Goal: Task Accomplishment & Management: Manage account settings

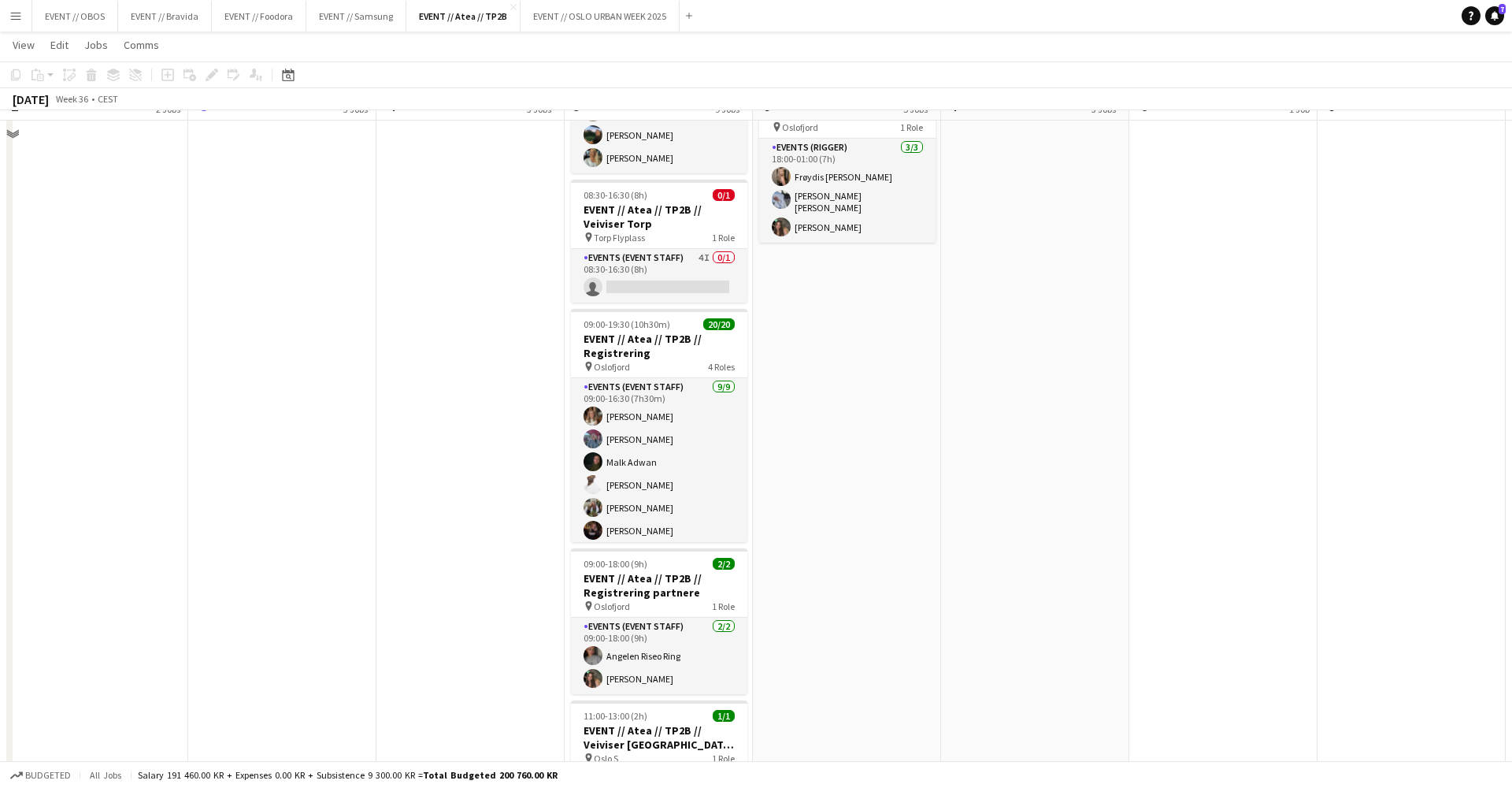
scroll to position [785, 0]
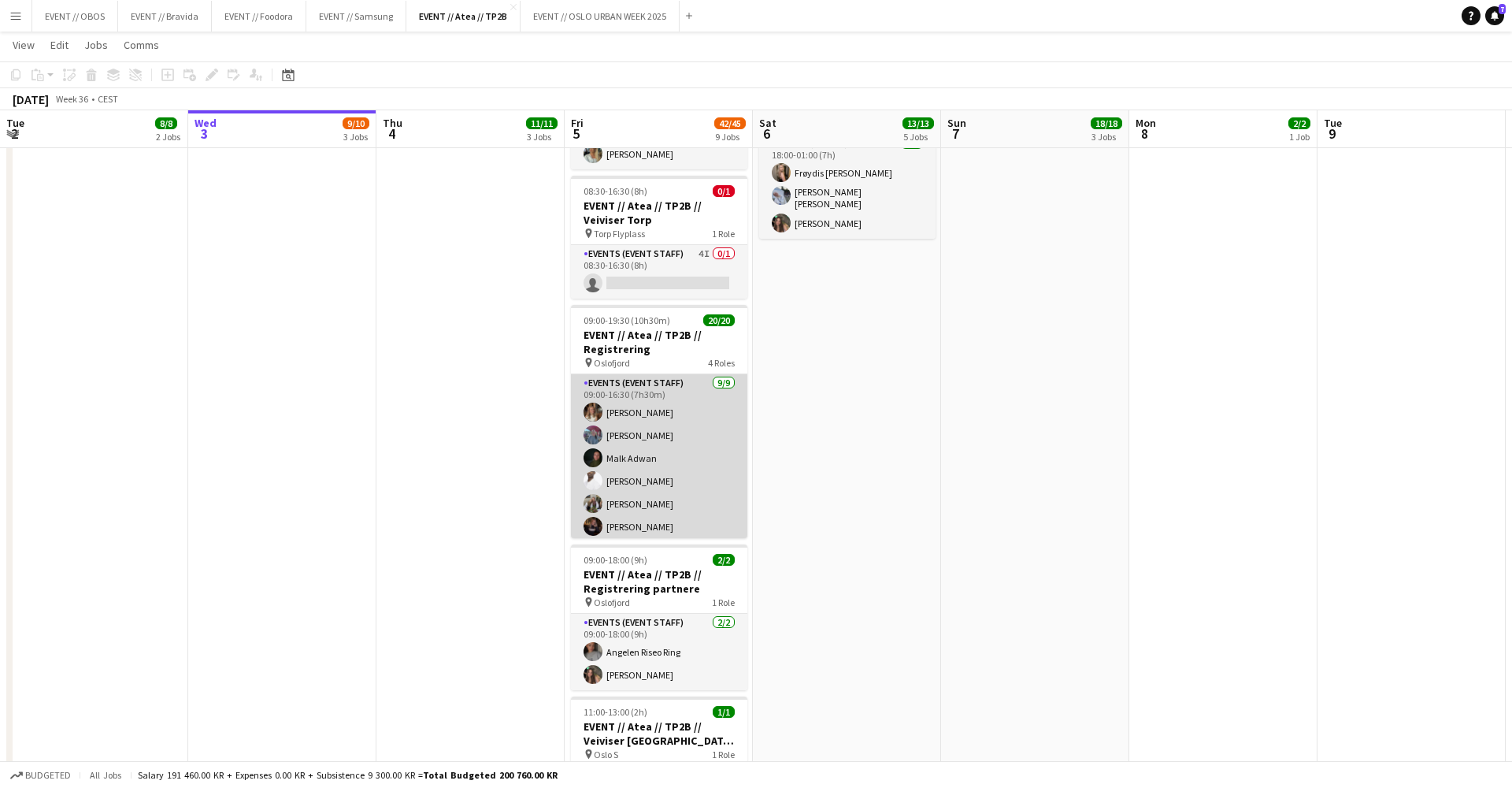
click at [635, 440] on app-card-role "Events (Event Staff) 9/9 09:00-16:30 (7h30m) Maria Egeland Nora Monrad Hagen Ma…" at bounding box center [659, 500] width 177 height 251
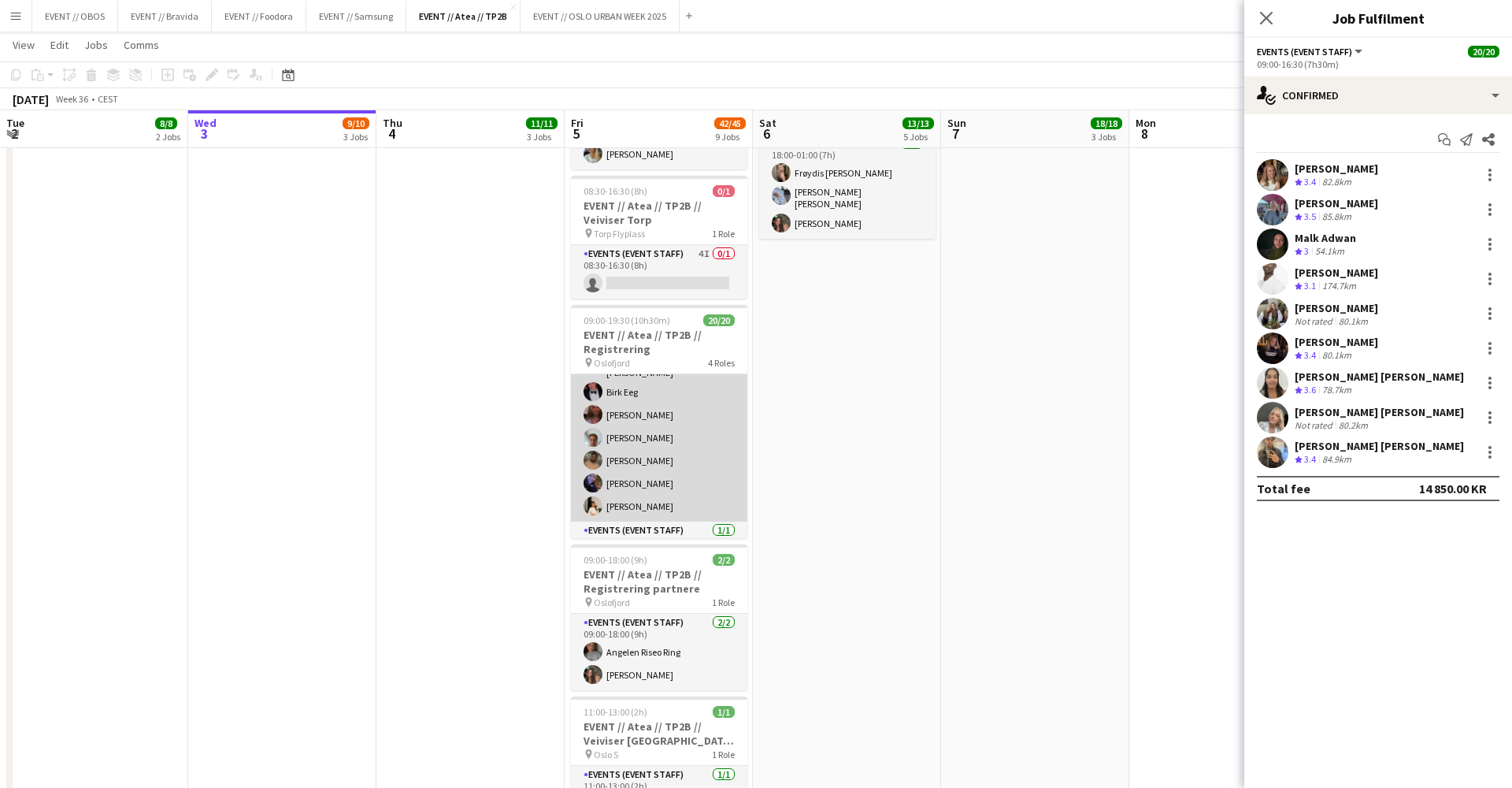
click at [635, 440] on app-card-role "Events (Event Staff) 9/9 09:00-18:00 (9h) Sofia Sgarioto Mille Torstensen Chris…" at bounding box center [659, 400] width 177 height 241
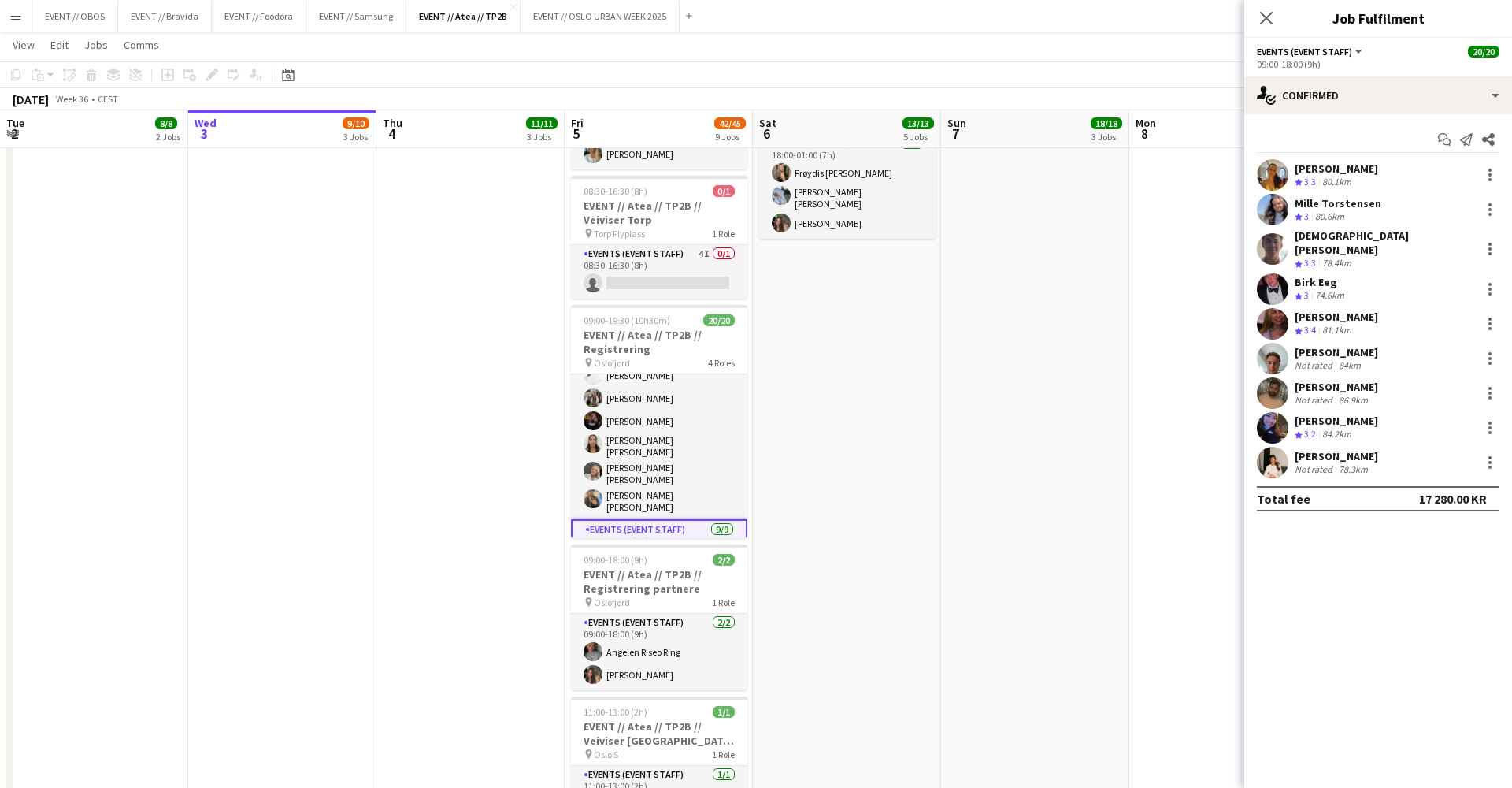
scroll to position [101, 0]
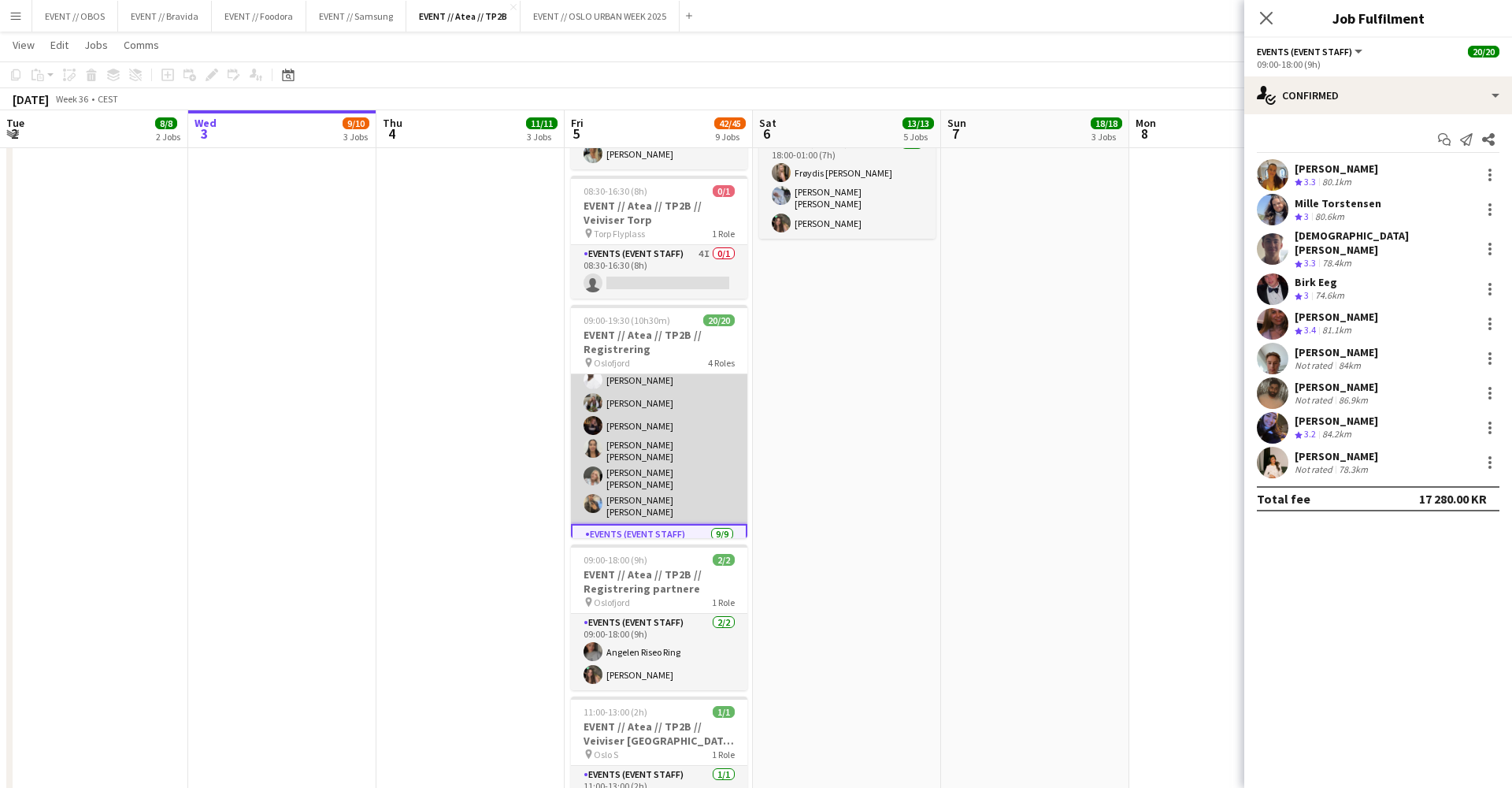
click at [638, 412] on app-card-role "Events (Event Staff) 9/9 09:00-16:30 (7h30m) Maria Egeland Nora Monrad Hagen Ma…" at bounding box center [659, 399] width 177 height 251
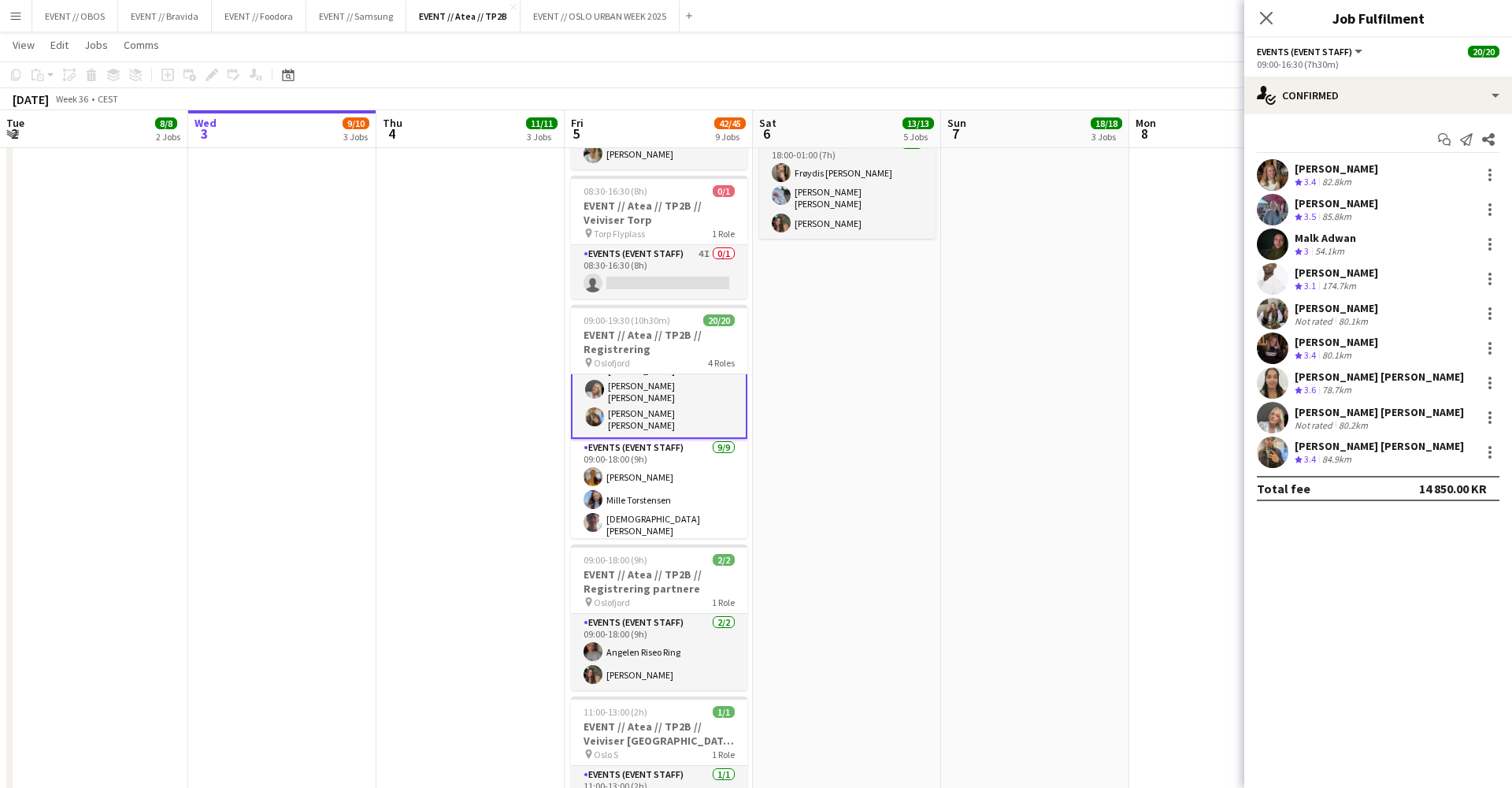
scroll to position [195, 0]
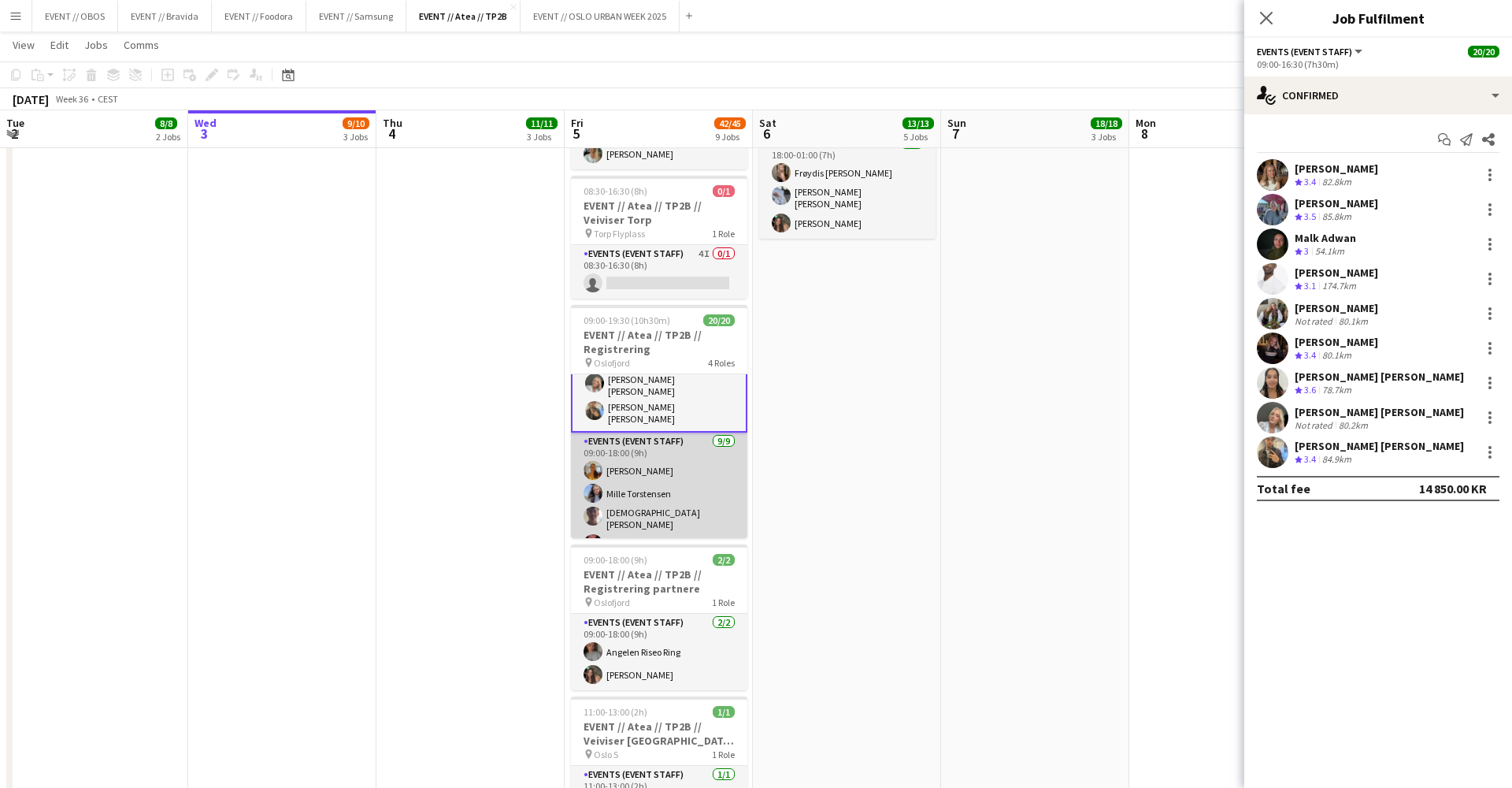
click at [625, 449] on app-card-role "Events (Event Staff) 9/9 09:00-18:00 (9h) Sofia Sgarioto Mille Torstensen Chris…" at bounding box center [659, 553] width 177 height 241
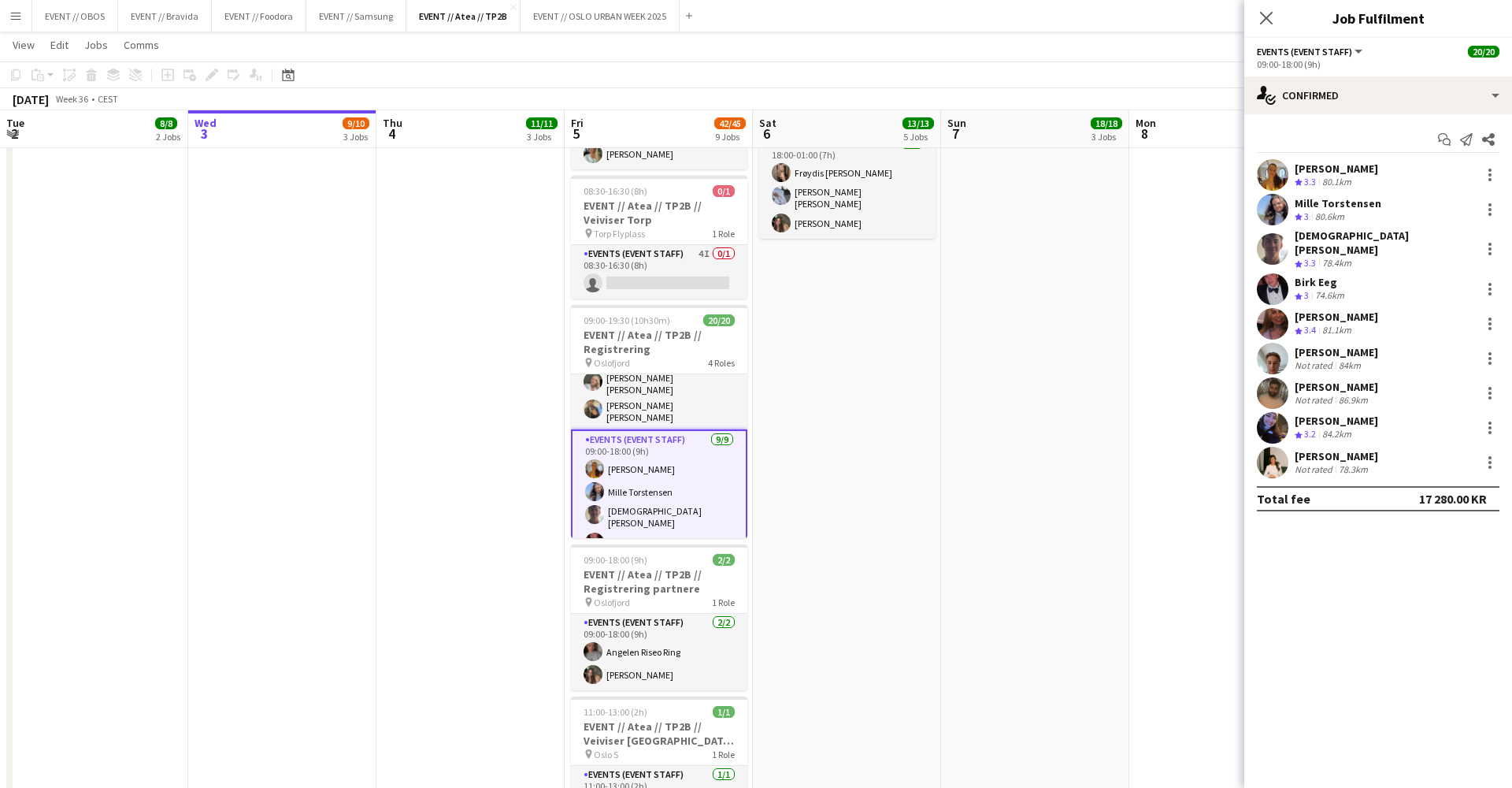
click at [501, 444] on app-date-cell "08:00-18:00 (10h) 3/3 EVENT // Atea // TP2B // Dekorering og backstage oppsett …" at bounding box center [470, 194] width 188 height 1606
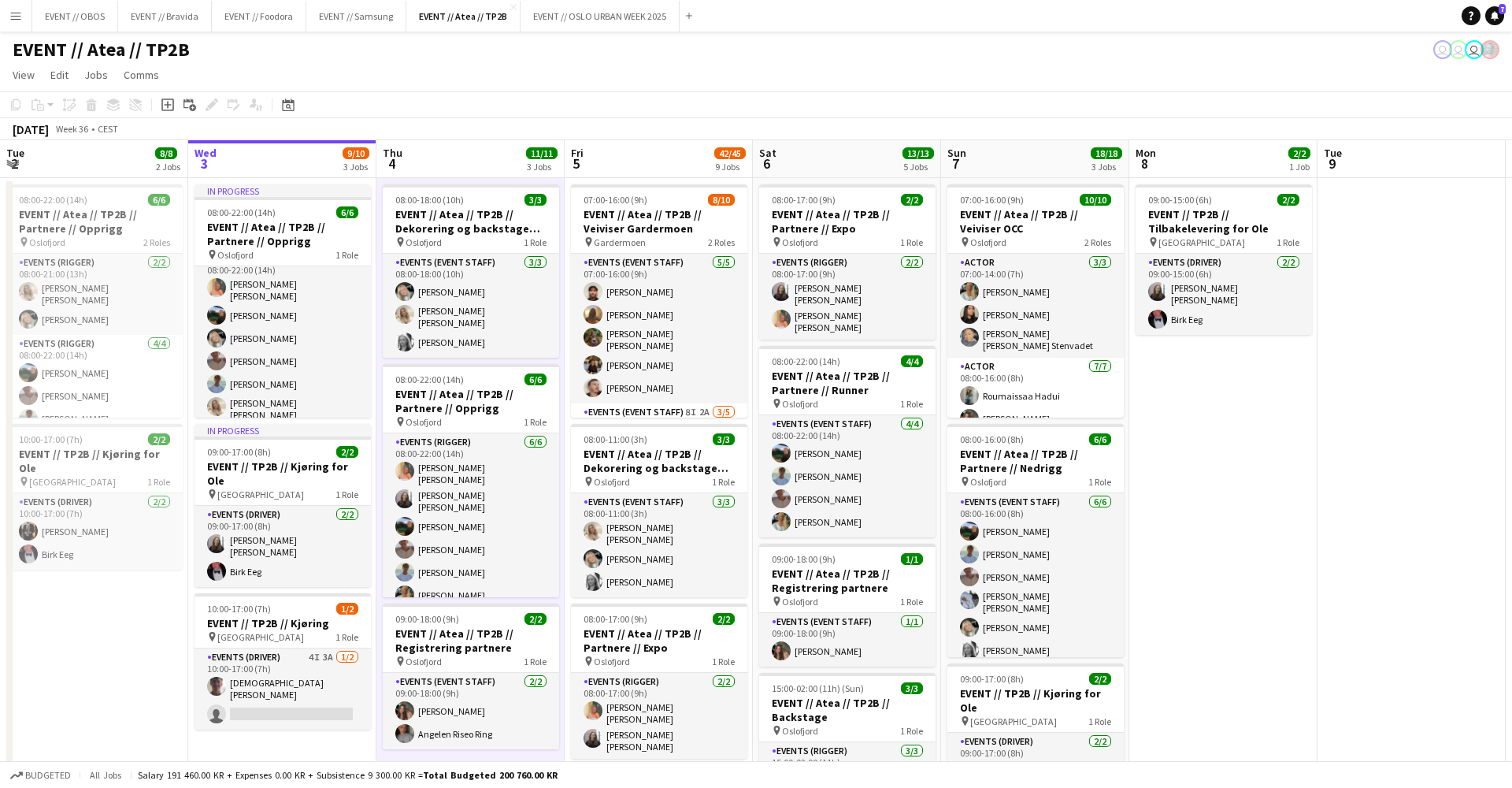
scroll to position [0, 0]
click at [20, 19] on app-icon "Menu" at bounding box center [16, 16] width 13 height 13
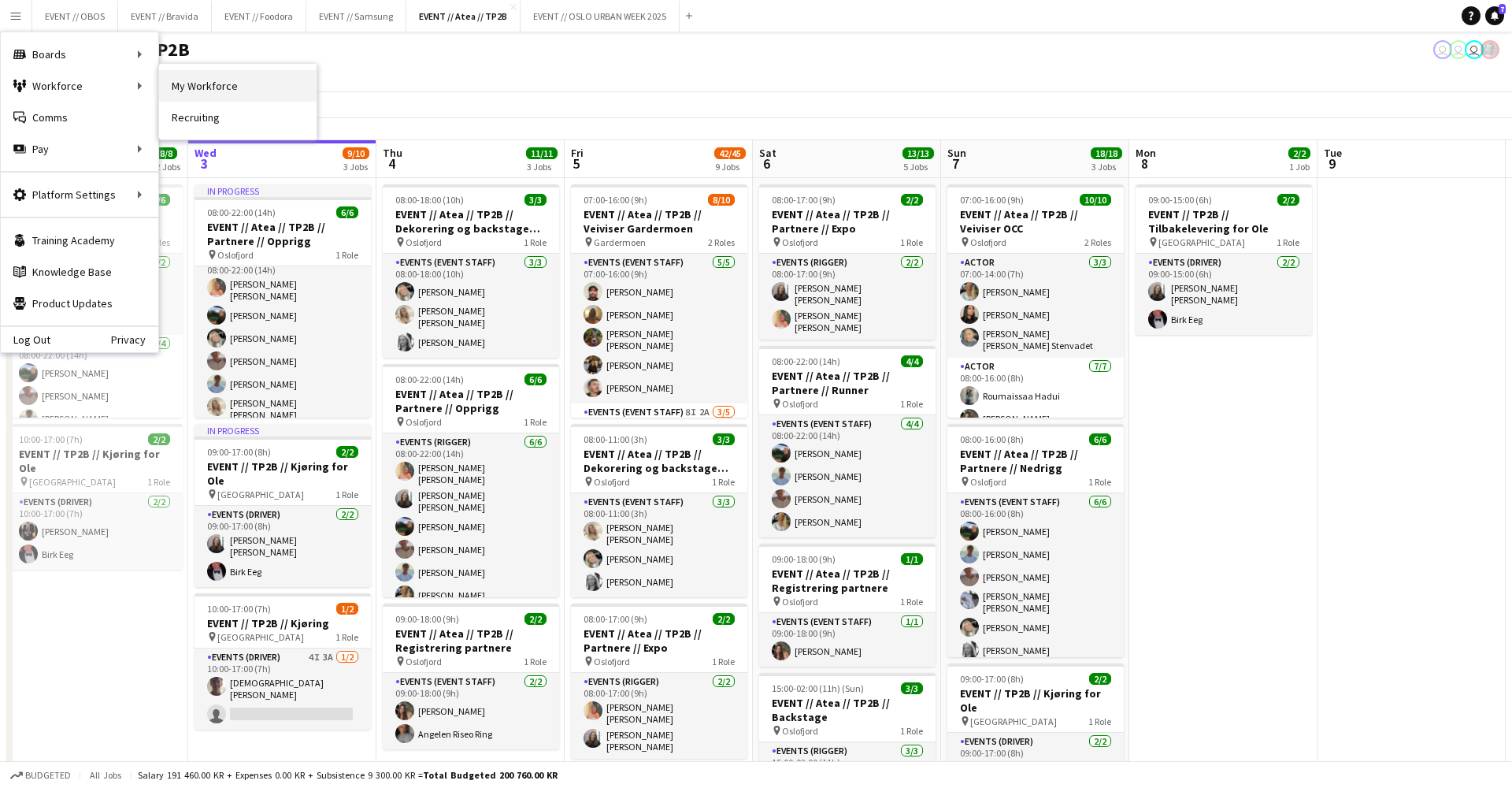
click at [164, 74] on link "My Workforce" at bounding box center [238, 86] width 157 height 31
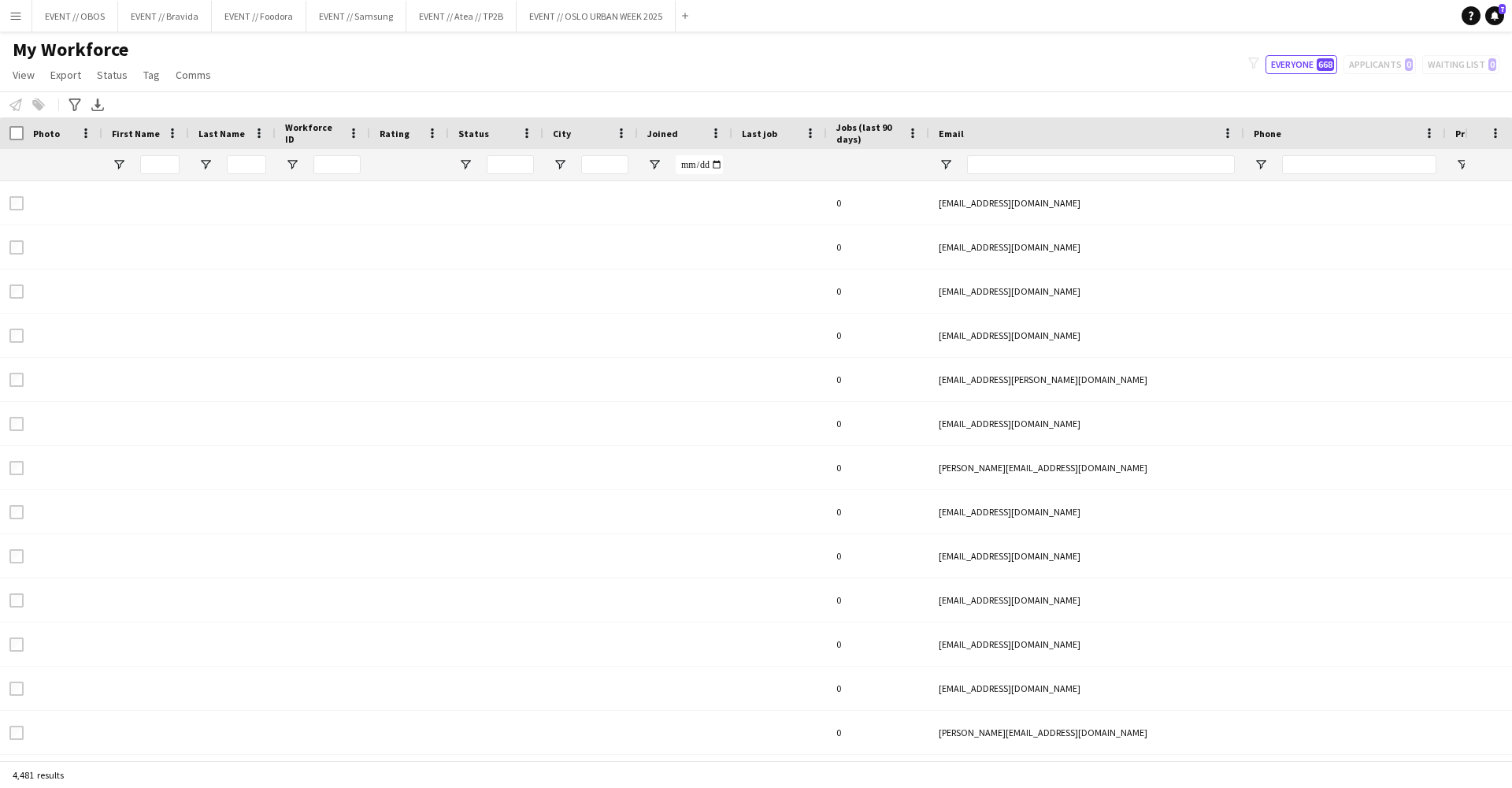
type input "*****"
click at [13, 11] on app-icon "Menu" at bounding box center [16, 16] width 13 height 13
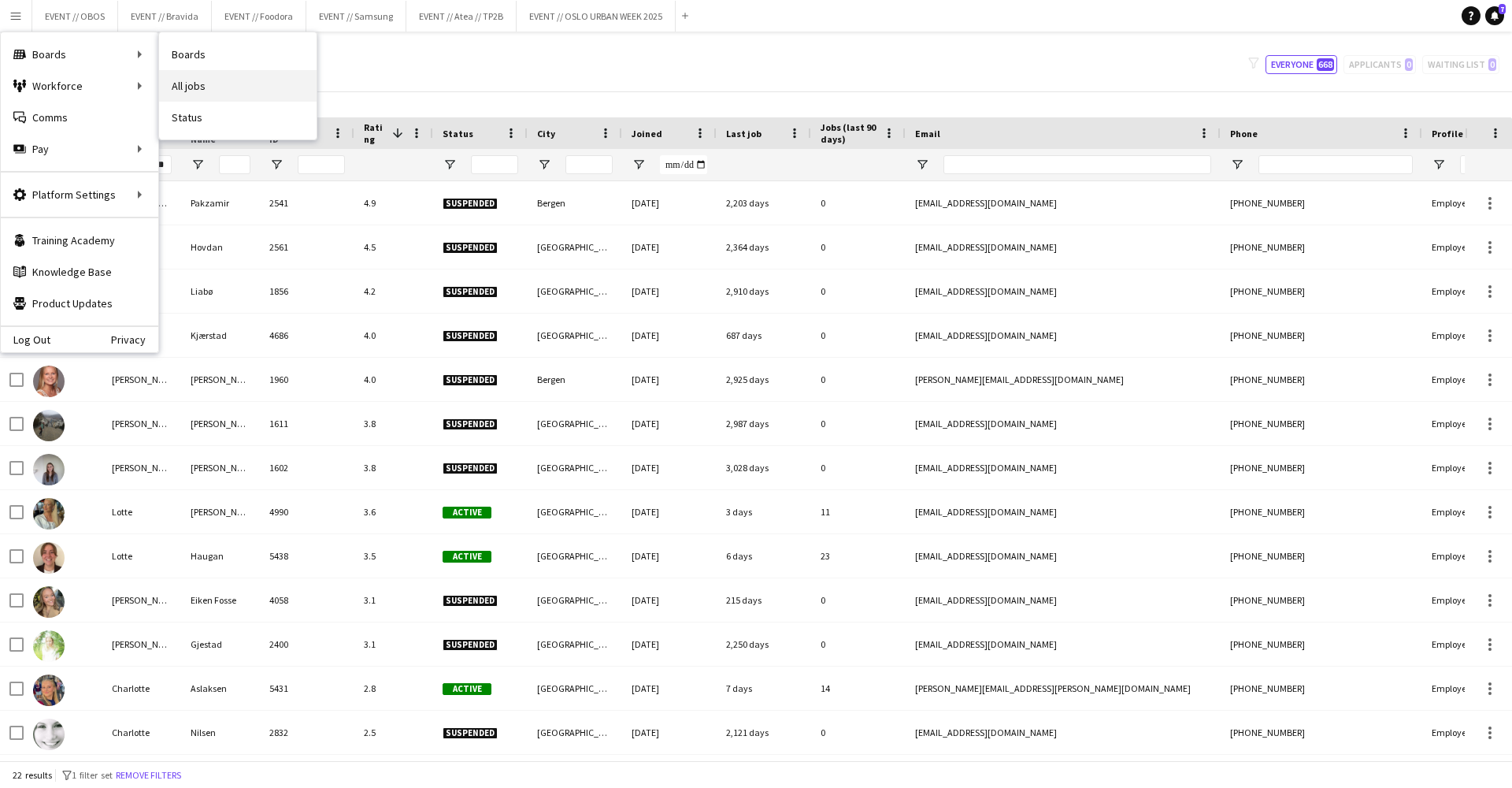
click at [191, 85] on link "All jobs" at bounding box center [238, 86] width 157 height 31
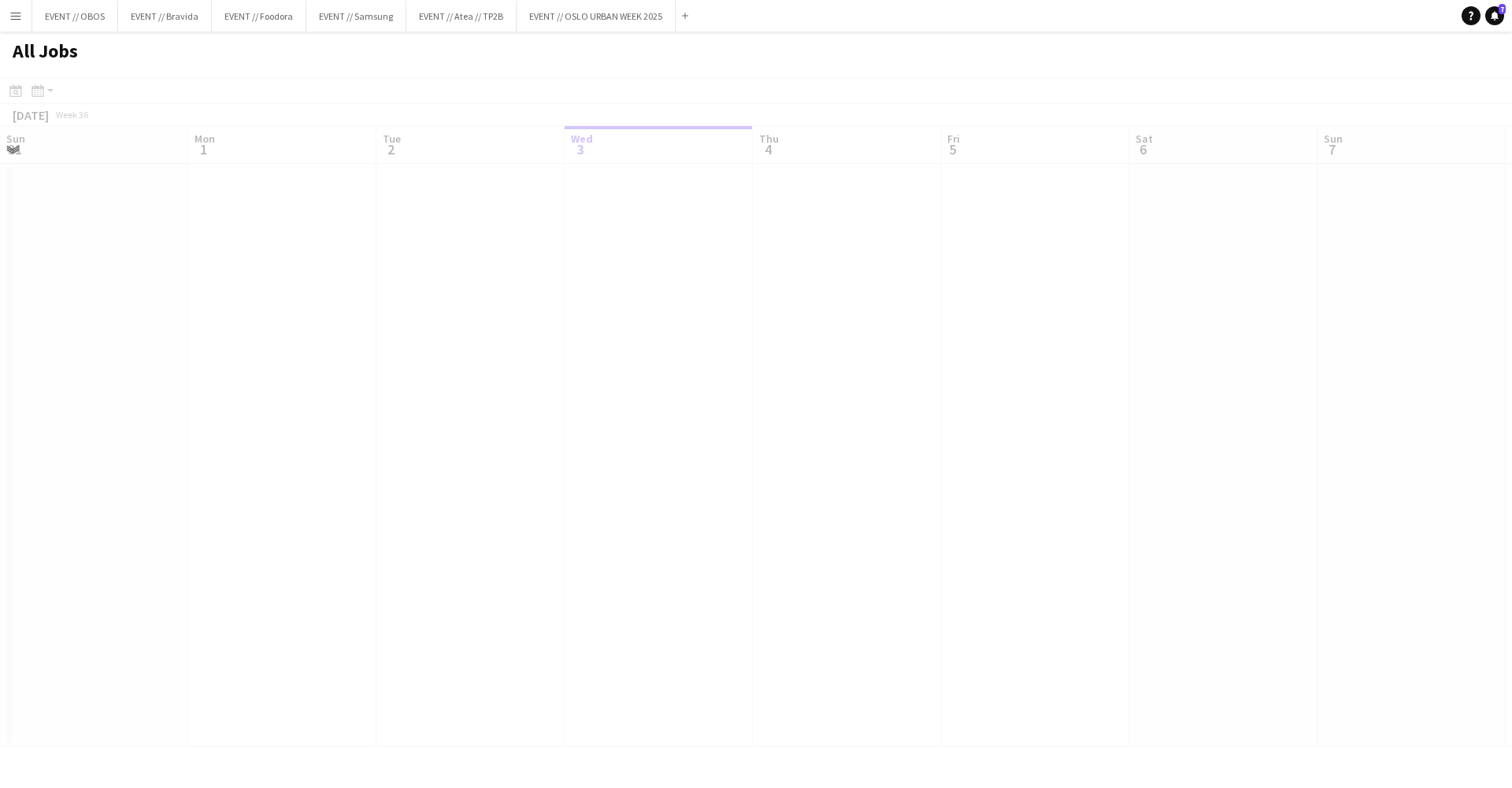
scroll to position [0, 376]
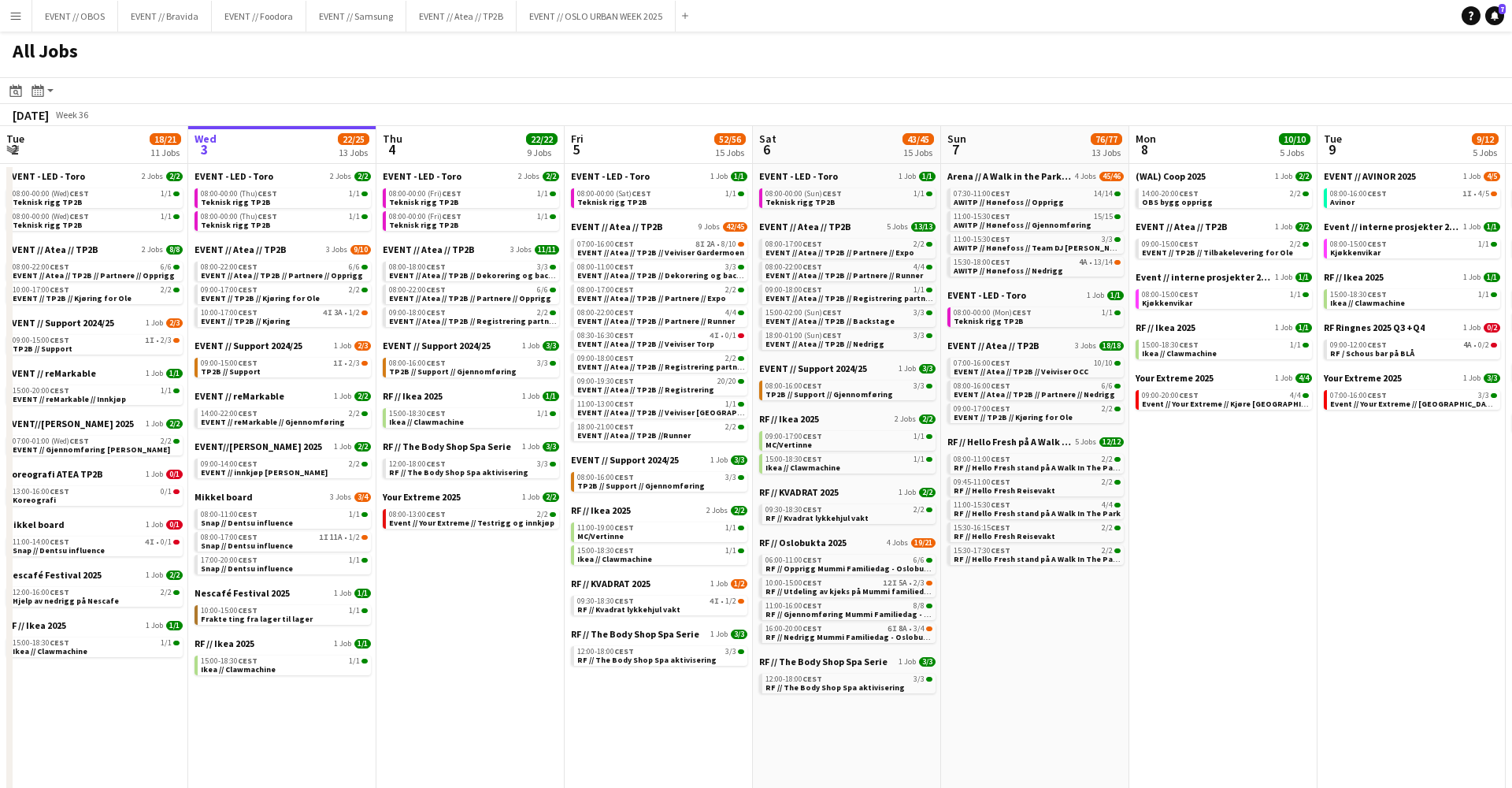
click at [305, 480] on div "EVENT//WILHELMSEN 2025 1 Job 2/2 09:00-14:00 CEST 2/2 EVENT // innkjøp Wilhelms…" at bounding box center [283, 465] width 177 height 50
click at [314, 466] on div "09:00-14:00 CEST 2/2" at bounding box center [284, 464] width 166 height 8
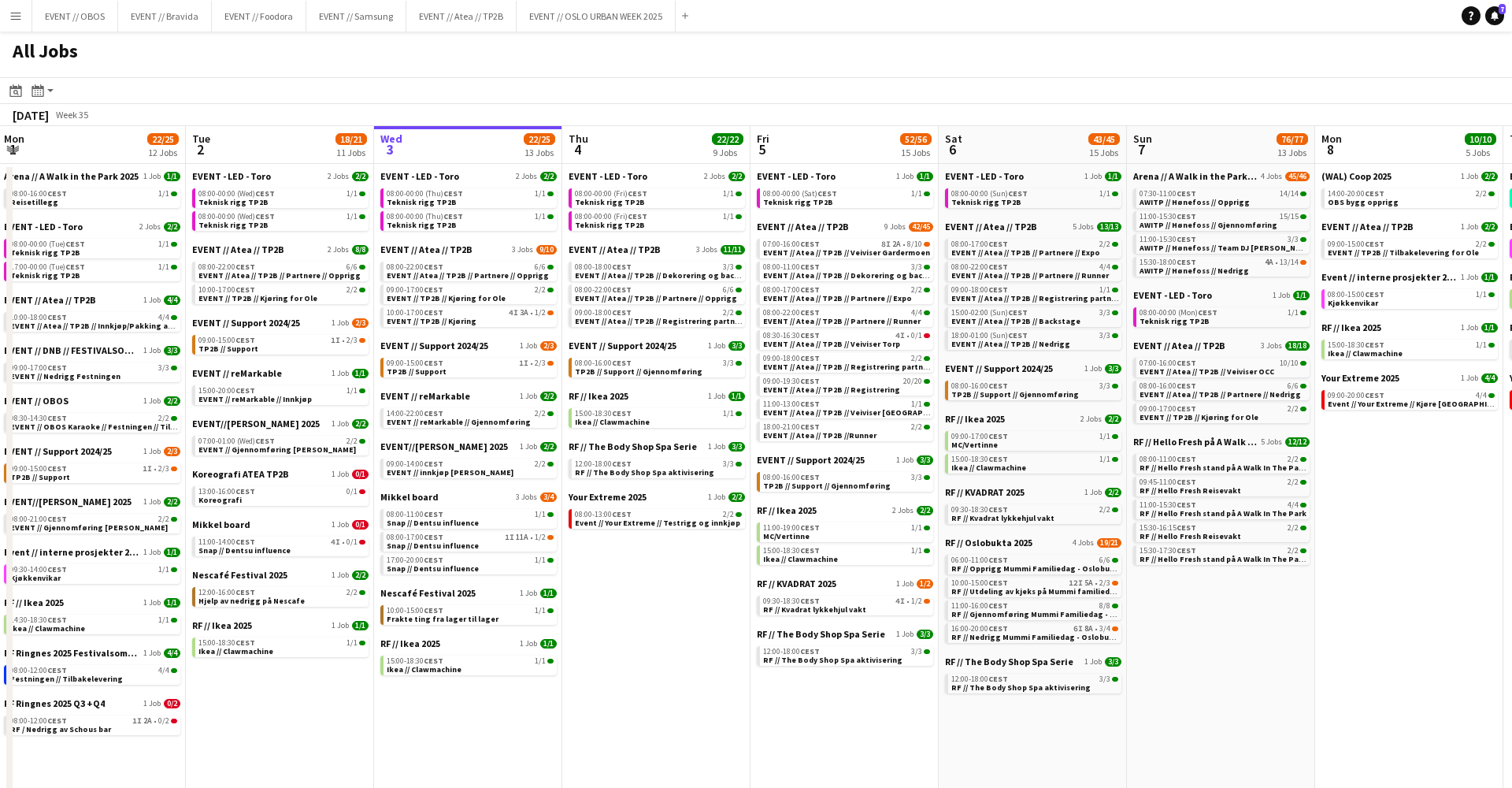
scroll to position [0, 371]
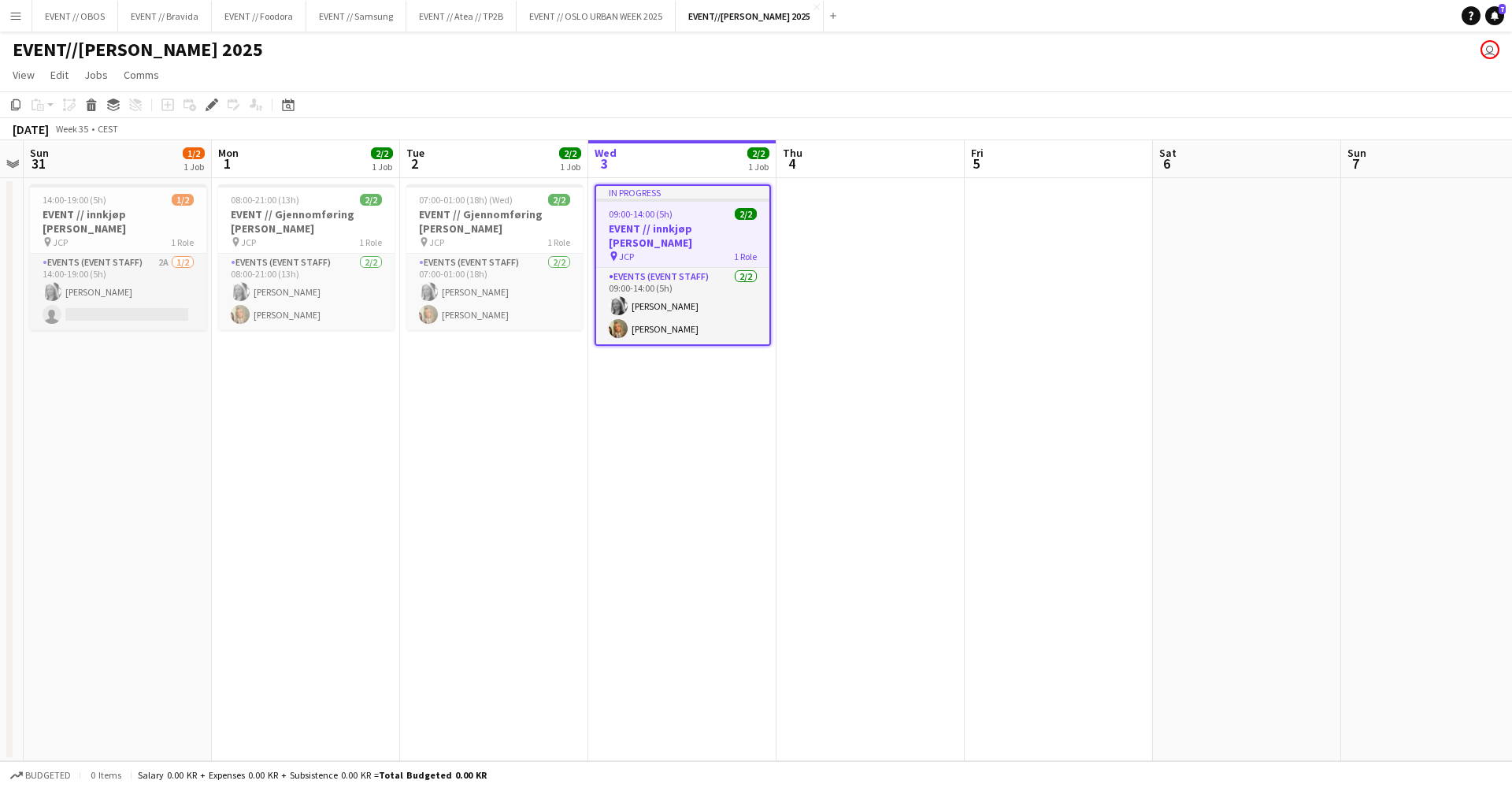
click at [23, 26] on button "Menu" at bounding box center [16, 16] width 31 height 31
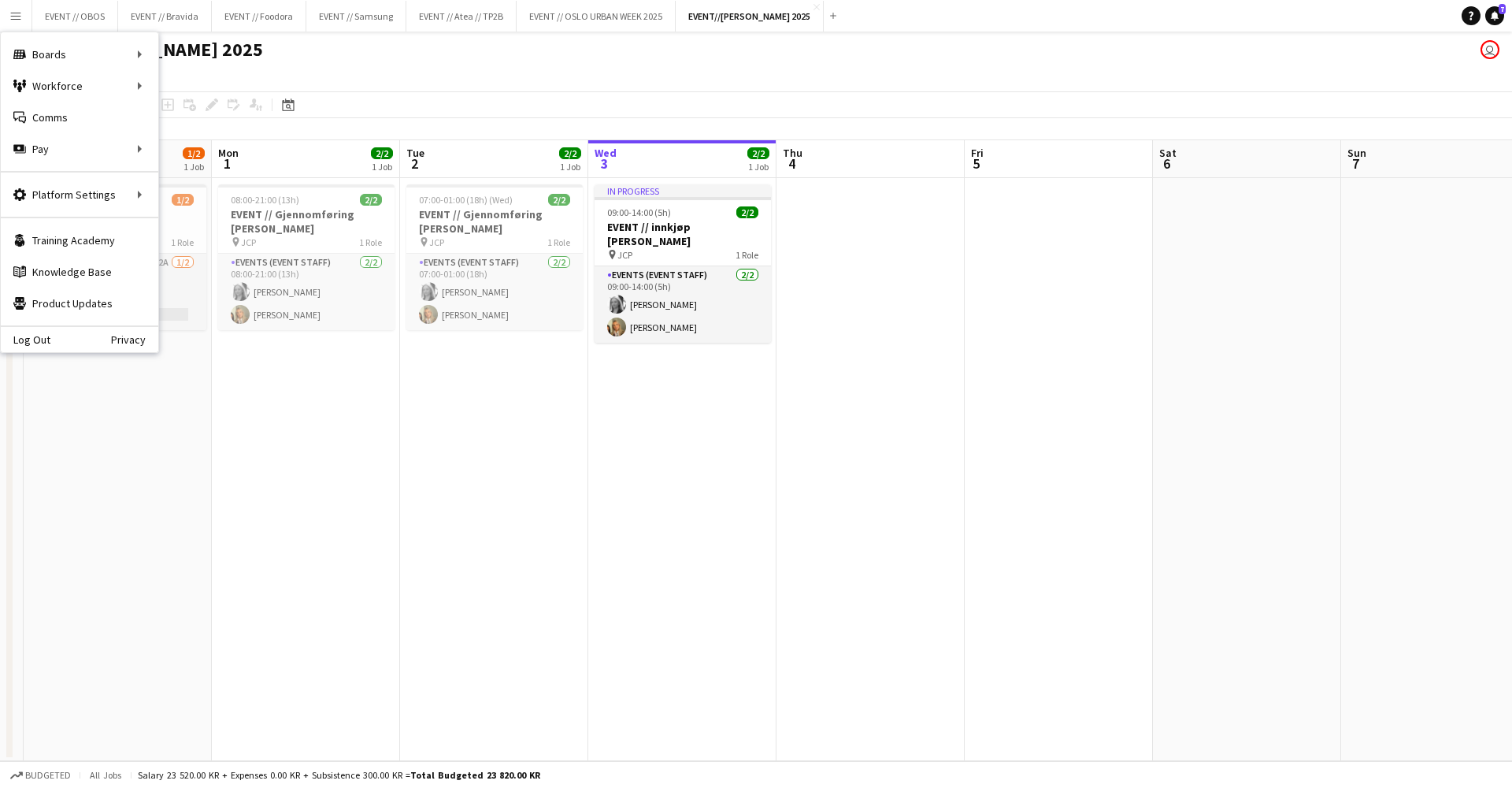
click at [431, 87] on app-page-menu "View Day view expanded Day view collapsed Month view Date picker Jump to [DATE]…" at bounding box center [756, 76] width 1512 height 30
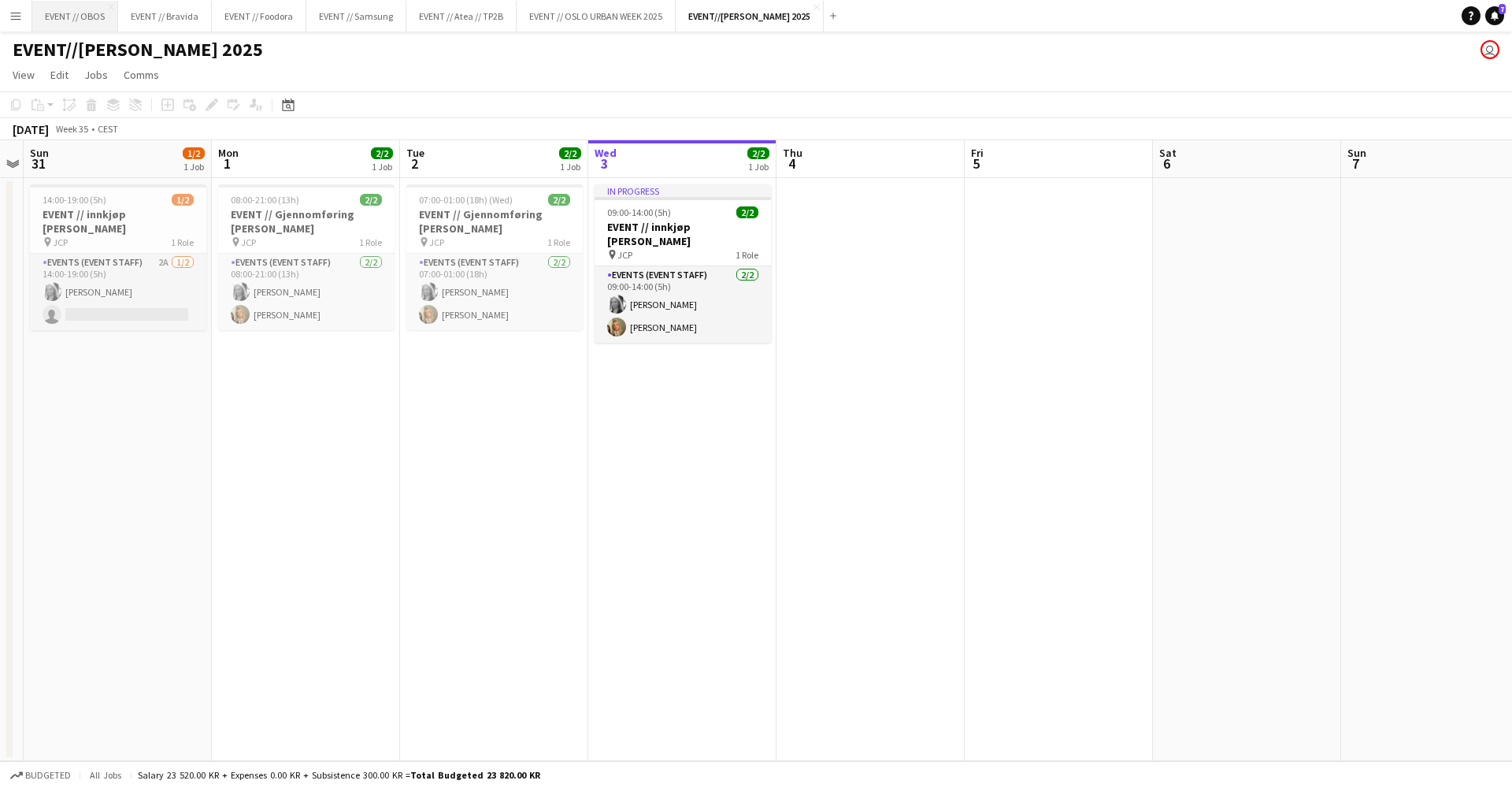
click at [62, 24] on button "EVENT // OBOS Close" at bounding box center [75, 16] width 86 height 31
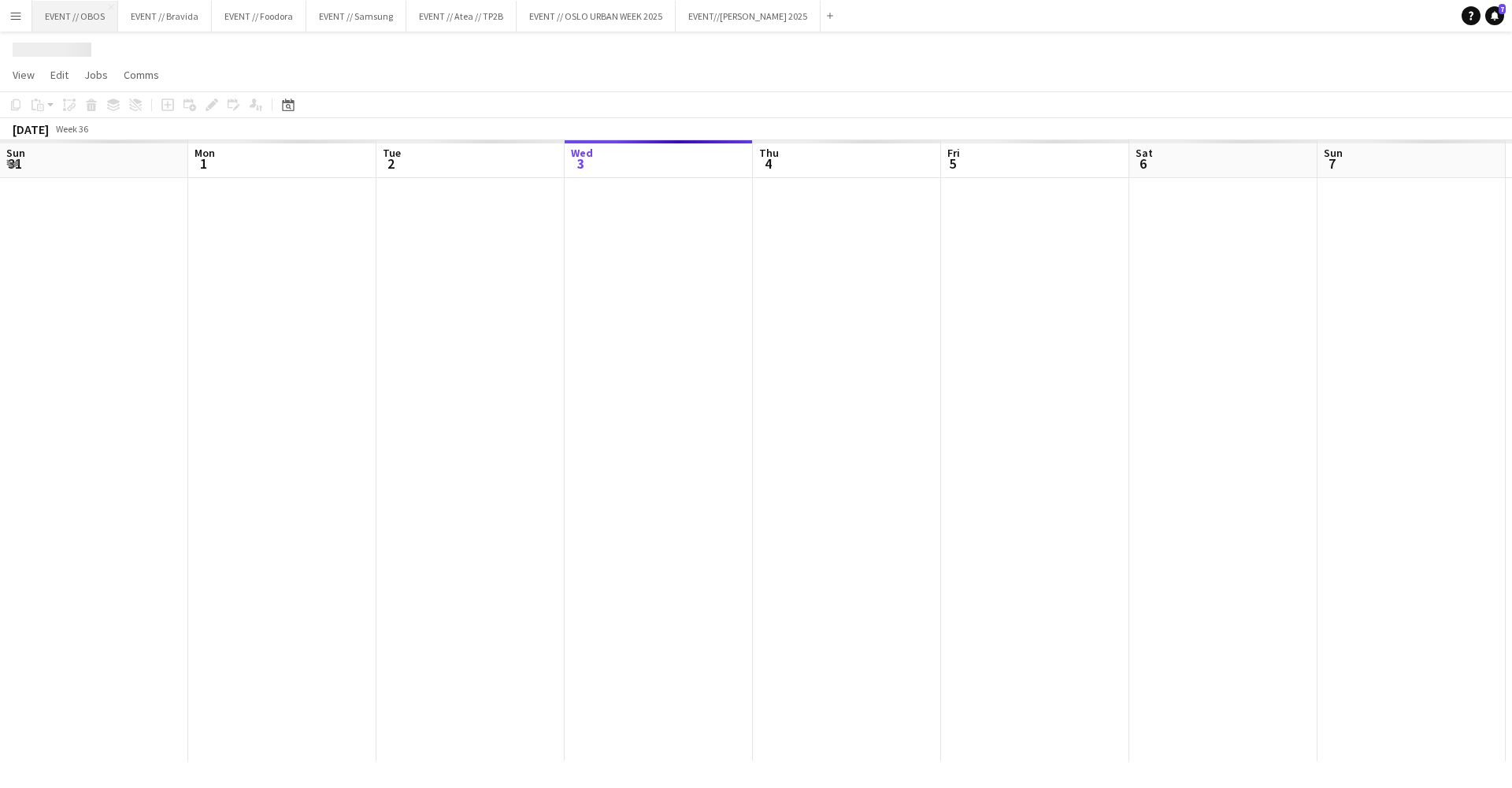
scroll to position [0, 376]
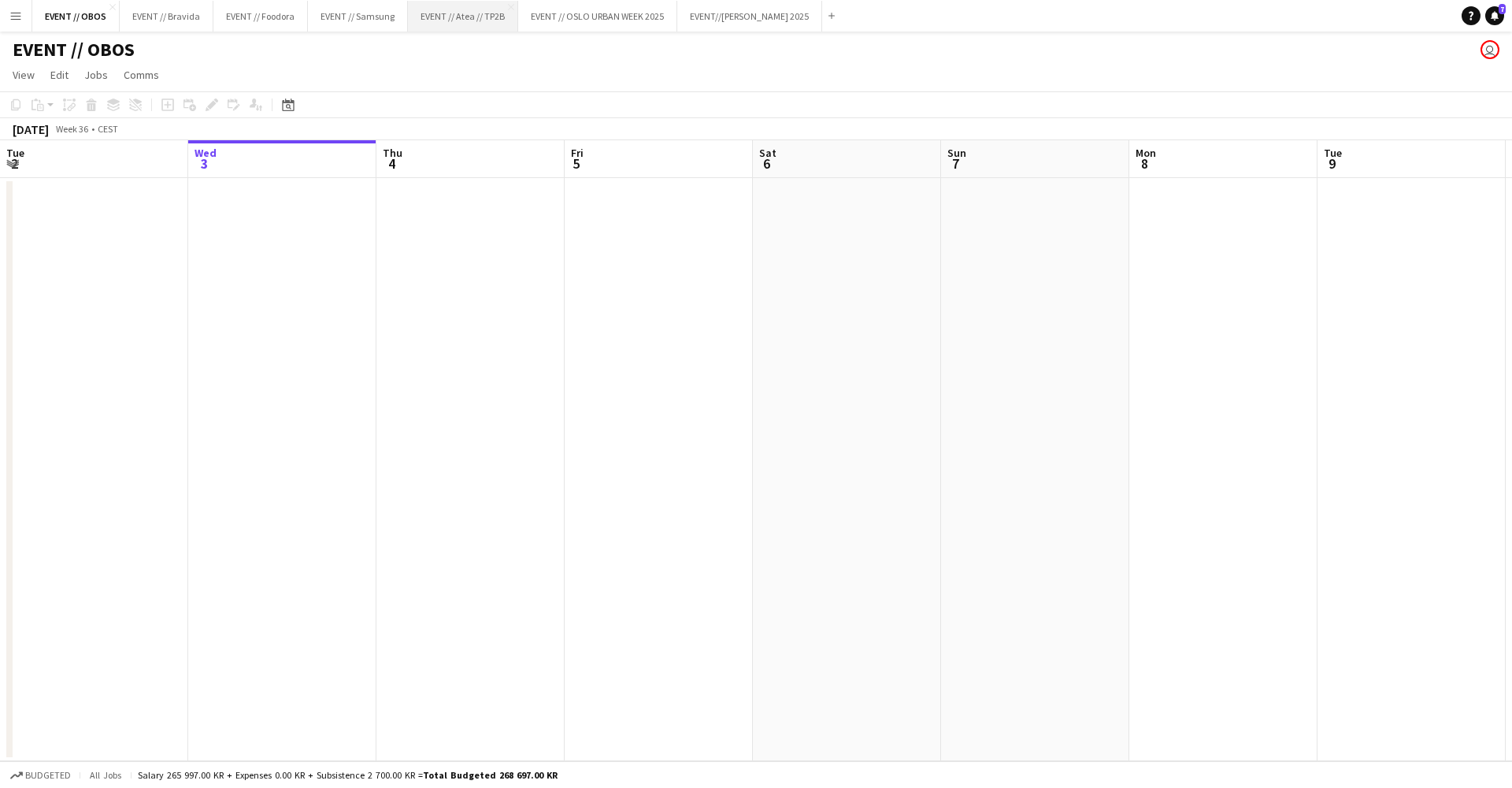
click at [448, 21] on button "EVENT // Atea // TP2B Close" at bounding box center [463, 16] width 110 height 31
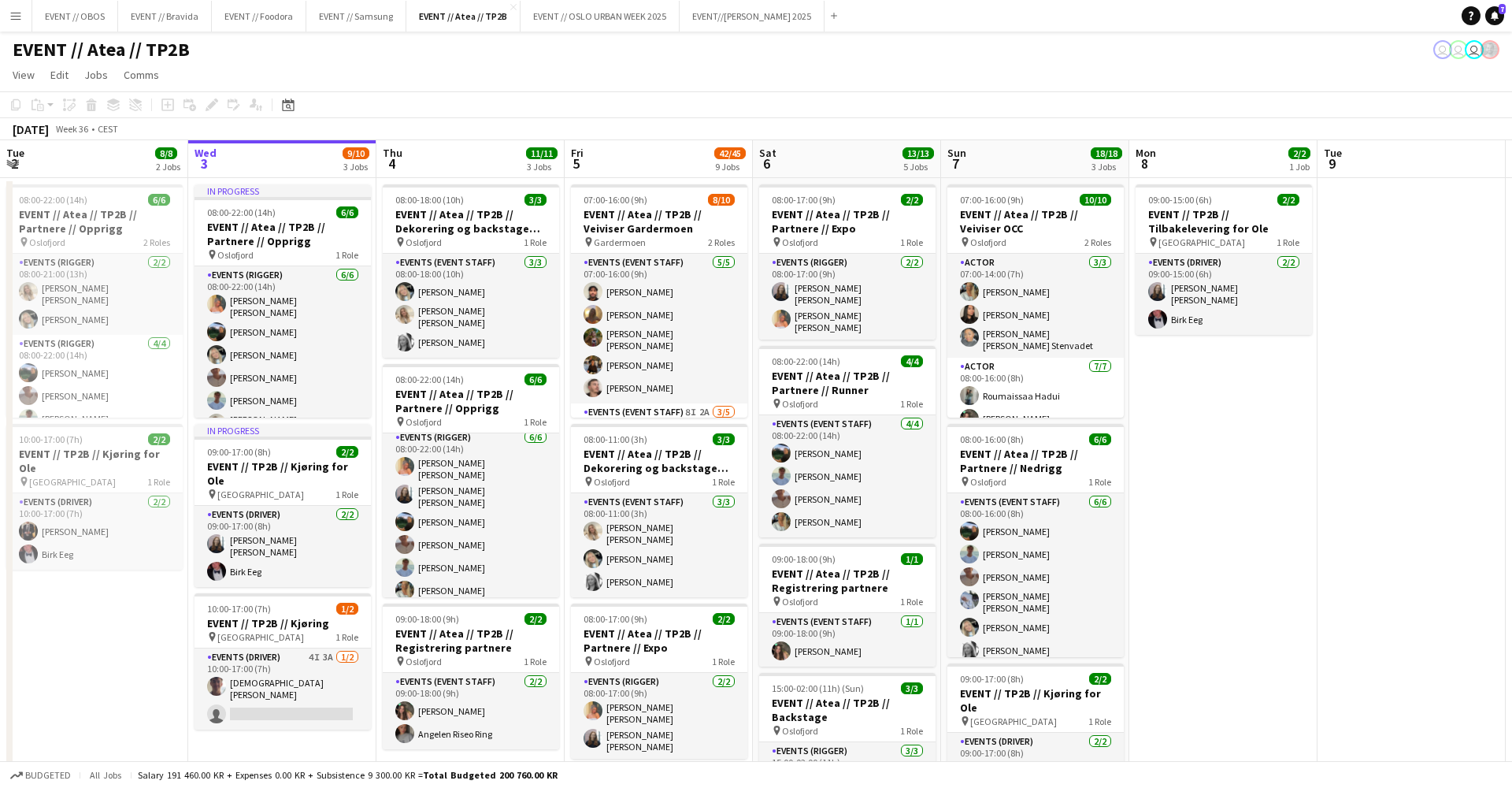
scroll to position [4, 0]
click at [439, 787] on div "Budgeted All jobs Salary 191 460.00 KR + Expenses 0.00 KR + Subsistence 9 300.0…" at bounding box center [756, 773] width 1512 height 27
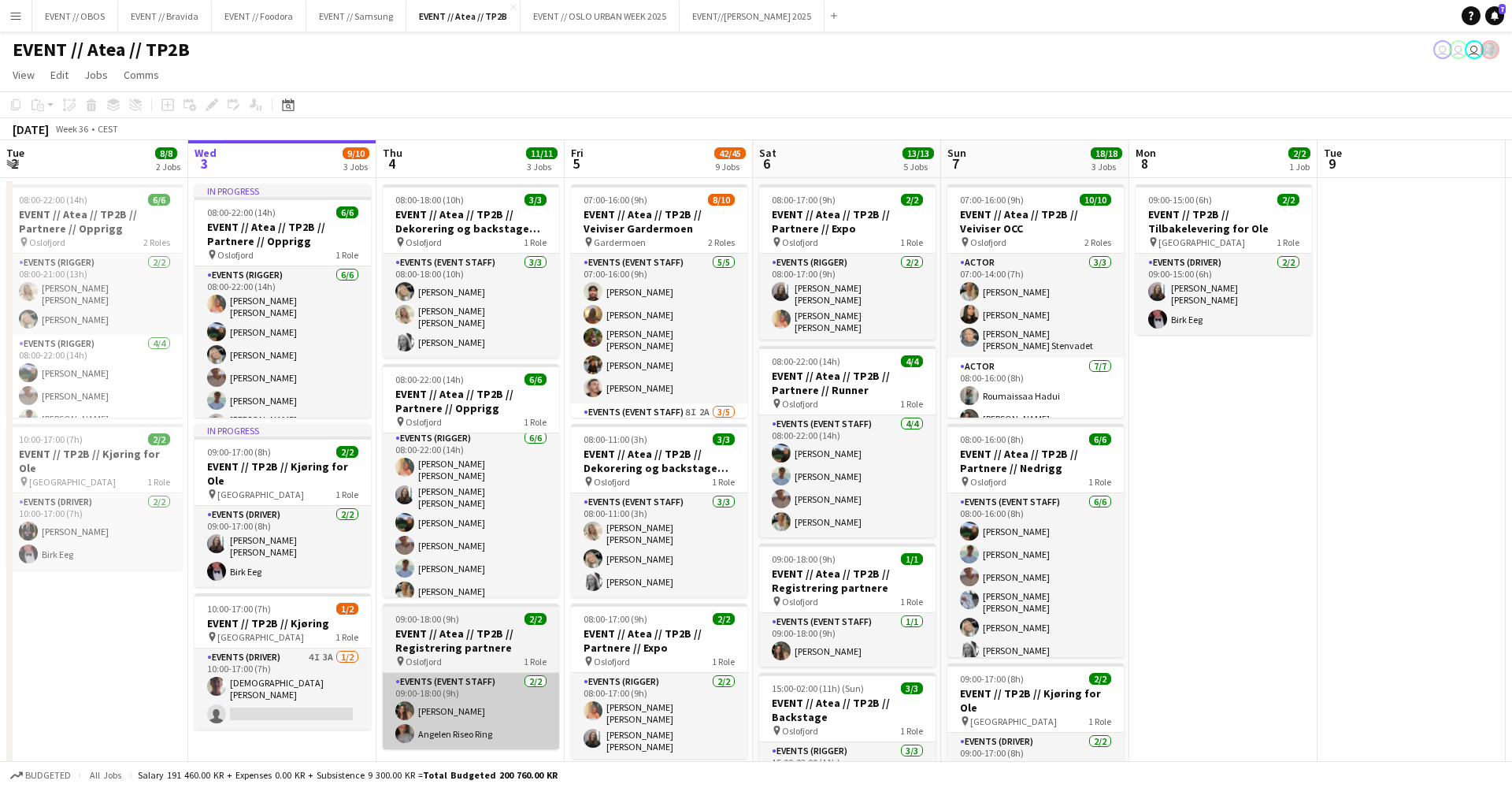
click at [450, 716] on app-card-role "Events (Event Staff) [DATE] 09:00-18:00 (9h) [PERSON_NAME] Angelen Riseo Ring" at bounding box center [470, 710] width 177 height 76
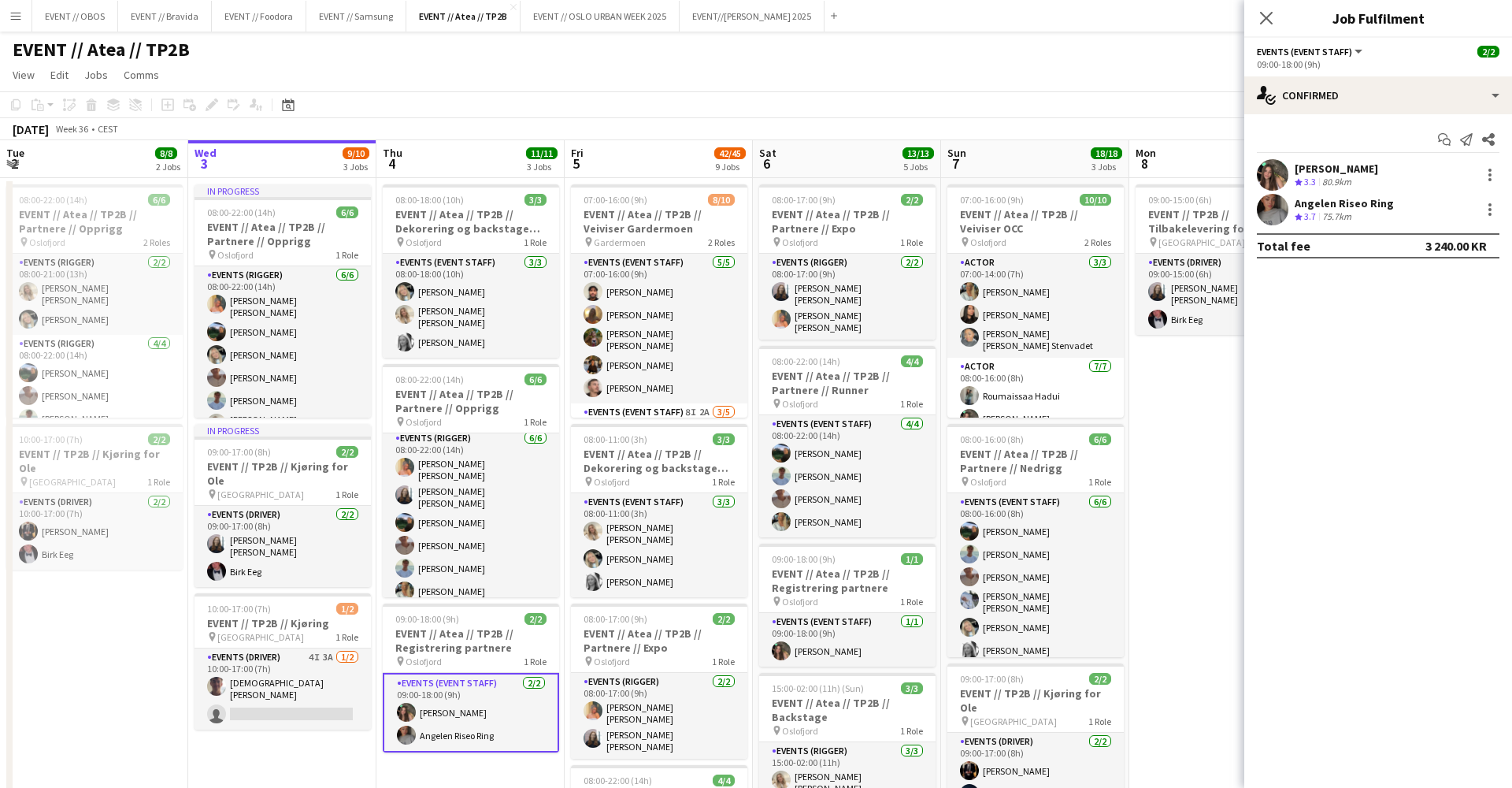
click at [1278, 167] on app-user-avatar at bounding box center [1272, 175] width 31 height 31
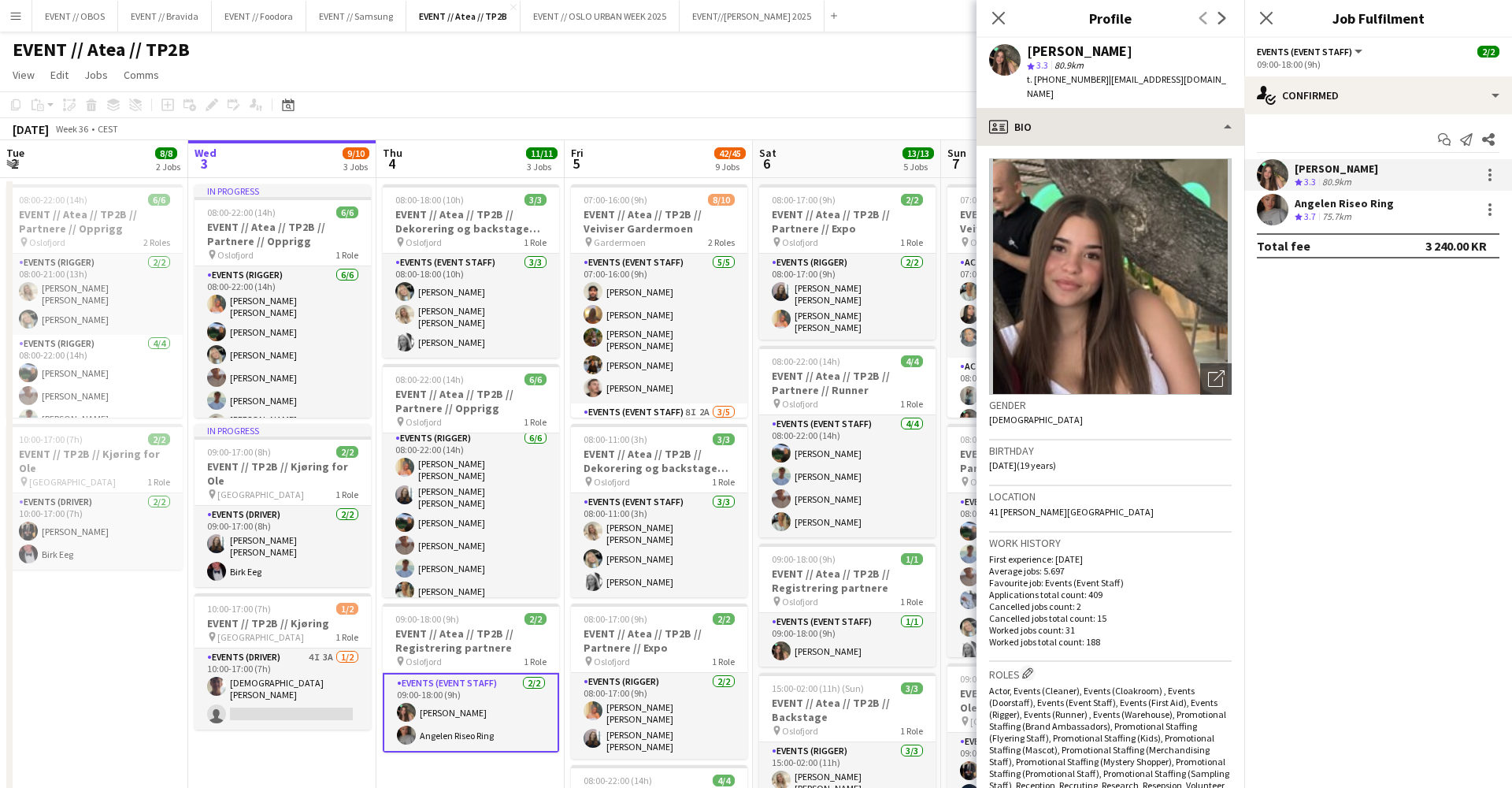
scroll to position [0, 0]
drag, startPoint x: 1086, startPoint y: 77, endPoint x: 1050, endPoint y: 77, distance: 36.0
click at [1050, 77] on span "t. [PHONE_NUMBER]" at bounding box center [1067, 79] width 82 height 12
click at [1074, 78] on span "t. [PHONE_NUMBER]" at bounding box center [1067, 79] width 82 height 12
drag, startPoint x: 1086, startPoint y: 77, endPoint x: 1051, endPoint y: 78, distance: 35.0
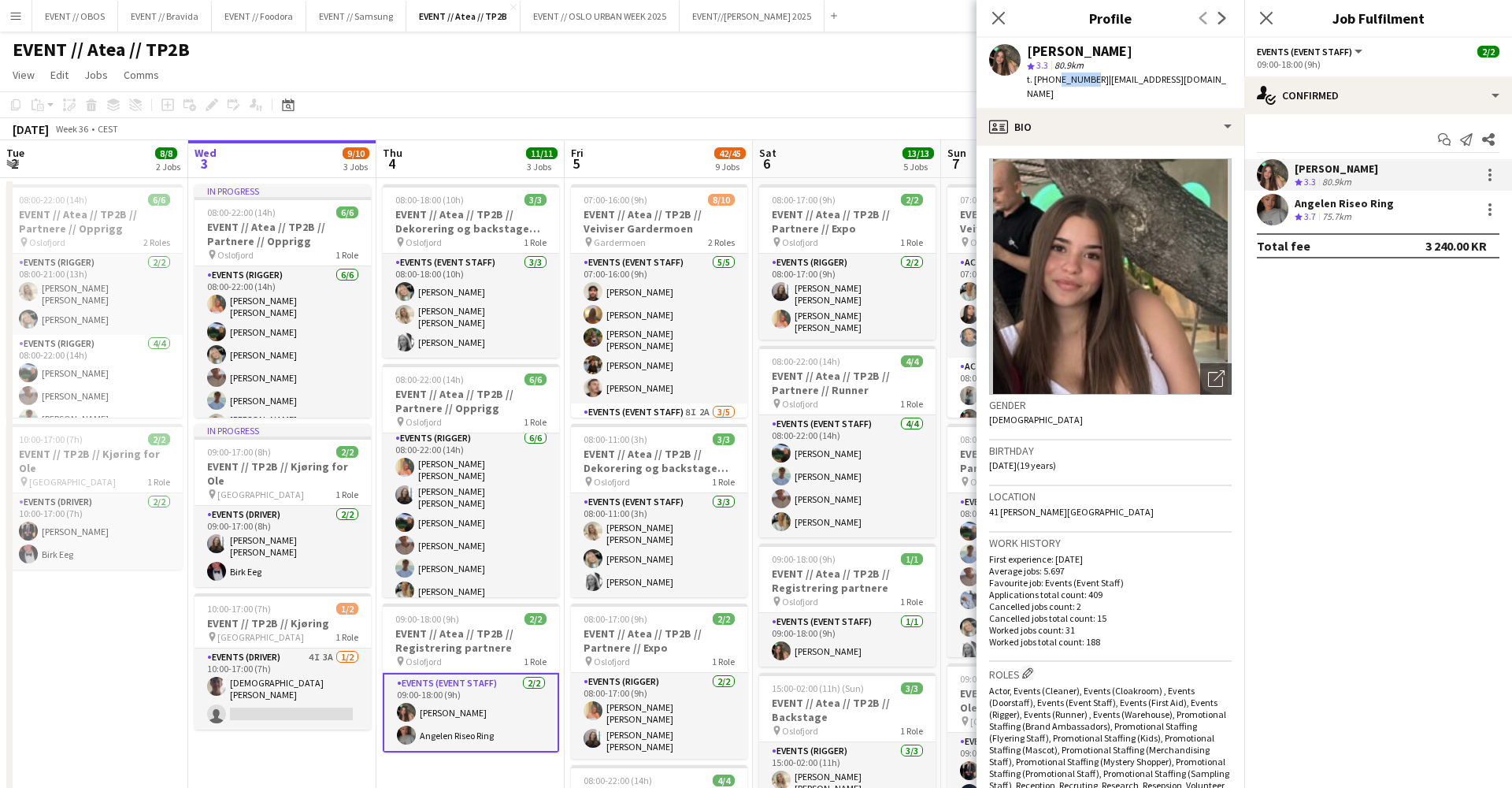
click at [1051, 78] on span "t. [PHONE_NUMBER]" at bounding box center [1067, 79] width 82 height 12
drag, startPoint x: 1049, startPoint y: 79, endPoint x: 1084, endPoint y: 81, distance: 35.1
click at [1084, 81] on span "t. [PHONE_NUMBER]" at bounding box center [1067, 79] width 82 height 12
copy span "46567726"
click at [1280, 198] on app-user-avatar at bounding box center [1272, 210] width 31 height 31
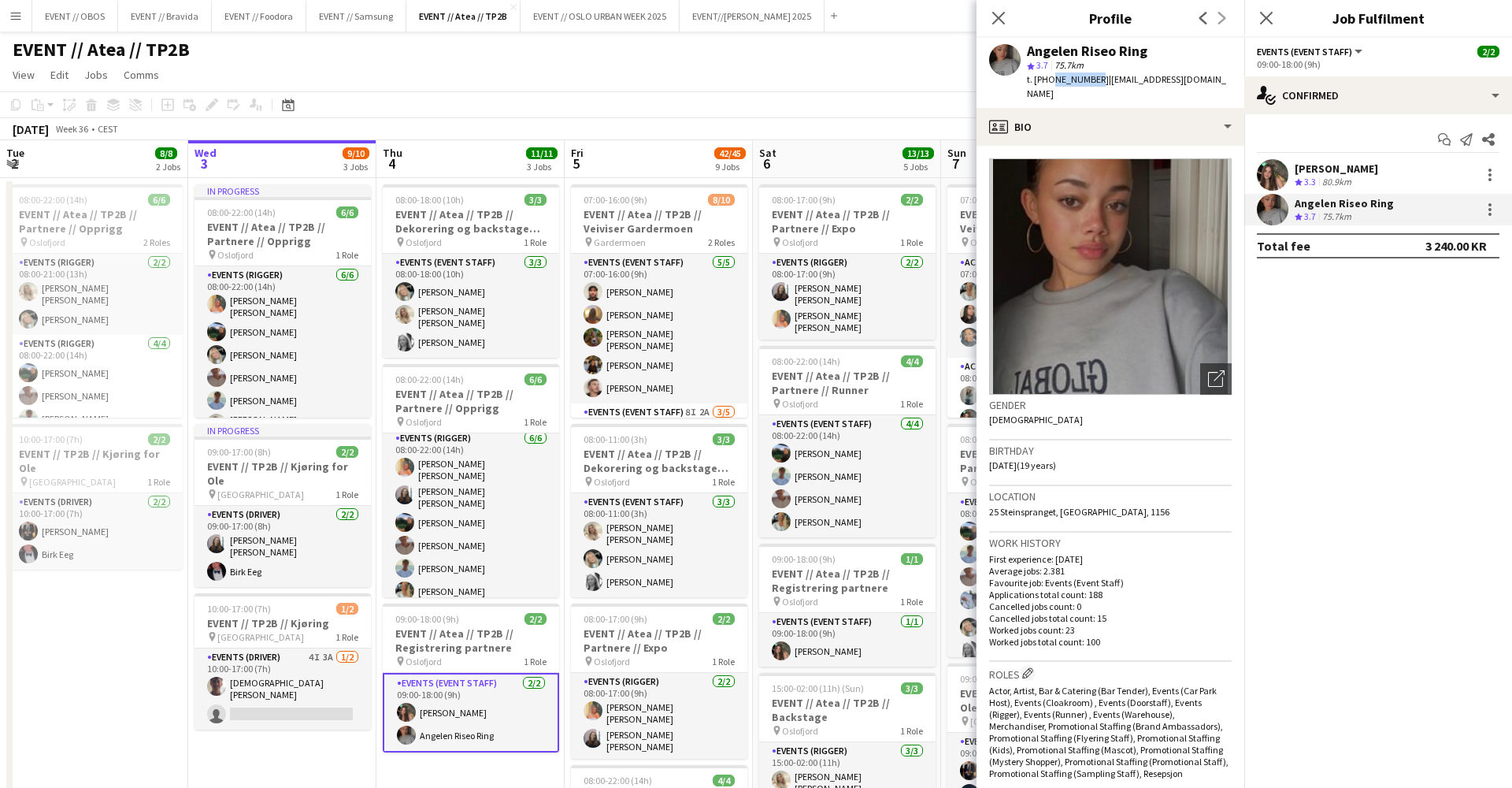
drag, startPoint x: 1088, startPoint y: 80, endPoint x: 1049, endPoint y: 80, distance: 39.0
click at [1049, 80] on div "t. [PHONE_NUMBER] | [EMAIL_ADDRESS][DOMAIN_NAME]" at bounding box center [1129, 86] width 205 height 28
drag, startPoint x: 1087, startPoint y: 77, endPoint x: 1049, endPoint y: 80, distance: 38.1
click at [1049, 80] on span "t. [PHONE_NUMBER]" at bounding box center [1067, 79] width 82 height 12
copy span "45034555"
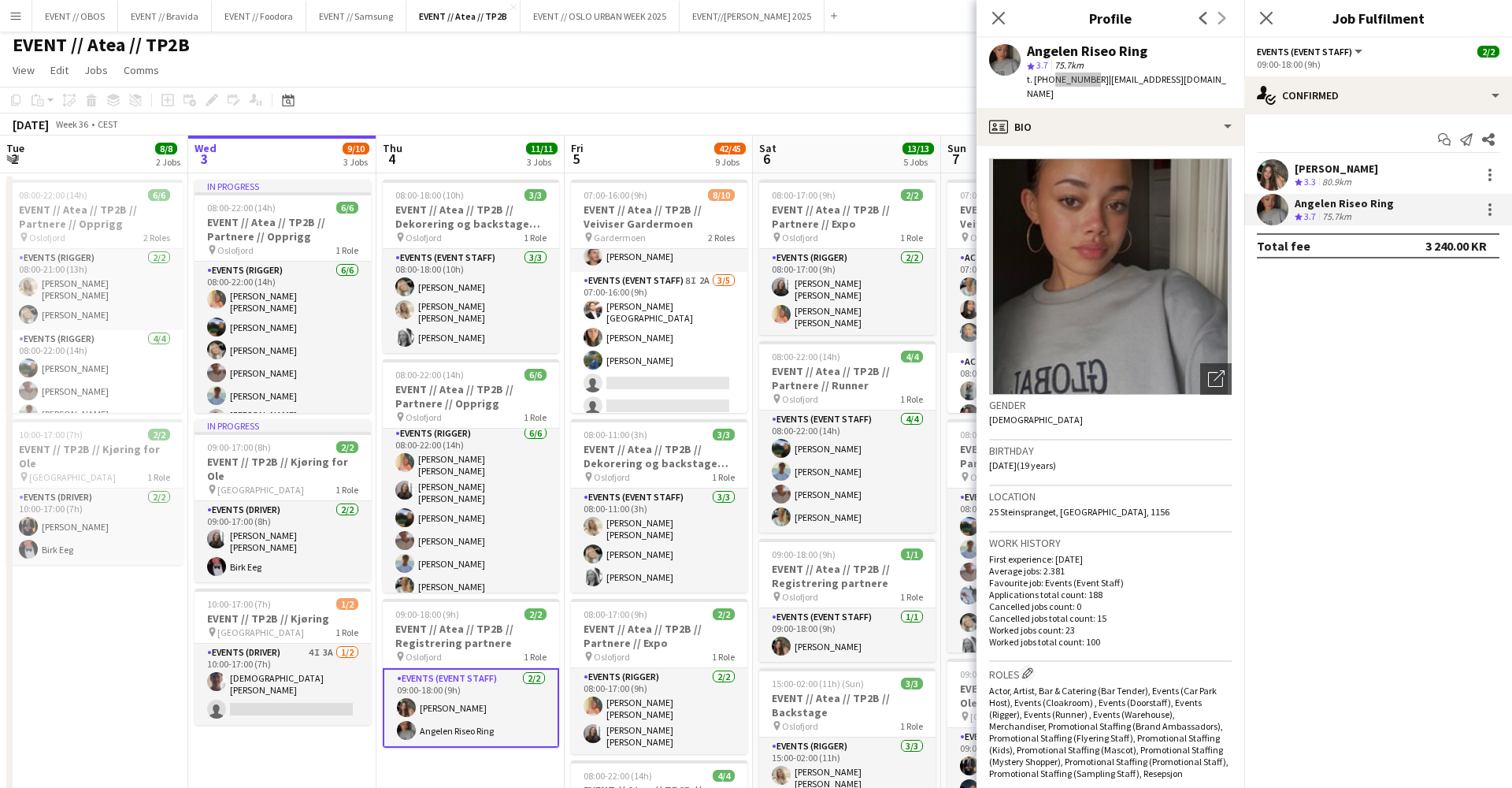
scroll to position [126, 0]
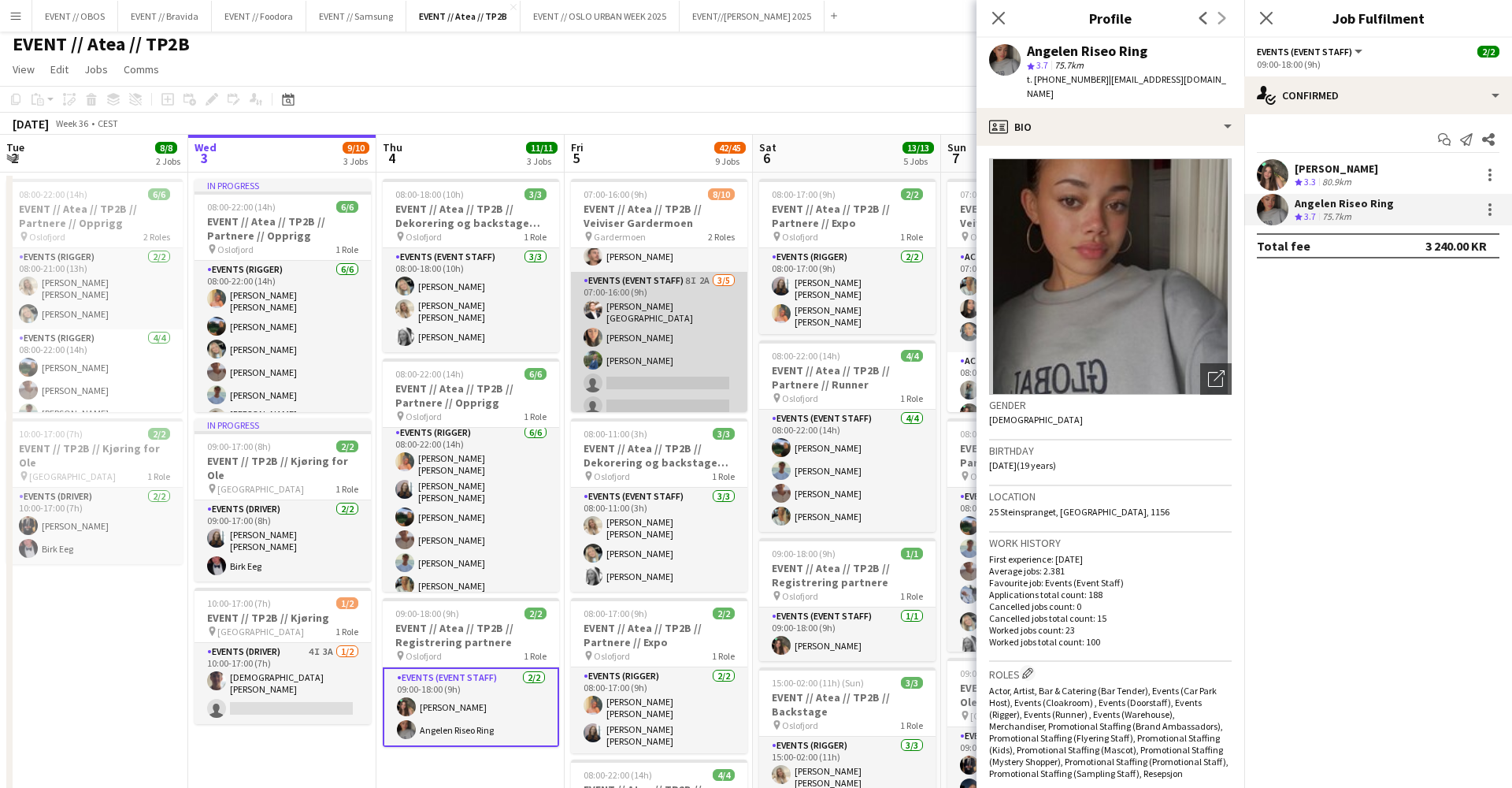
click at [651, 343] on app-card-role "Events (Event Staff) 8I 2A [DATE] 07:00-16:00 (9h) [PERSON_NAME] [PERSON_NAME] …" at bounding box center [659, 347] width 177 height 150
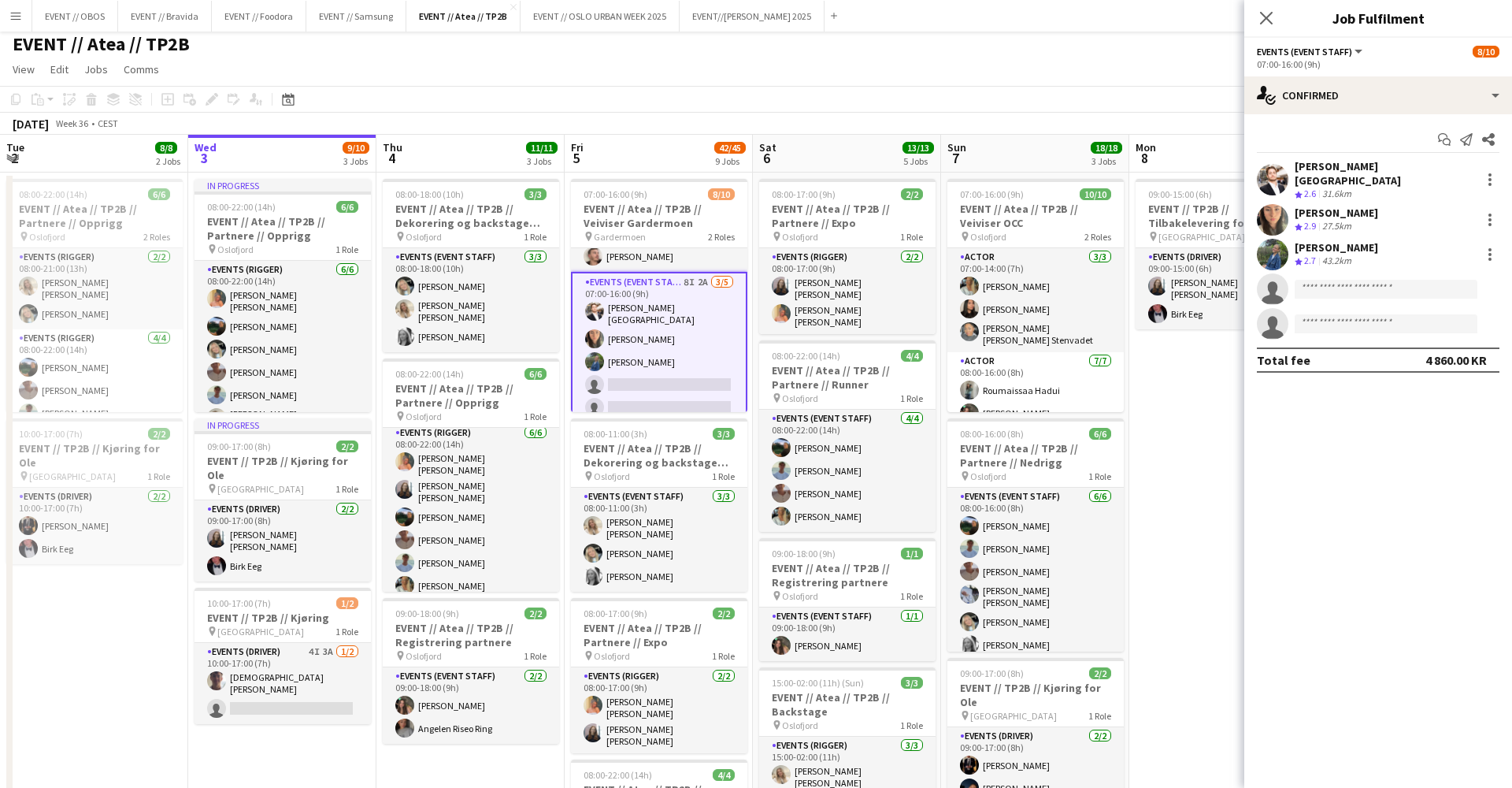
click at [1291, 115] on div "Start chat Send notification Share [PERSON_NAME] Lærum Crew rating 2.6 31.6km […" at bounding box center [1378, 250] width 268 height 271
click at [1292, 110] on div "single-neutral-actions-check-2 Confirmed" at bounding box center [1378, 94] width 268 height 38
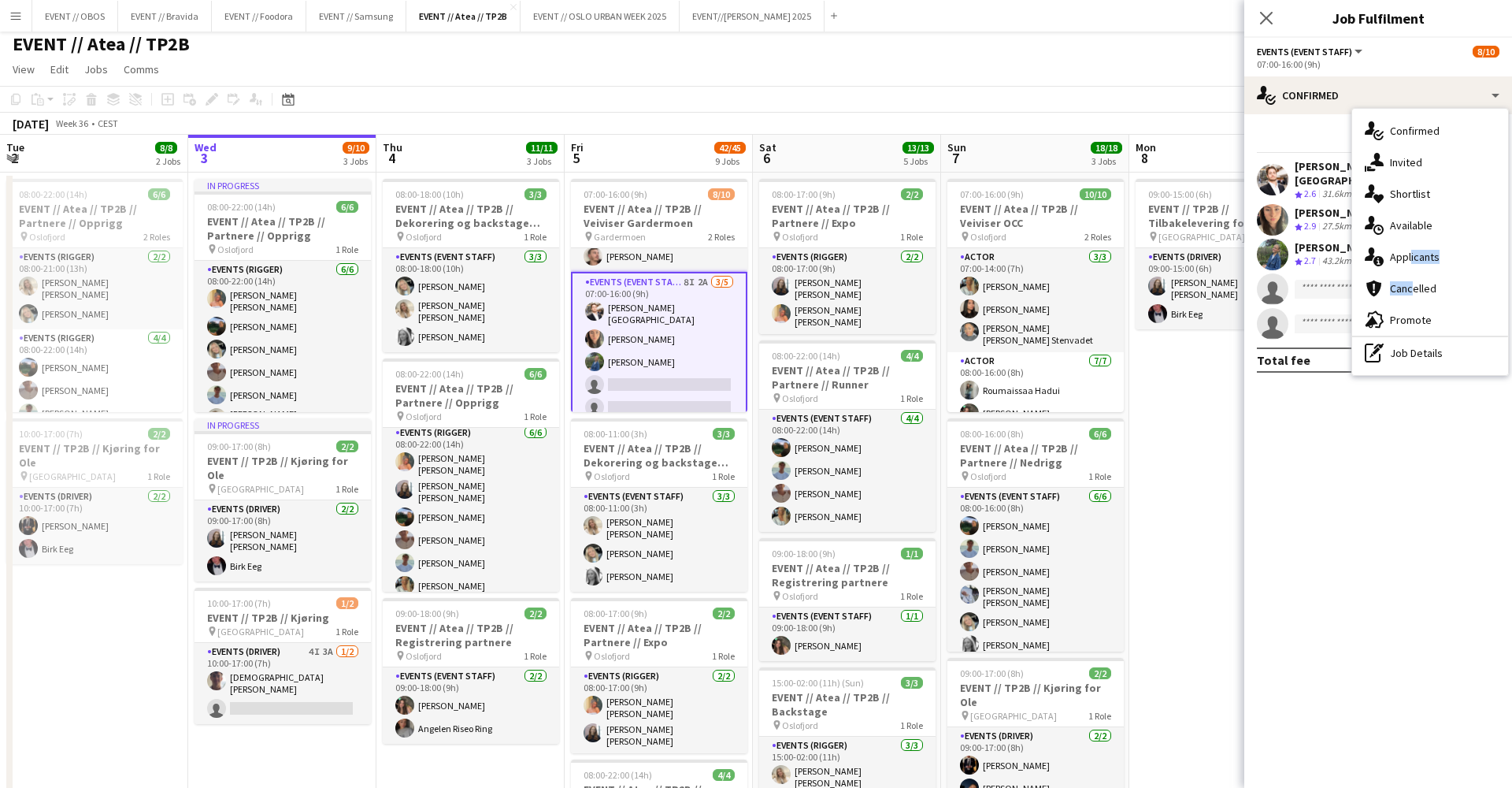
drag, startPoint x: 1406, startPoint y: 262, endPoint x: 1405, endPoint y: 280, distance: 18.0
click at [1405, 280] on div "single-neutral-actions-check-2 Confirmed single-neutral-actions-share-1 Invited…" at bounding box center [1430, 242] width 155 height 266
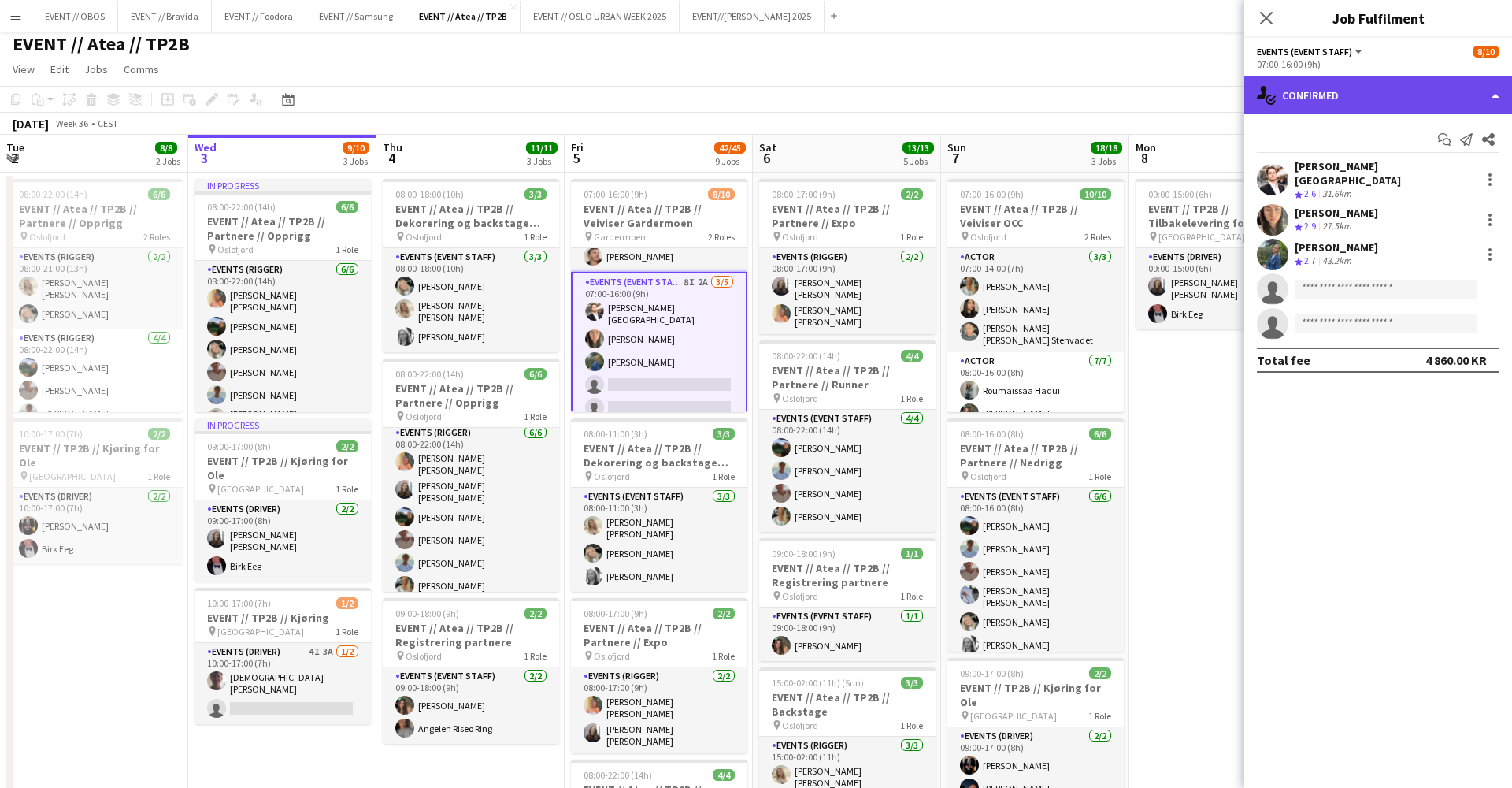
click at [1335, 110] on div "single-neutral-actions-check-2 Confirmed" at bounding box center [1378, 94] width 268 height 38
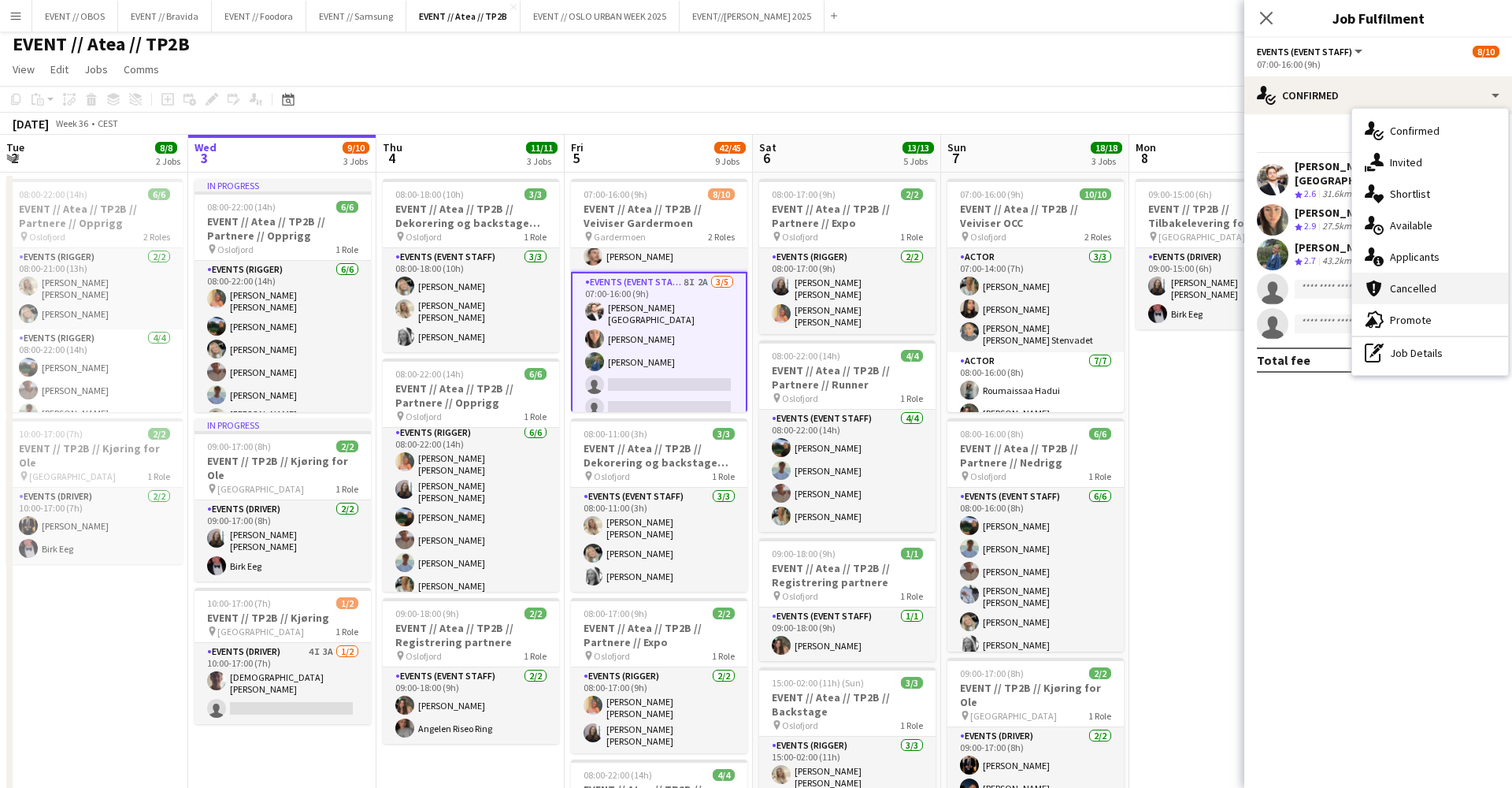
click at [1405, 286] on span "Cancelled" at bounding box center [1412, 287] width 47 height 14
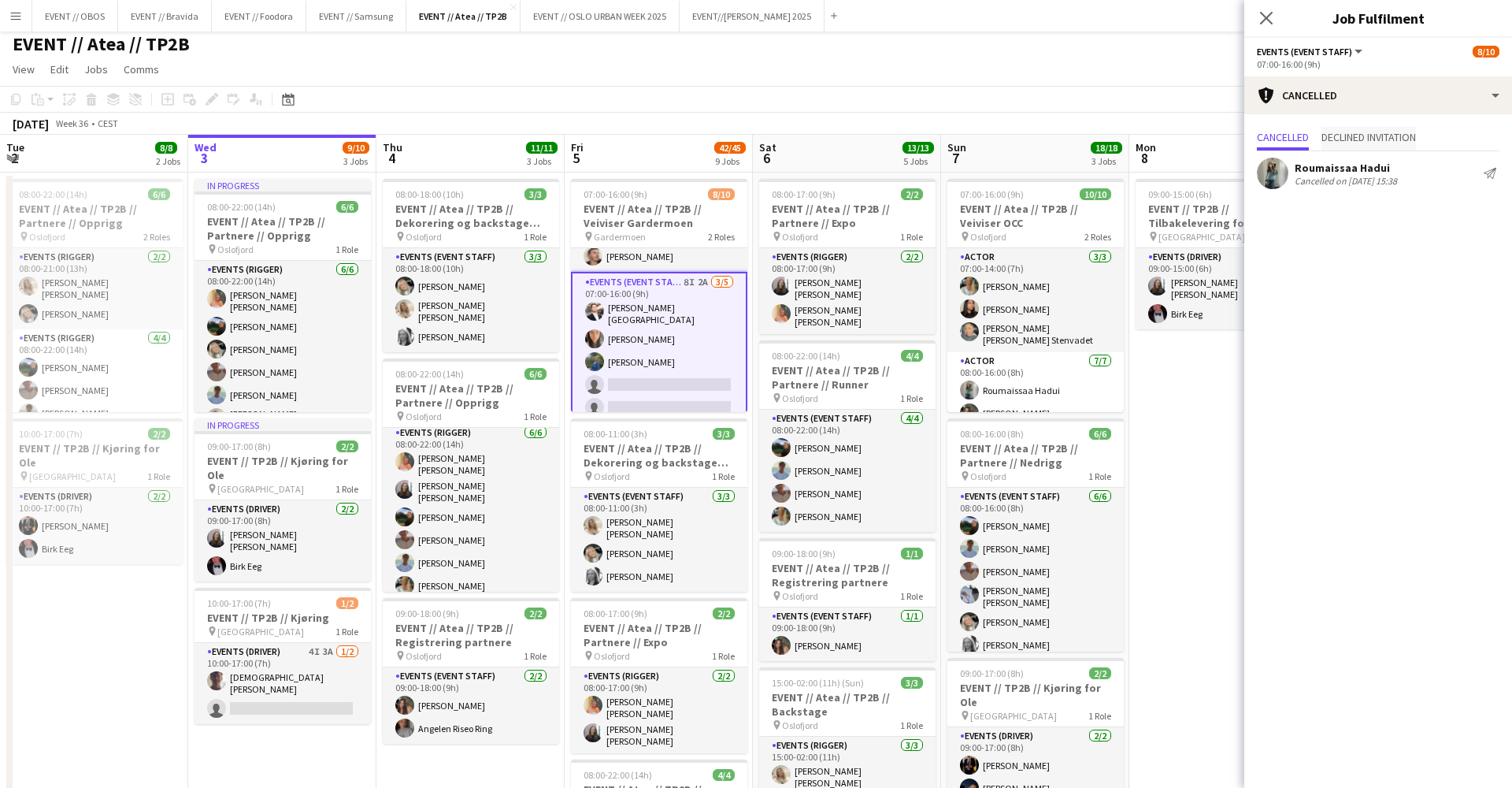
click at [1343, 148] on span "Declined invitation" at bounding box center [1367, 139] width 94 height 24
click at [1309, 145] on span "Cancelled" at bounding box center [1282, 139] width 52 height 24
click at [1313, 175] on div "Cancelled on [DATE] 15:38" at bounding box center [1346, 180] width 102 height 12
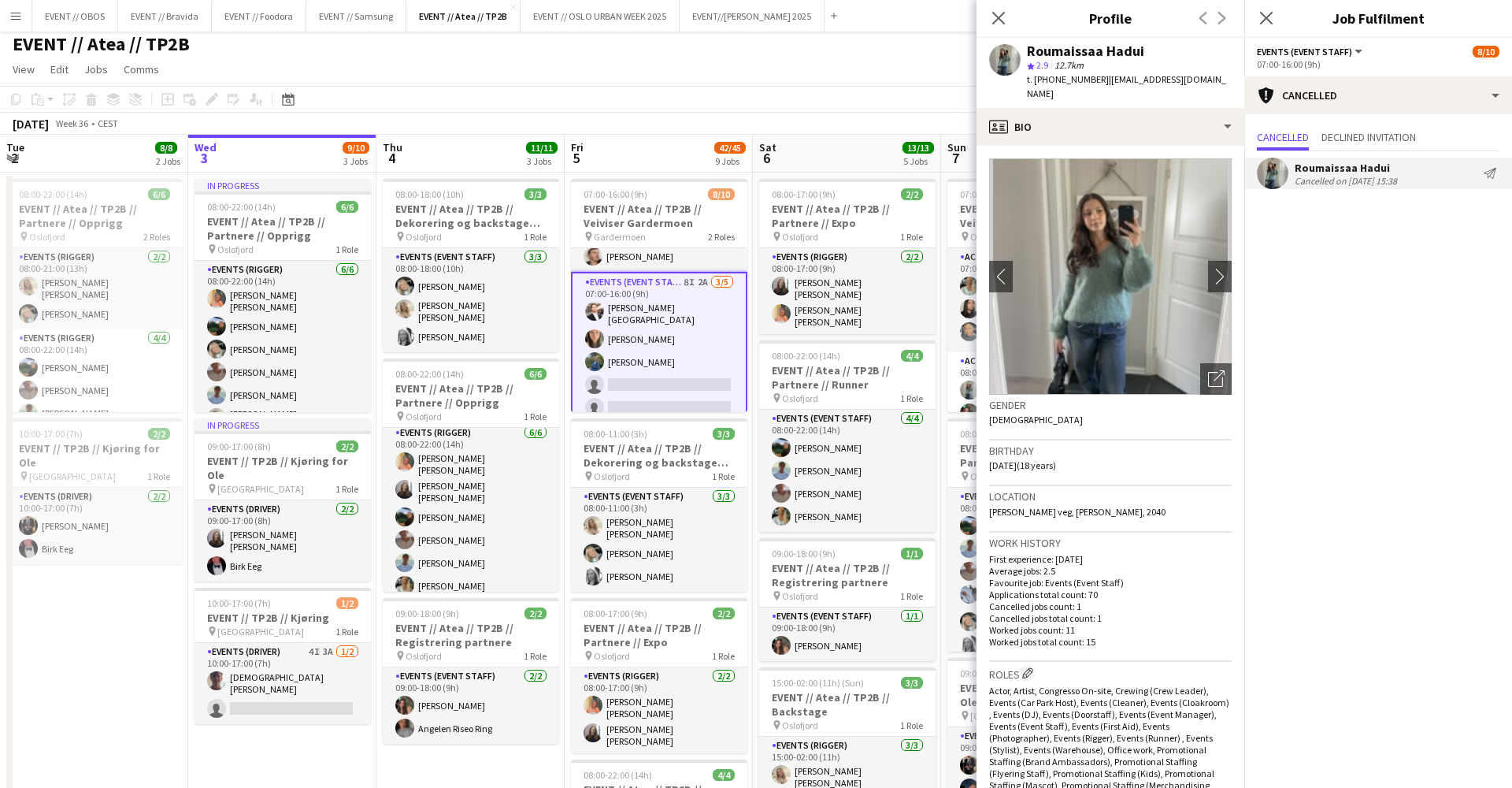
click at [874, 79] on app-page-menu "View Day view expanded Day view collapsed Month view Date picker Jump to [DATE]…" at bounding box center [756, 70] width 1512 height 30
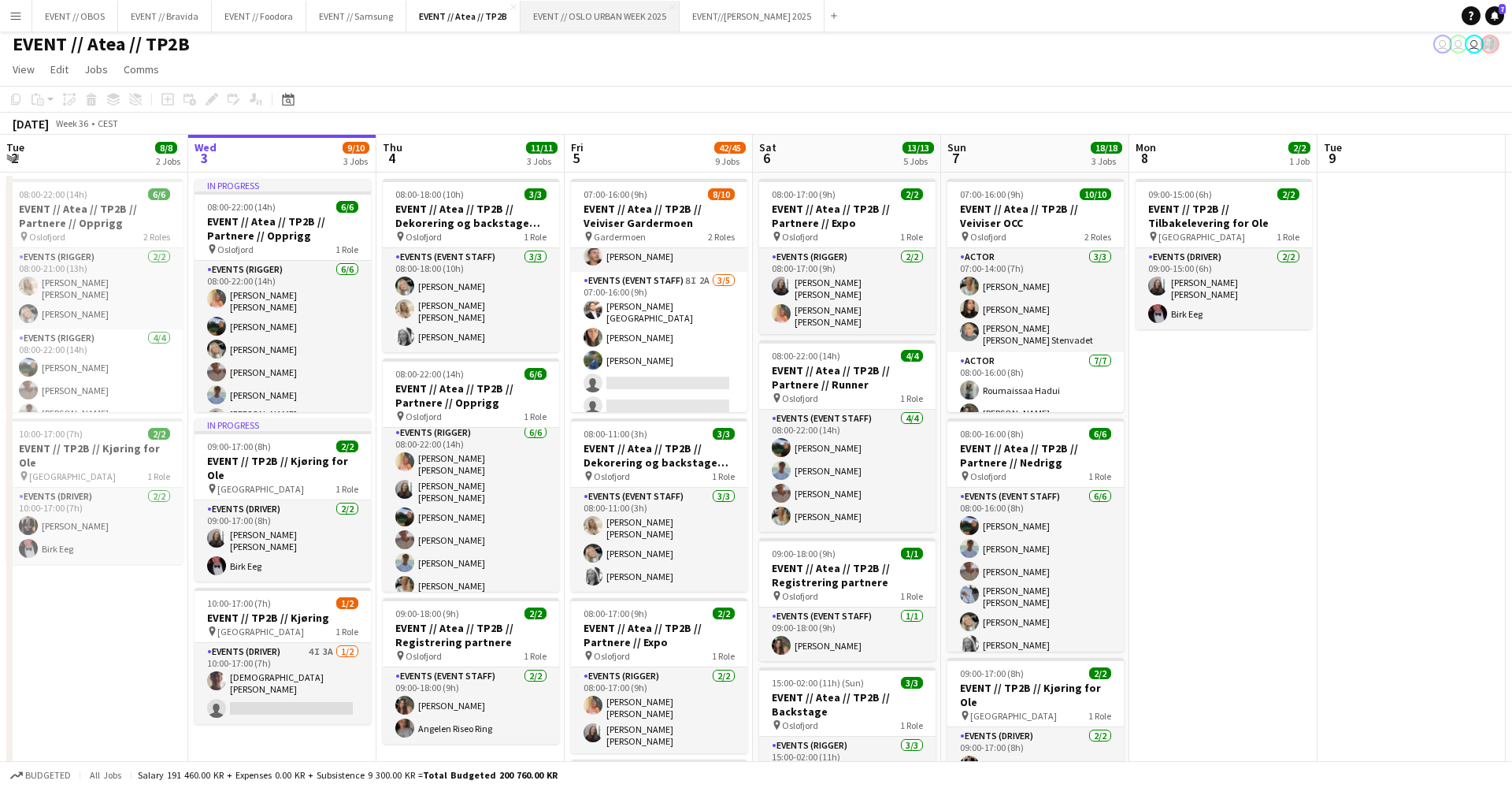
click at [617, 27] on button "EVENT // [GEOGRAPHIC_DATA] URBAN WEEK 2025 Close" at bounding box center [600, 16] width 159 height 31
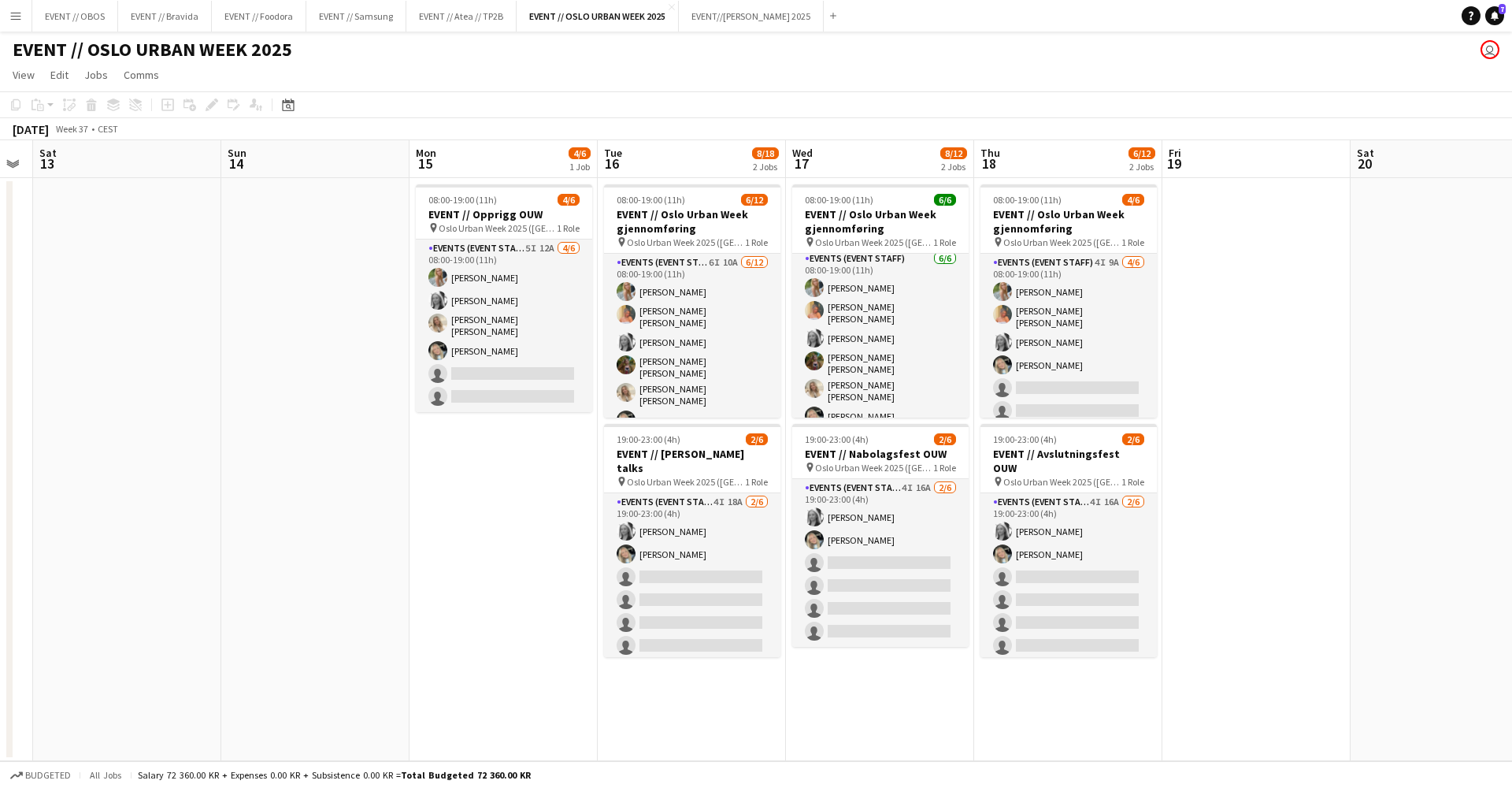
click at [10, 18] on app-icon "Menu" at bounding box center [16, 16] width 13 height 13
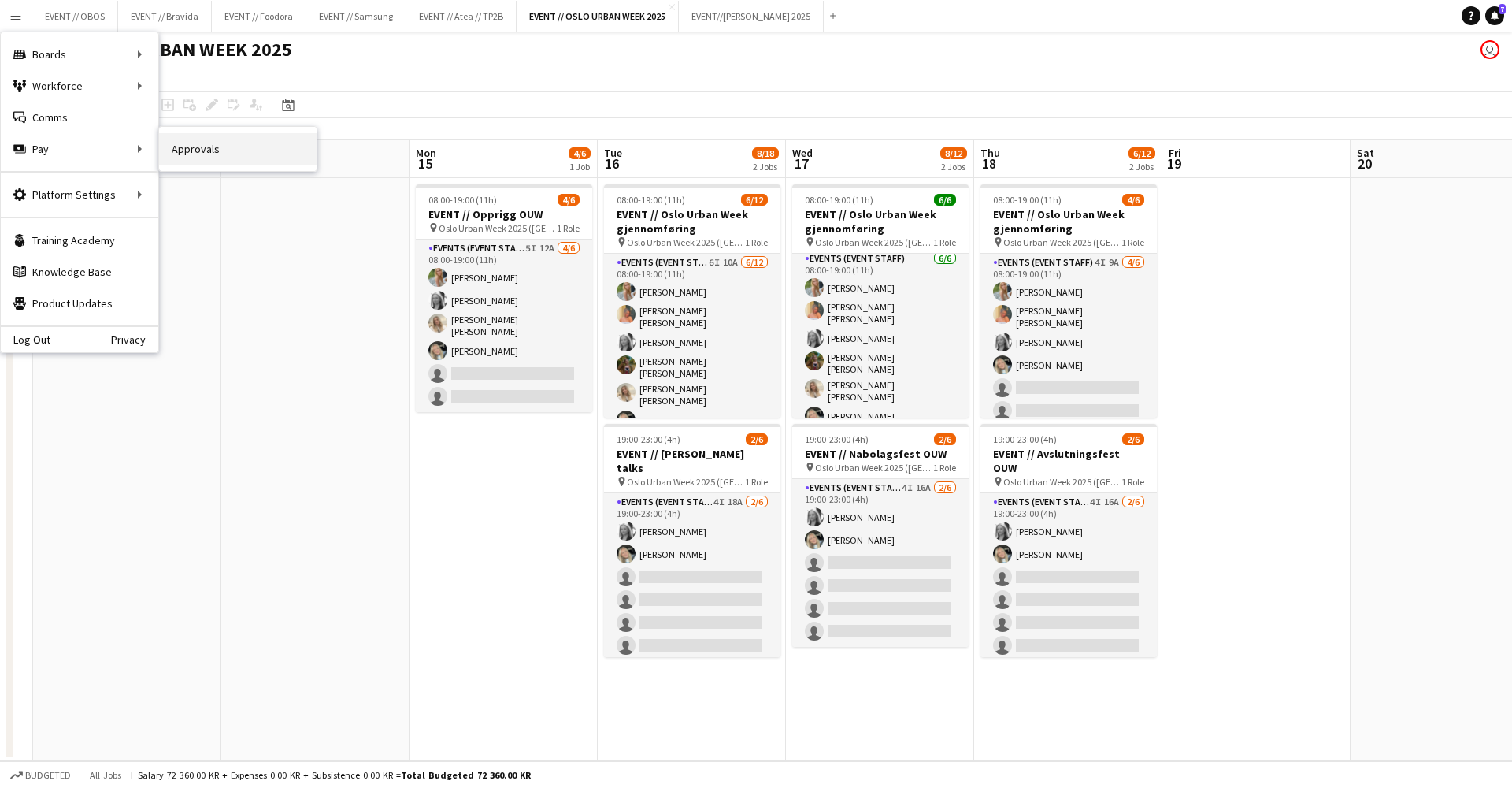
click at [181, 152] on link "Approvals" at bounding box center [238, 148] width 157 height 31
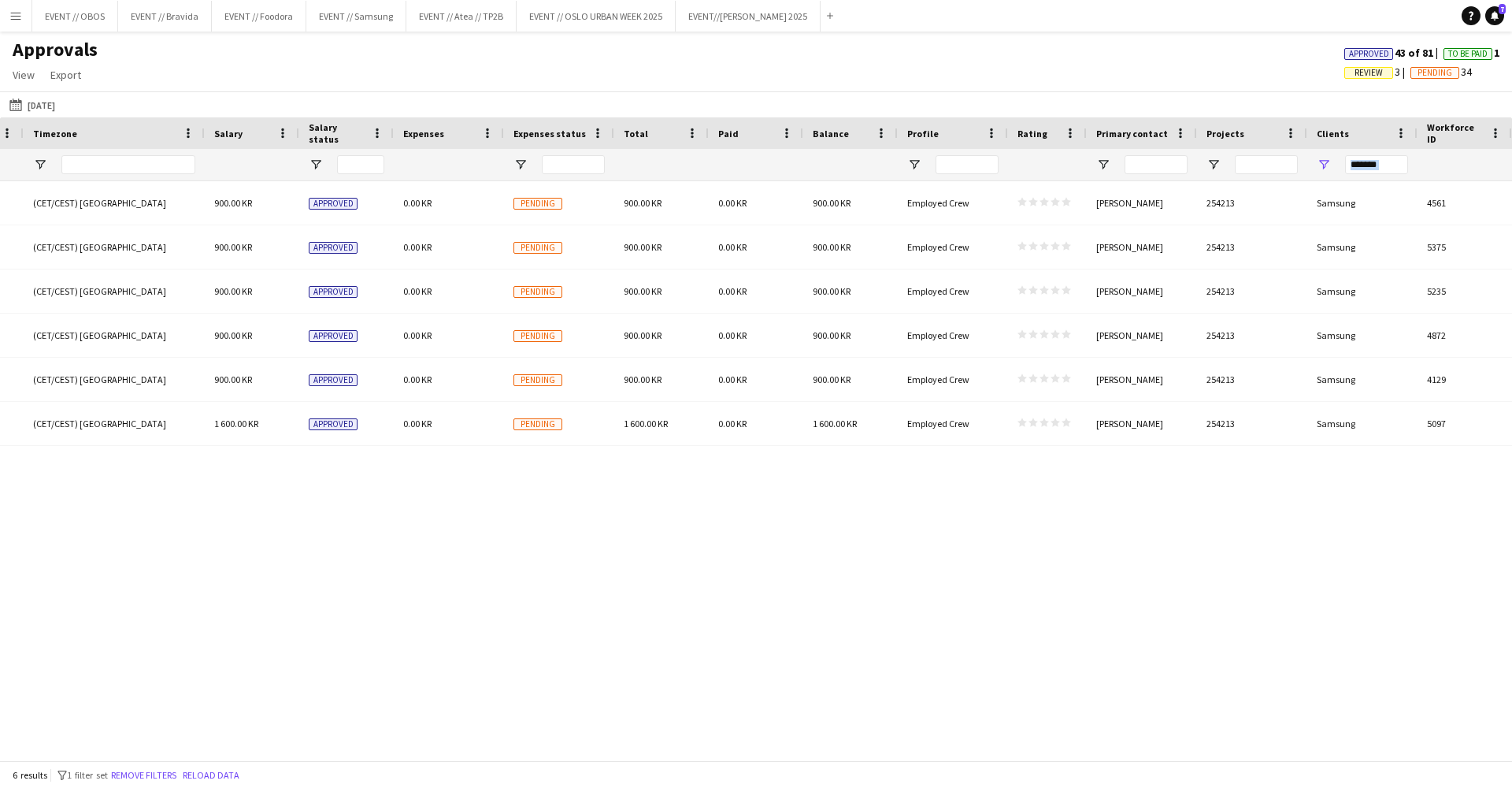
drag, startPoint x: 1408, startPoint y: 167, endPoint x: 1351, endPoint y: 167, distance: 57.0
click at [1351, 167] on div "*******" at bounding box center [1362, 165] width 110 height 31
drag, startPoint x: 1331, startPoint y: 160, endPoint x: 1303, endPoint y: 160, distance: 28.0
click at [1303, 160] on div at bounding box center [82, 165] width 2858 height 31
click at [1166, 157] on input "Primary contact Filter Input" at bounding box center [1155, 165] width 63 height 19
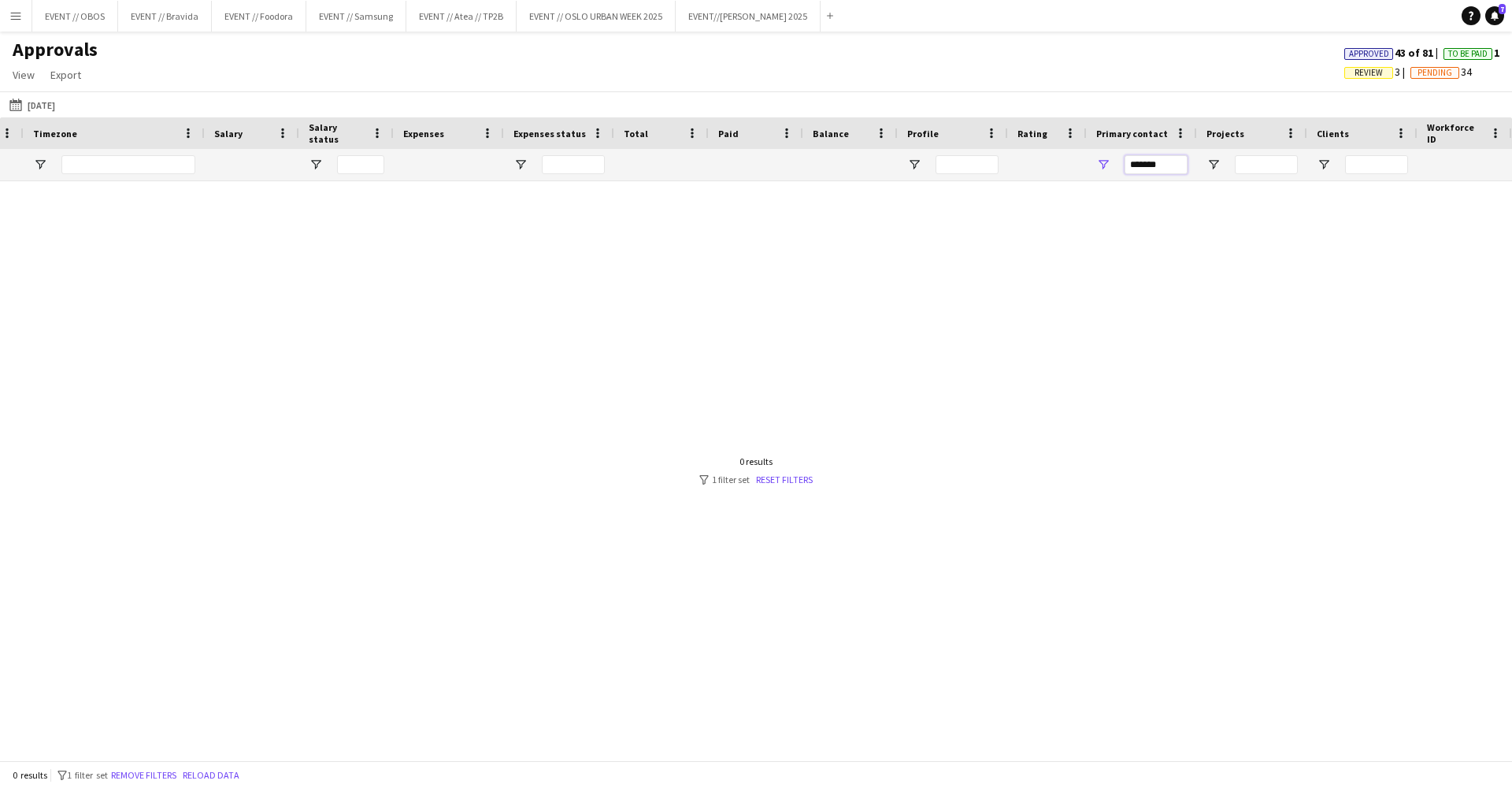
type input "*******"
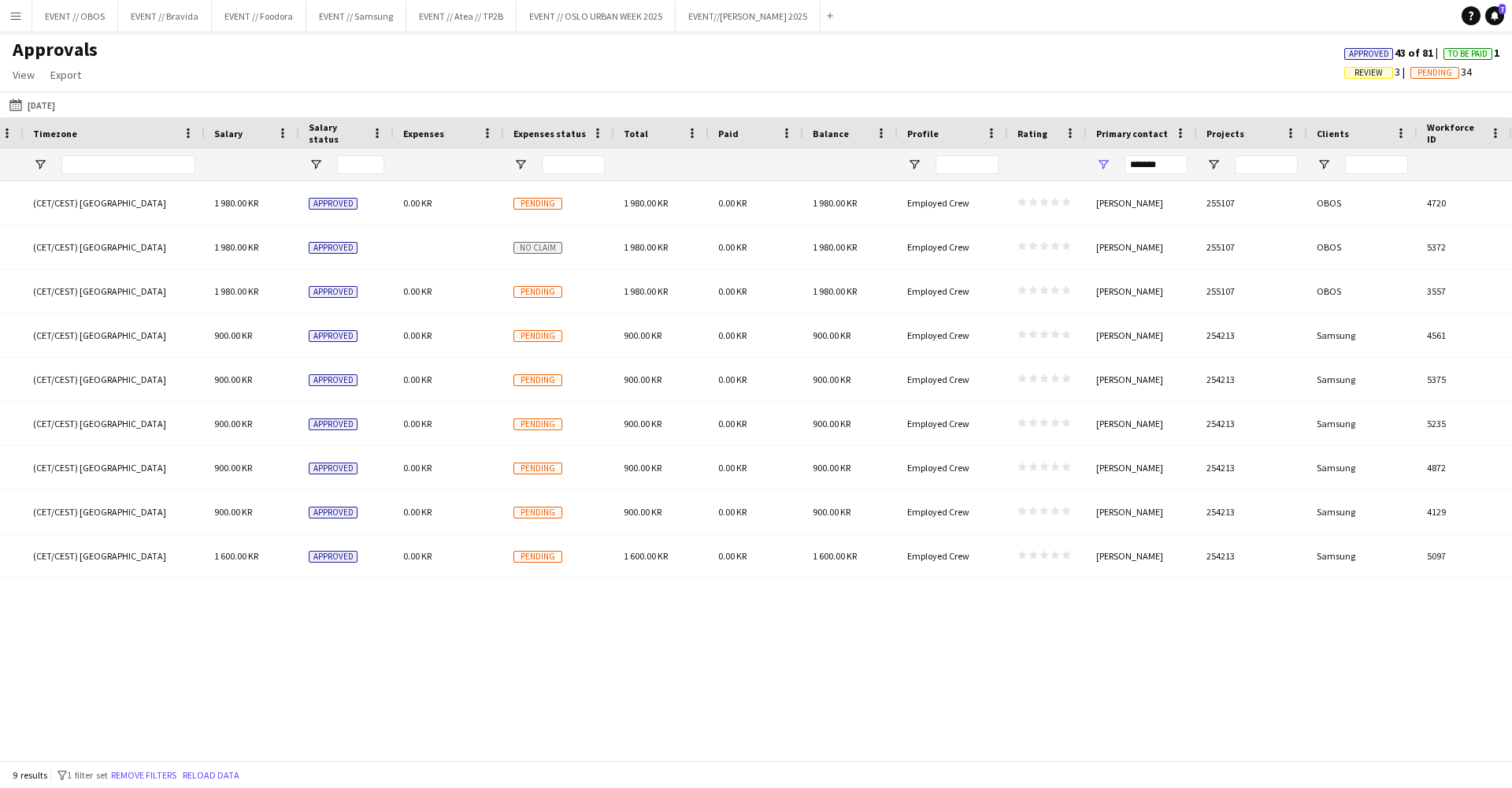
click at [1036, 29] on app-navbar "Menu Boards Boards Boards All jobs Status Workforce Workforce My Workforce Recr…" at bounding box center [756, 16] width 1512 height 31
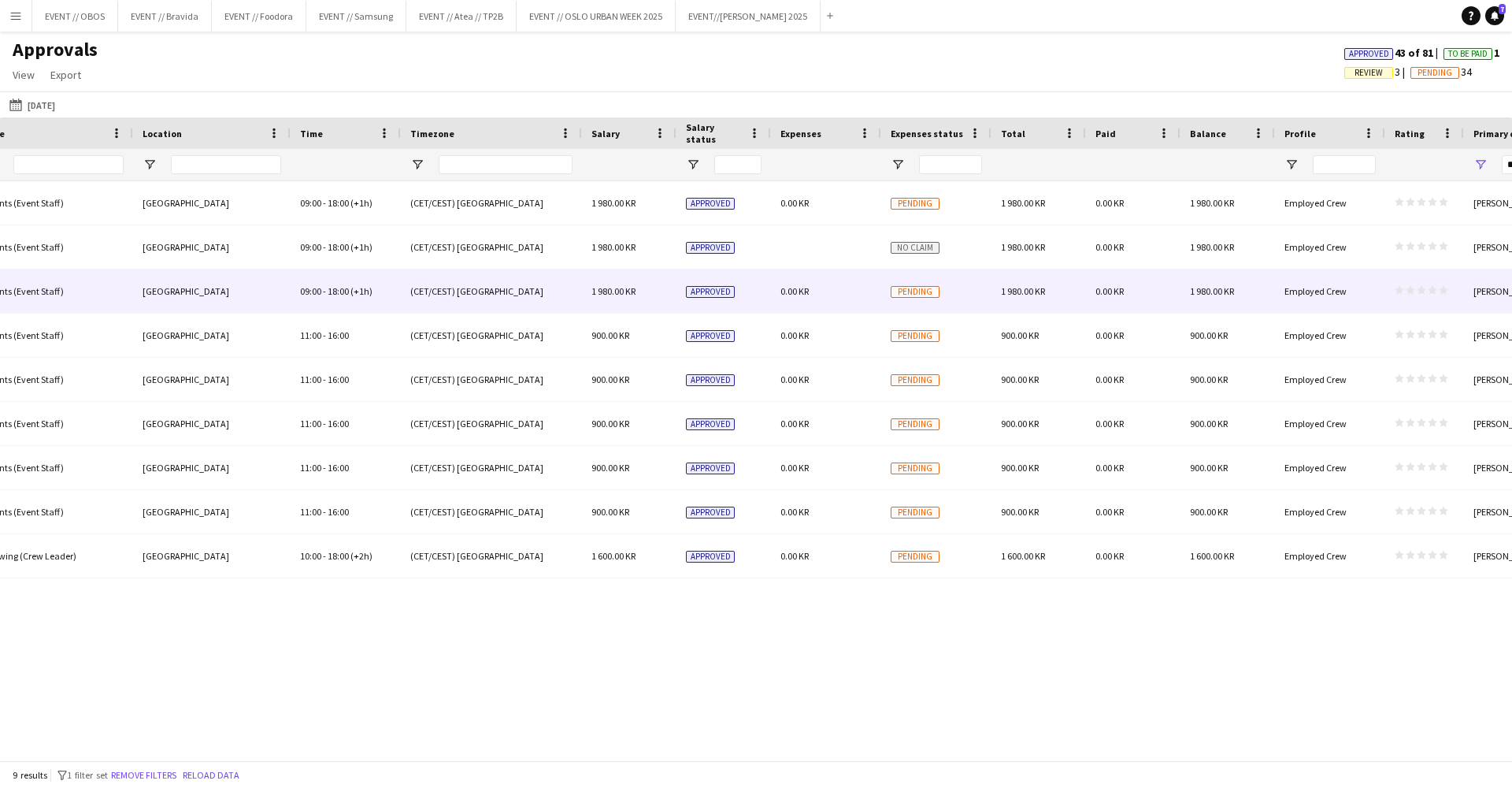
scroll to position [0, 655]
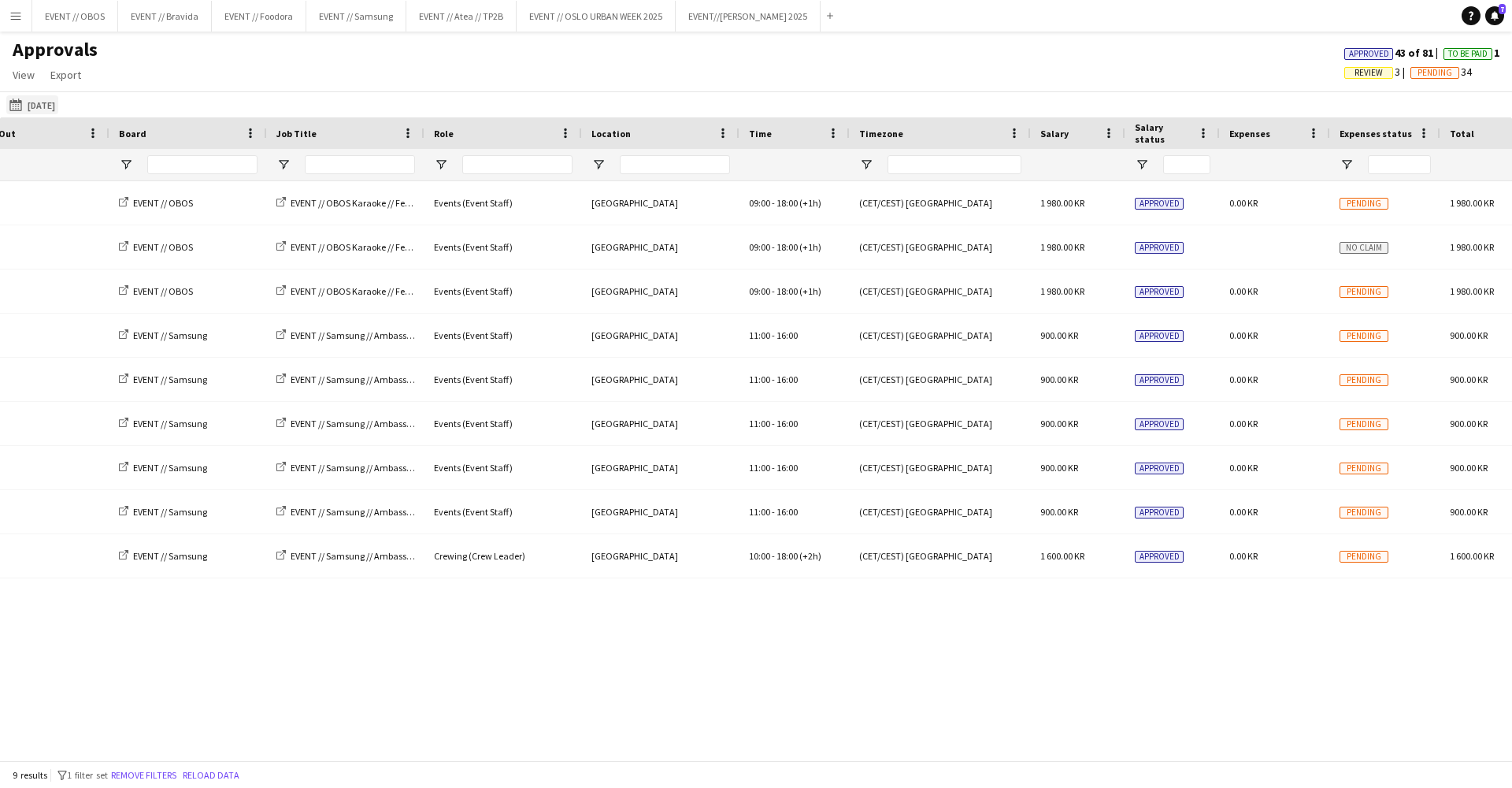
click at [38, 99] on button "[DATE] [DATE]" at bounding box center [32, 104] width 52 height 19
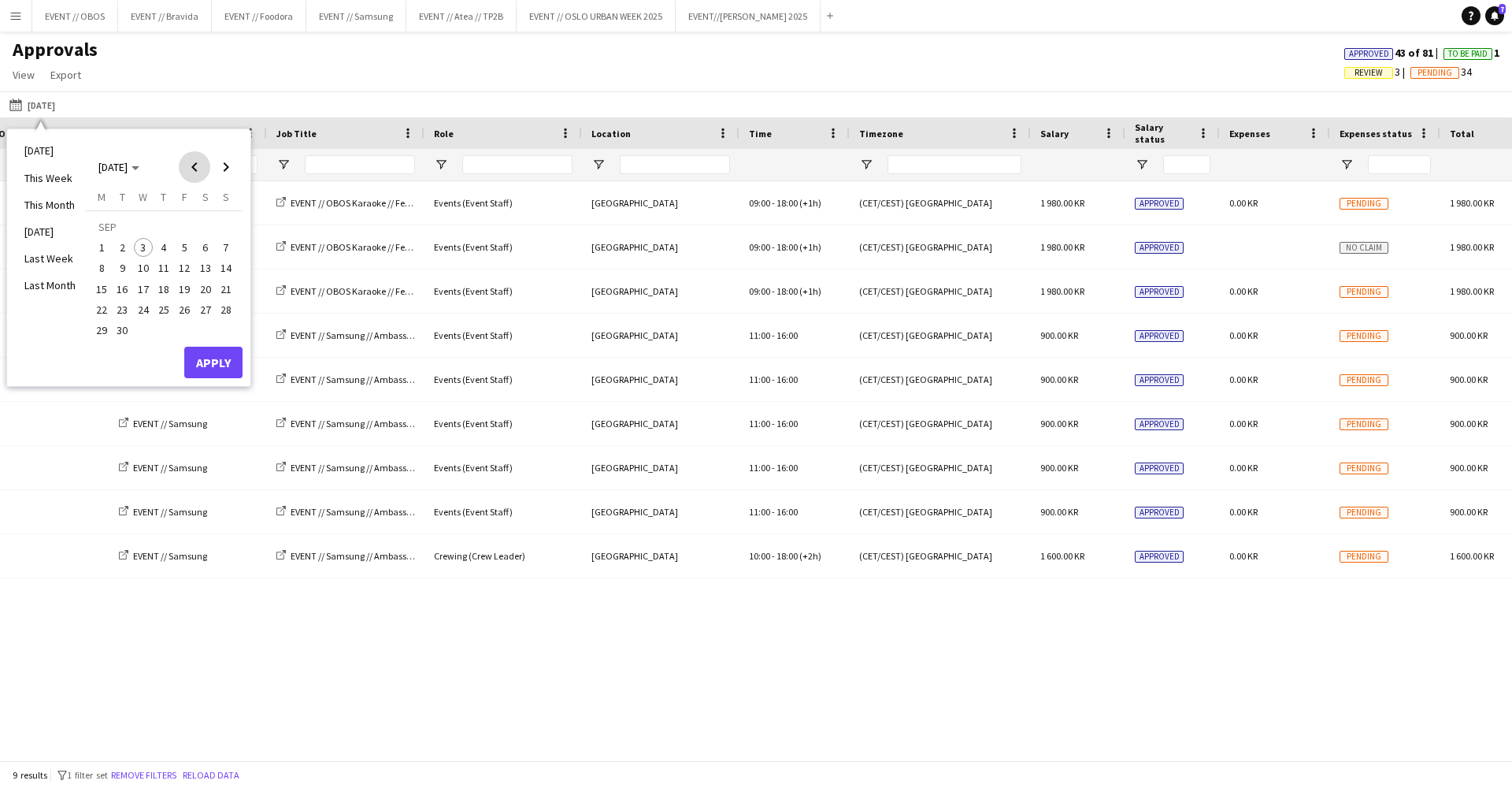
click at [192, 156] on span "Previous month" at bounding box center [194, 167] width 31 height 31
click at [96, 306] on span "25" at bounding box center [102, 313] width 19 height 19
click at [229, 165] on span "Next month" at bounding box center [226, 167] width 31 height 31
click at [148, 241] on span "3" at bounding box center [143, 247] width 19 height 19
click at [195, 353] on button "Apply" at bounding box center [213, 362] width 59 height 31
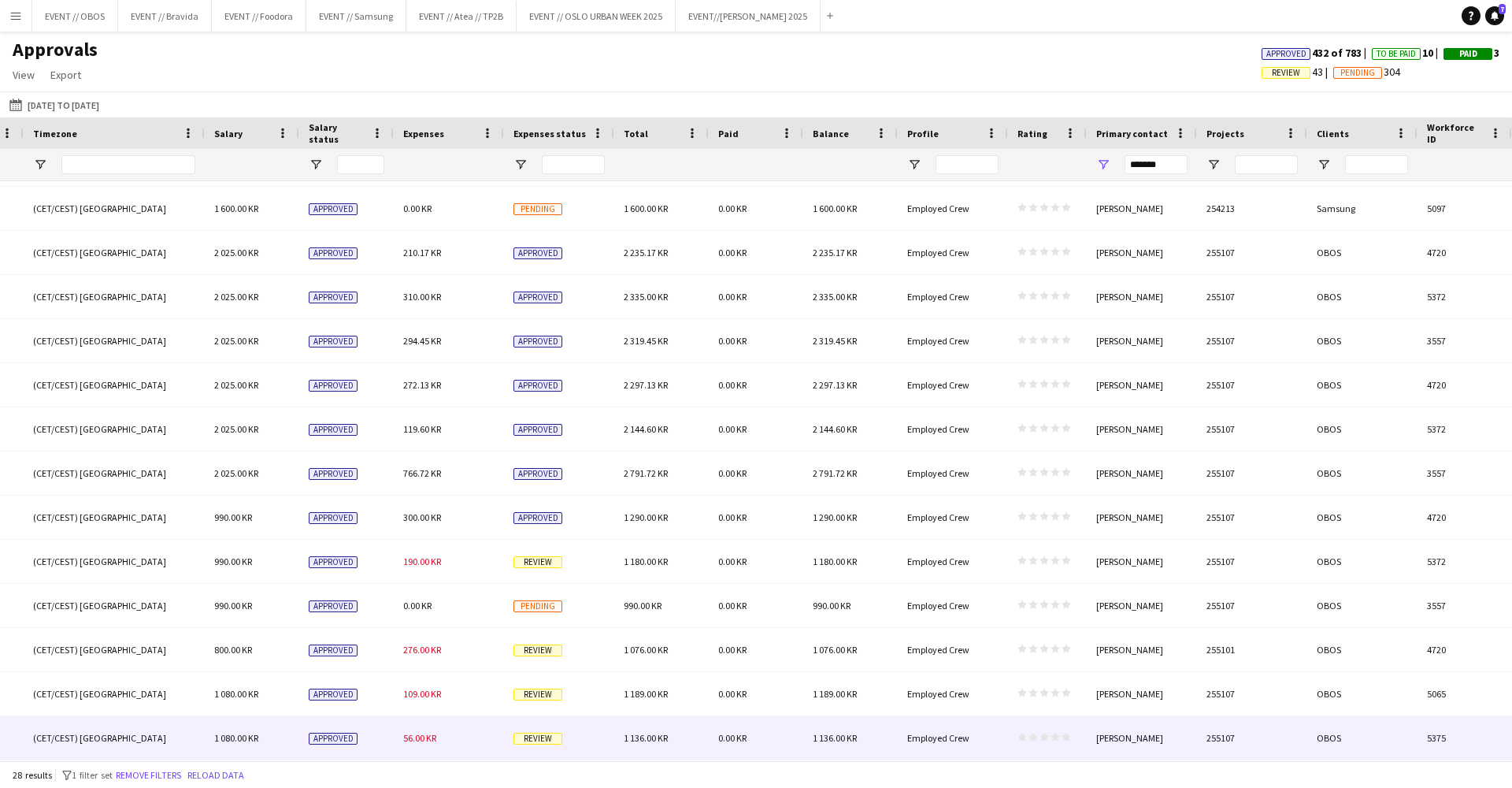
click at [433, 733] on span "56.00 KR" at bounding box center [420, 738] width 33 height 12
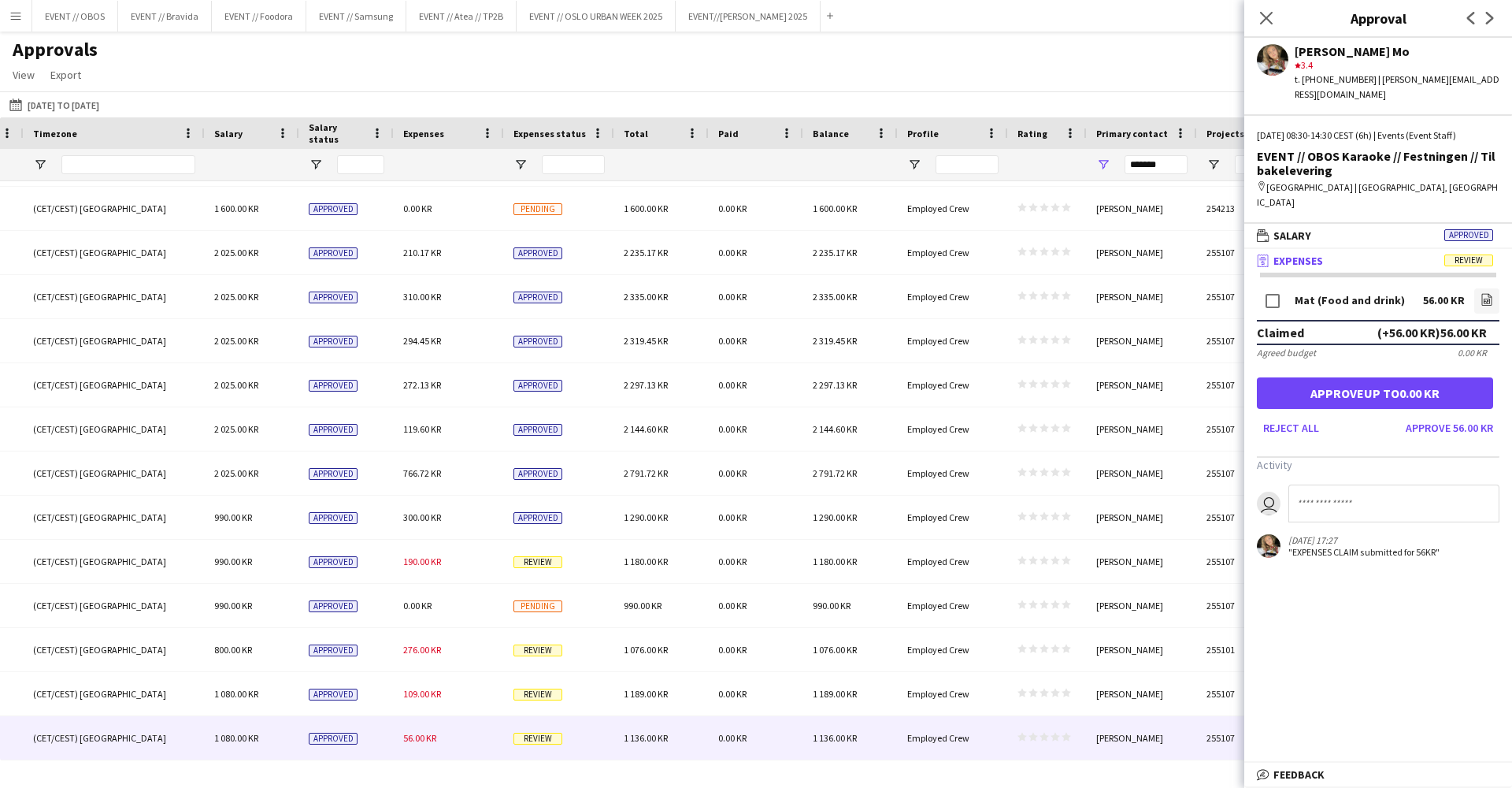
click at [731, 92] on div "[DATE] [DATE] to [DATE] [DATE] This Week This Month [DATE] Last Week Last Month…" at bounding box center [756, 104] width 1512 height 26
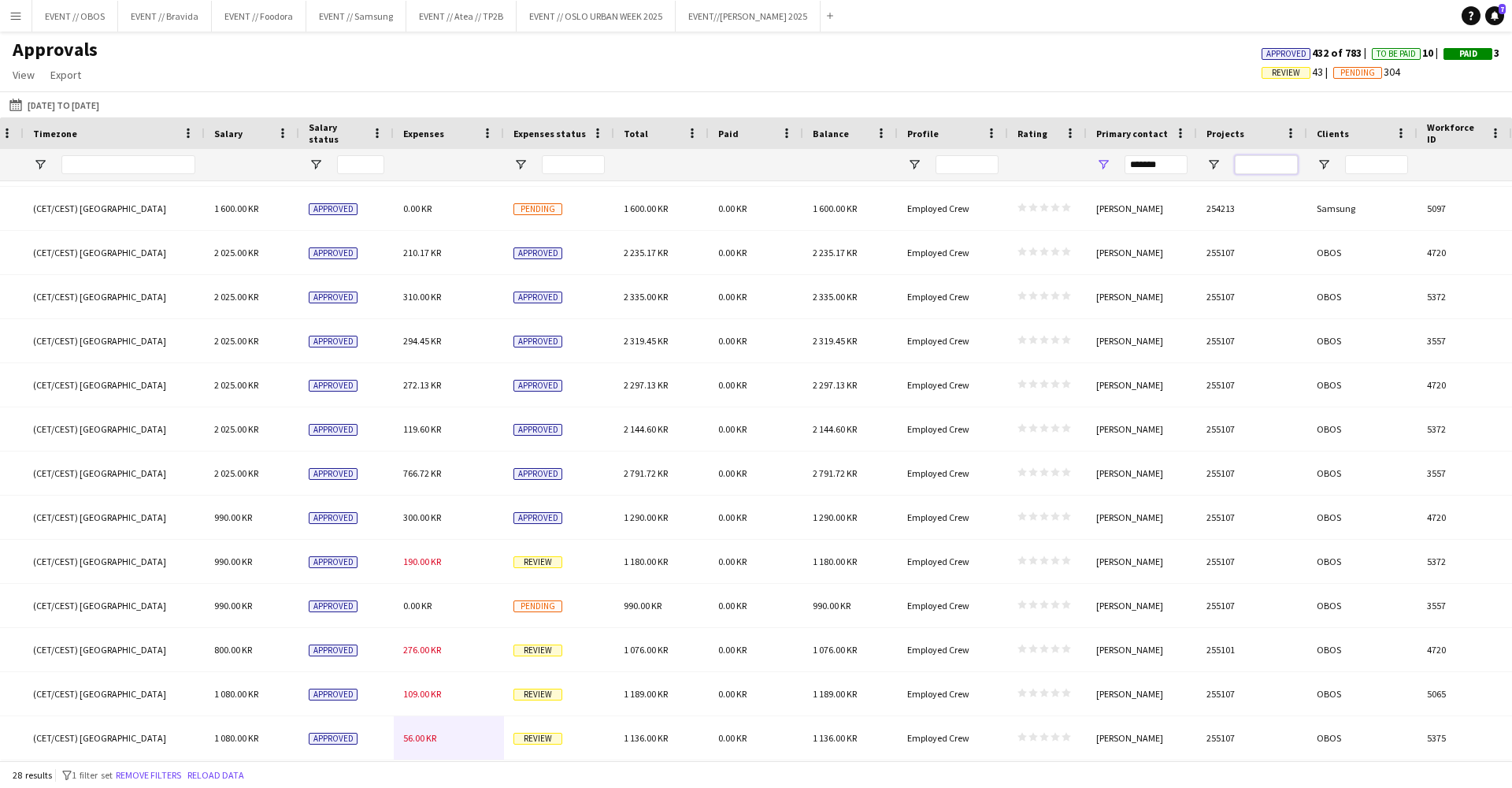
click at [1267, 169] on input "Projects Filter Input" at bounding box center [1266, 165] width 63 height 19
click at [1371, 167] on input "Clients Filter Input" at bounding box center [1376, 165] width 63 height 19
type input "****"
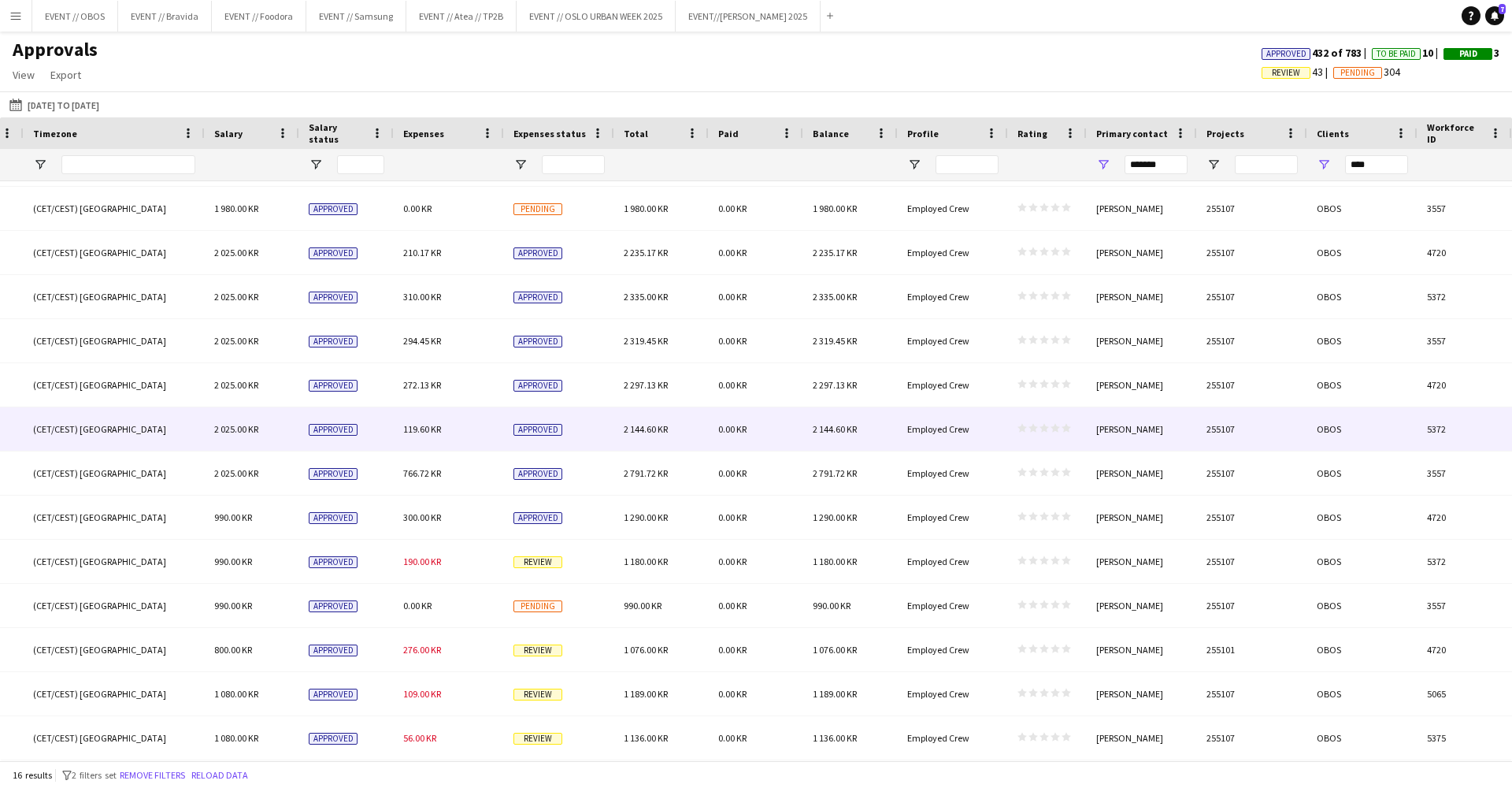
click at [1233, 448] on div "255107" at bounding box center [1251, 428] width 110 height 43
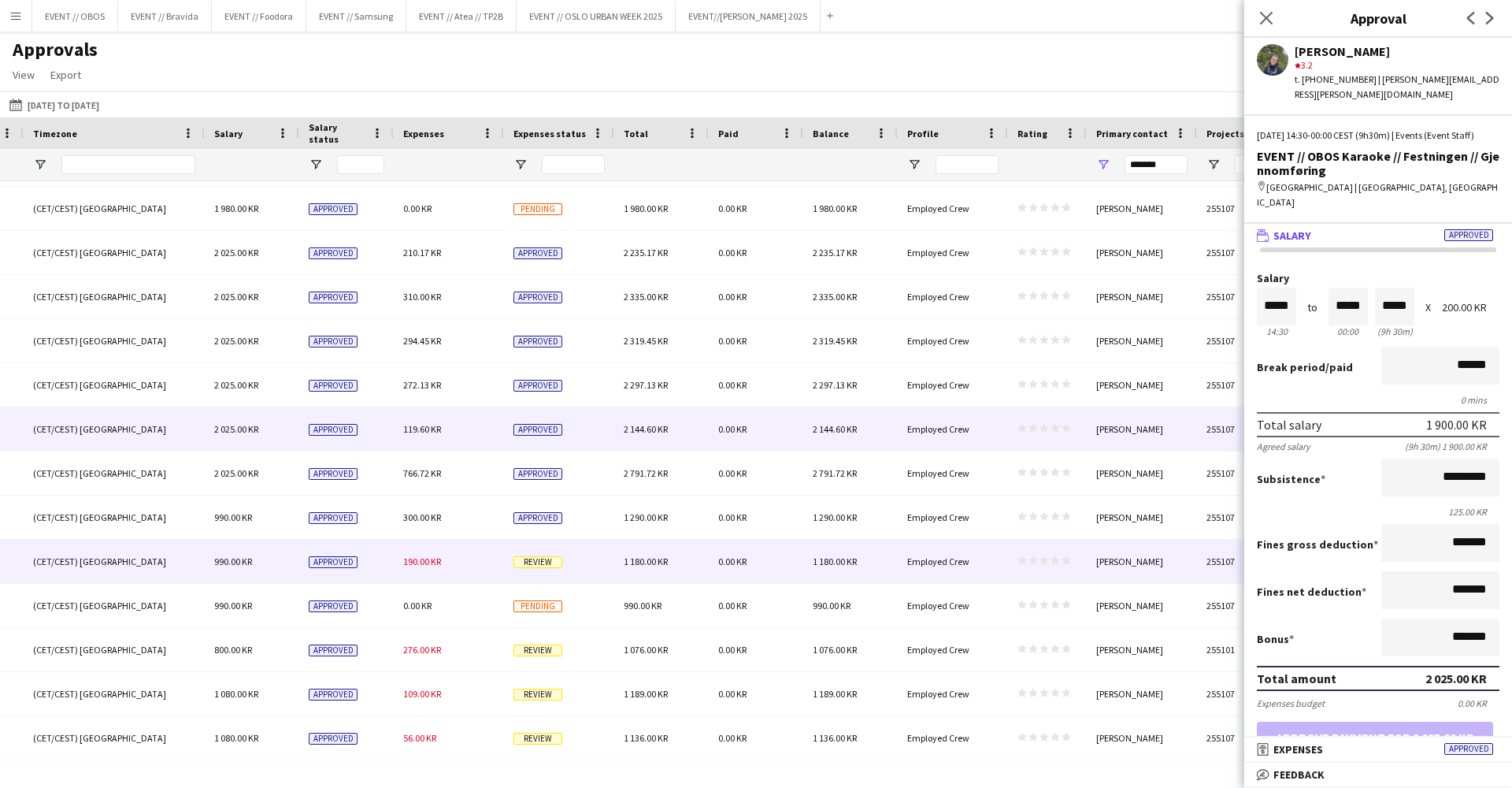
click at [751, 552] on div "0.00 KR" at bounding box center [756, 561] width 94 height 43
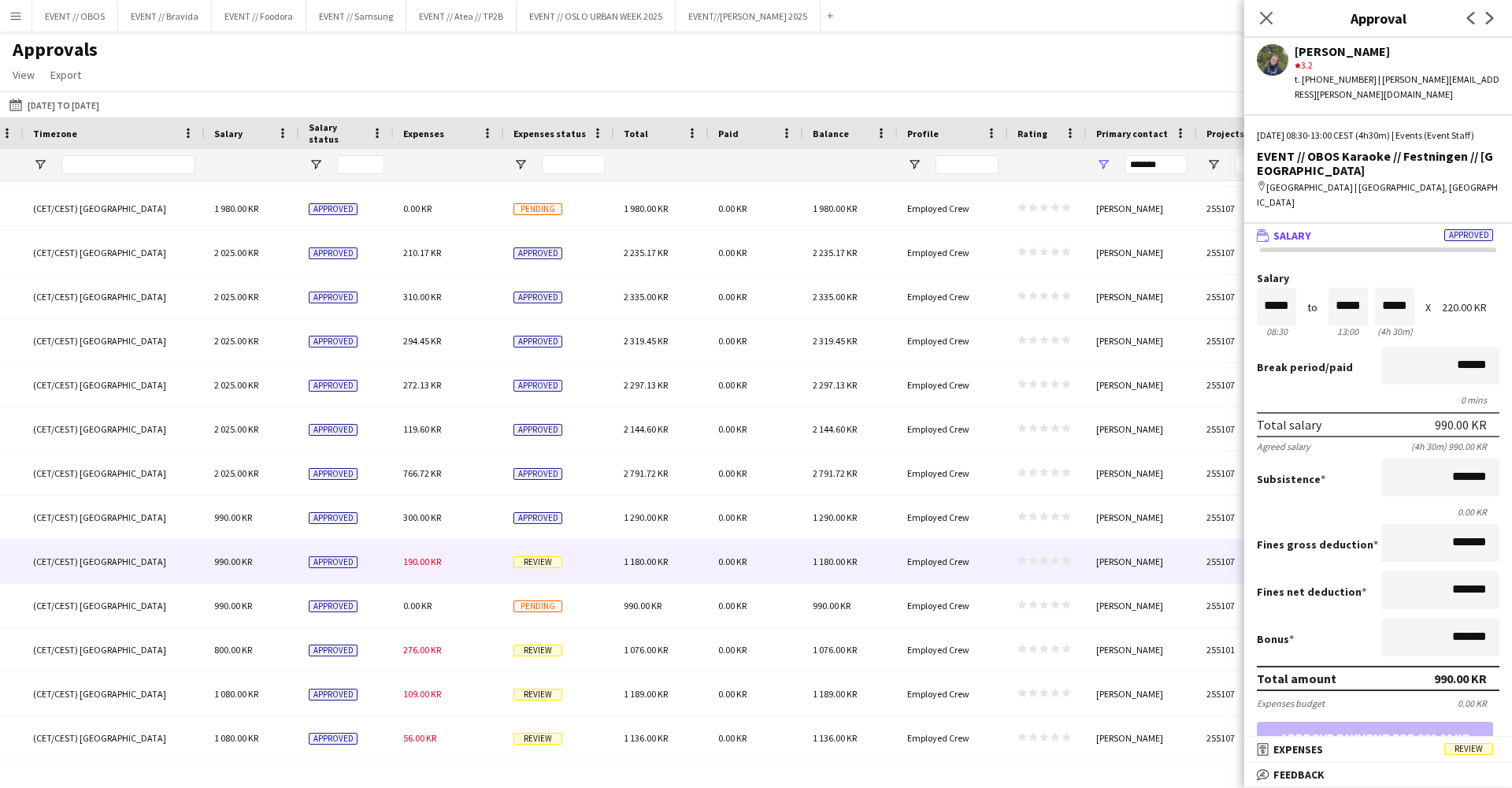
click at [1374, 735] on form "Salary ***** 08:30 to ***** 13:00 ***** (4h 30m) X 220.00 KR Break period /paid…" at bounding box center [1378, 532] width 268 height 518
click at [1400, 738] on mat-expansion-panel-header "receipt Expenses Review" at bounding box center [1378, 750] width 268 height 24
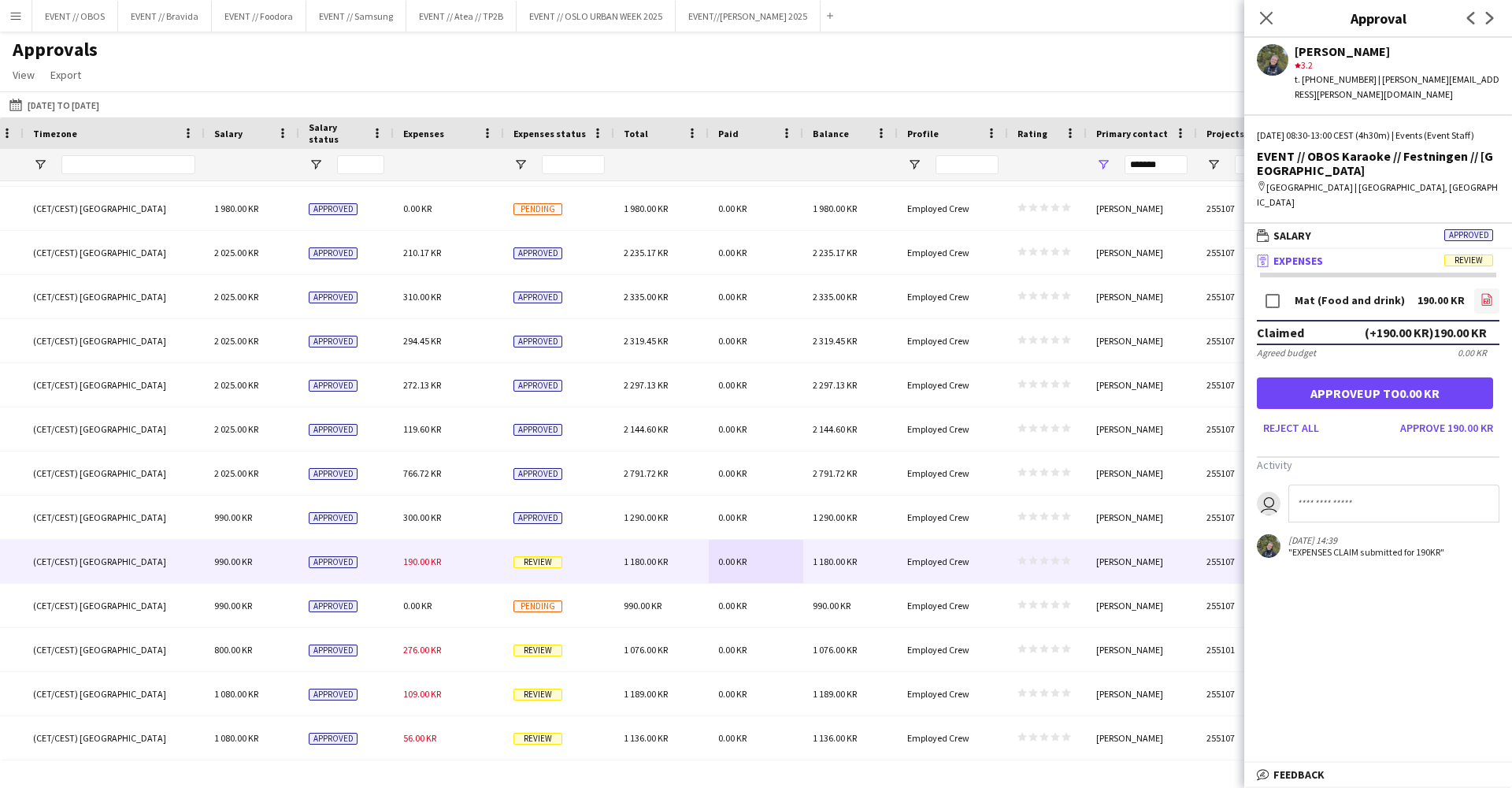
click at [1485, 288] on link "file-image" at bounding box center [1486, 301] width 26 height 26
click at [1415, 416] on button "Approve 190.00 KR" at bounding box center [1445, 428] width 105 height 26
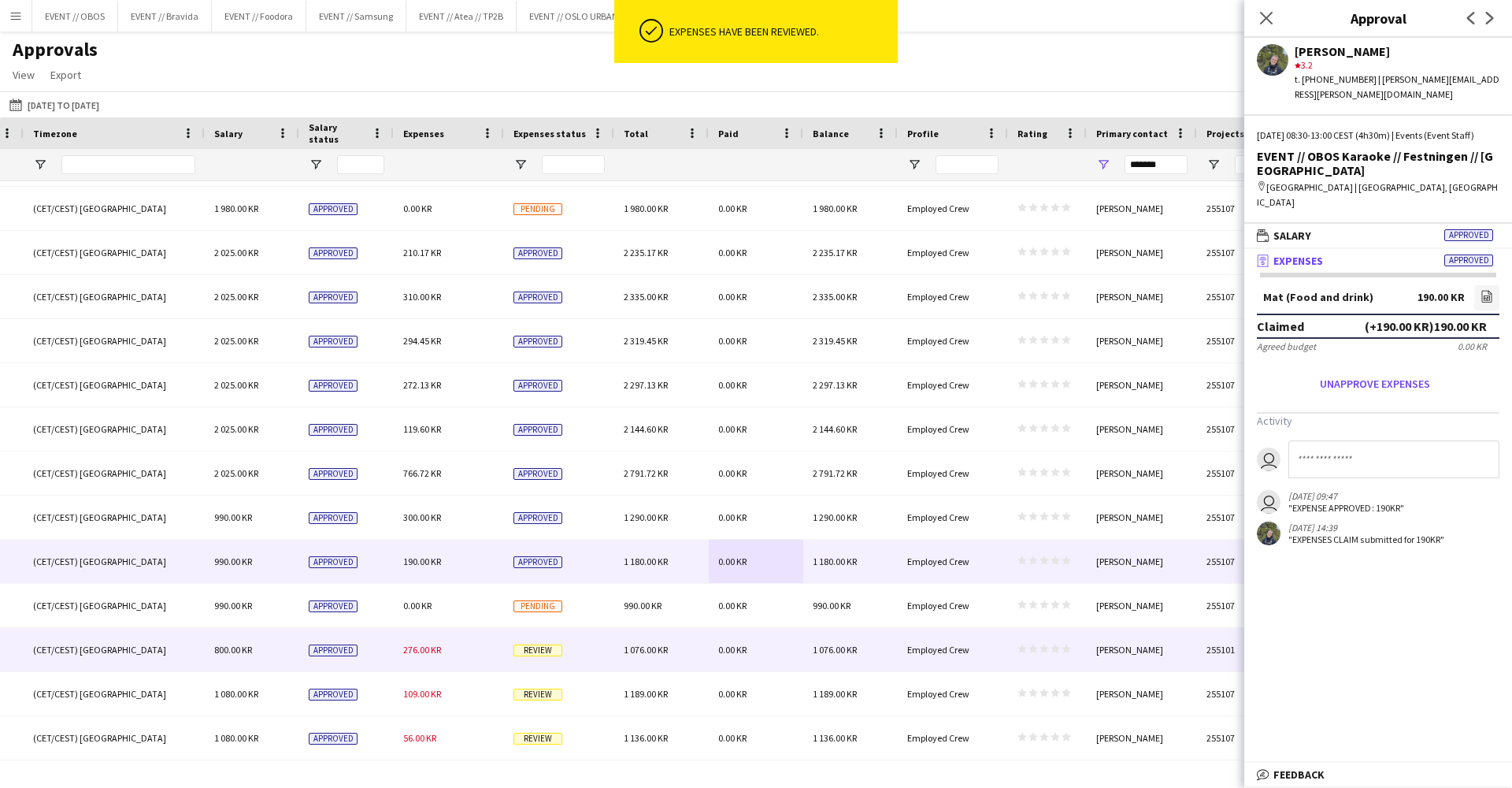
click at [777, 645] on div "0.00 KR" at bounding box center [756, 649] width 94 height 43
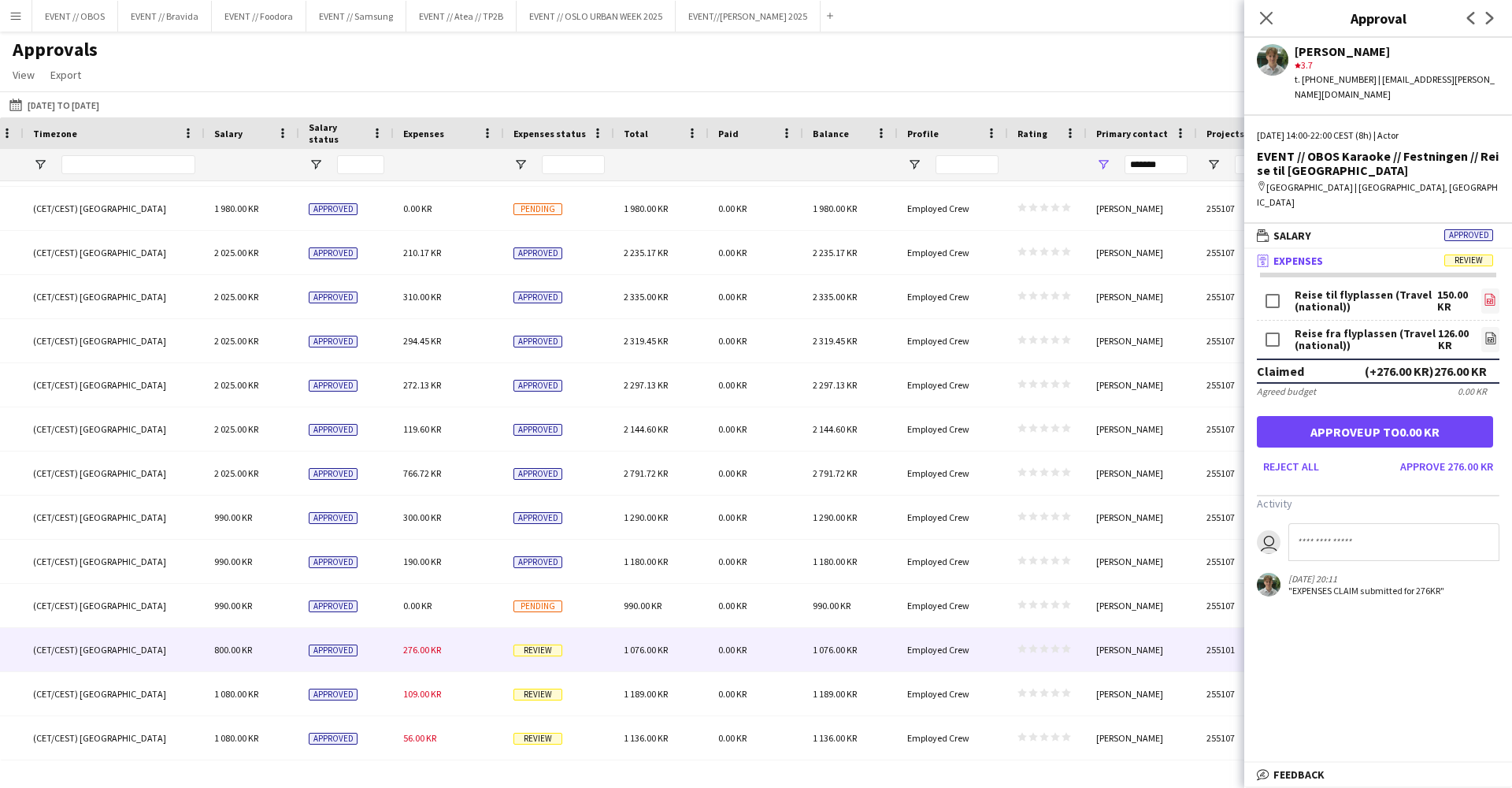
click at [1481, 288] on link "file-image" at bounding box center [1490, 301] width 18 height 26
click at [1505, 305] on form "Reise til flyplassen (Travel (national)) 150.00 KR file-image Reise fra flyplas…" at bounding box center [1378, 383] width 268 height 194
click at [1496, 327] on link "file-image" at bounding box center [1490, 340] width 18 height 26
click at [1421, 454] on button "Approve 276.00 KR" at bounding box center [1445, 467] width 105 height 26
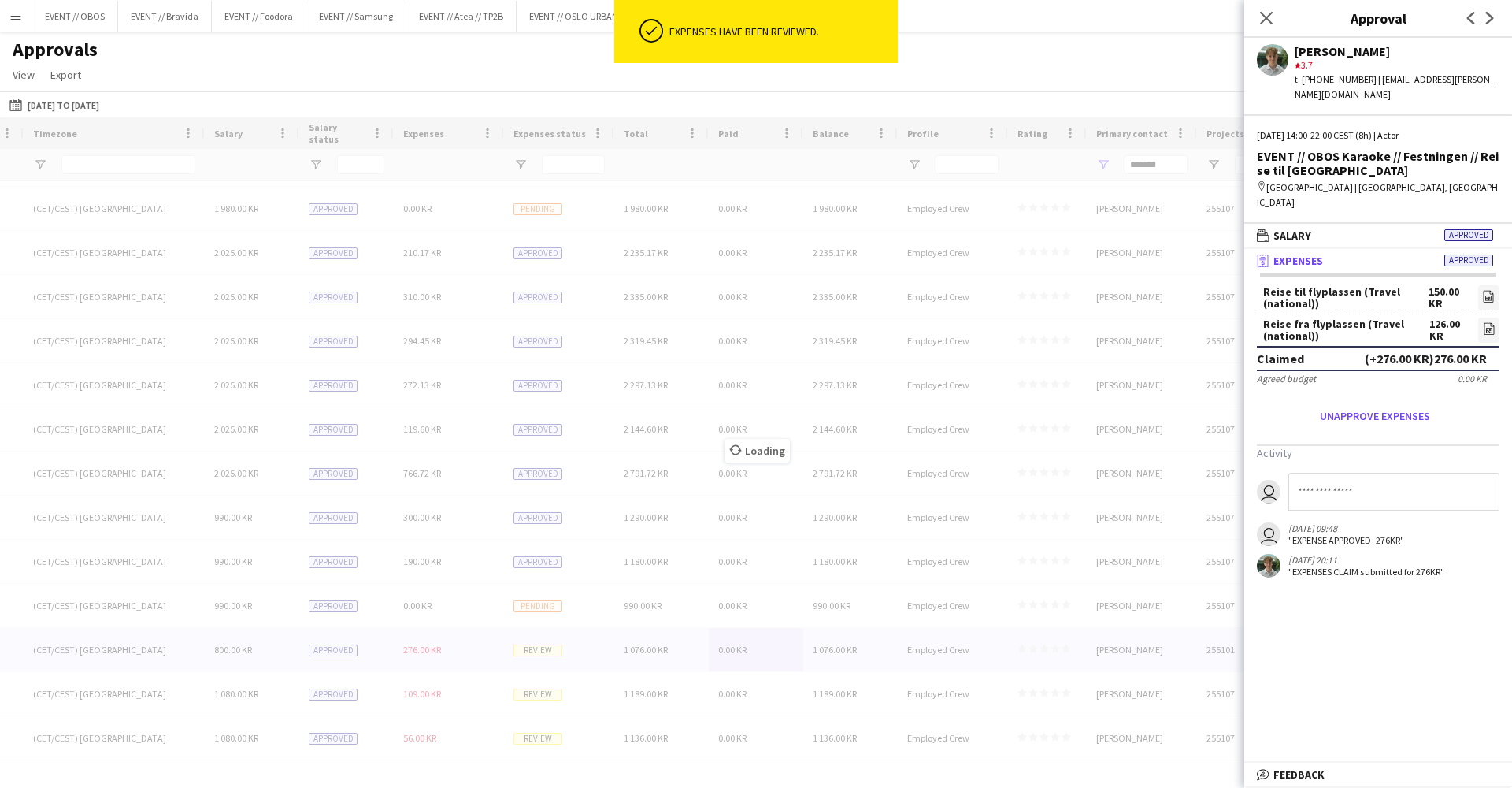
scroll to position [0, 0]
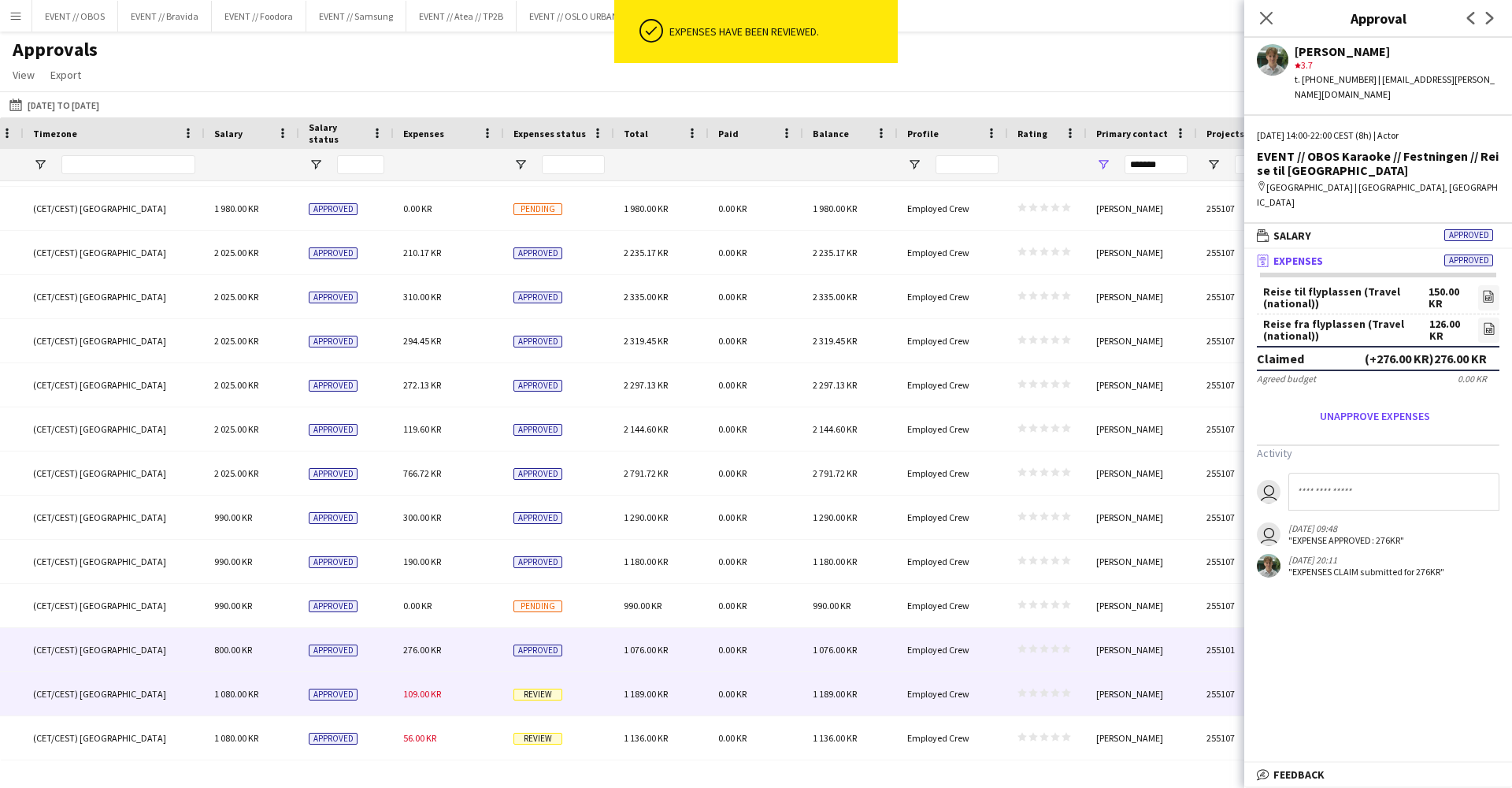
click at [793, 696] on div "0.00 KR" at bounding box center [756, 693] width 94 height 43
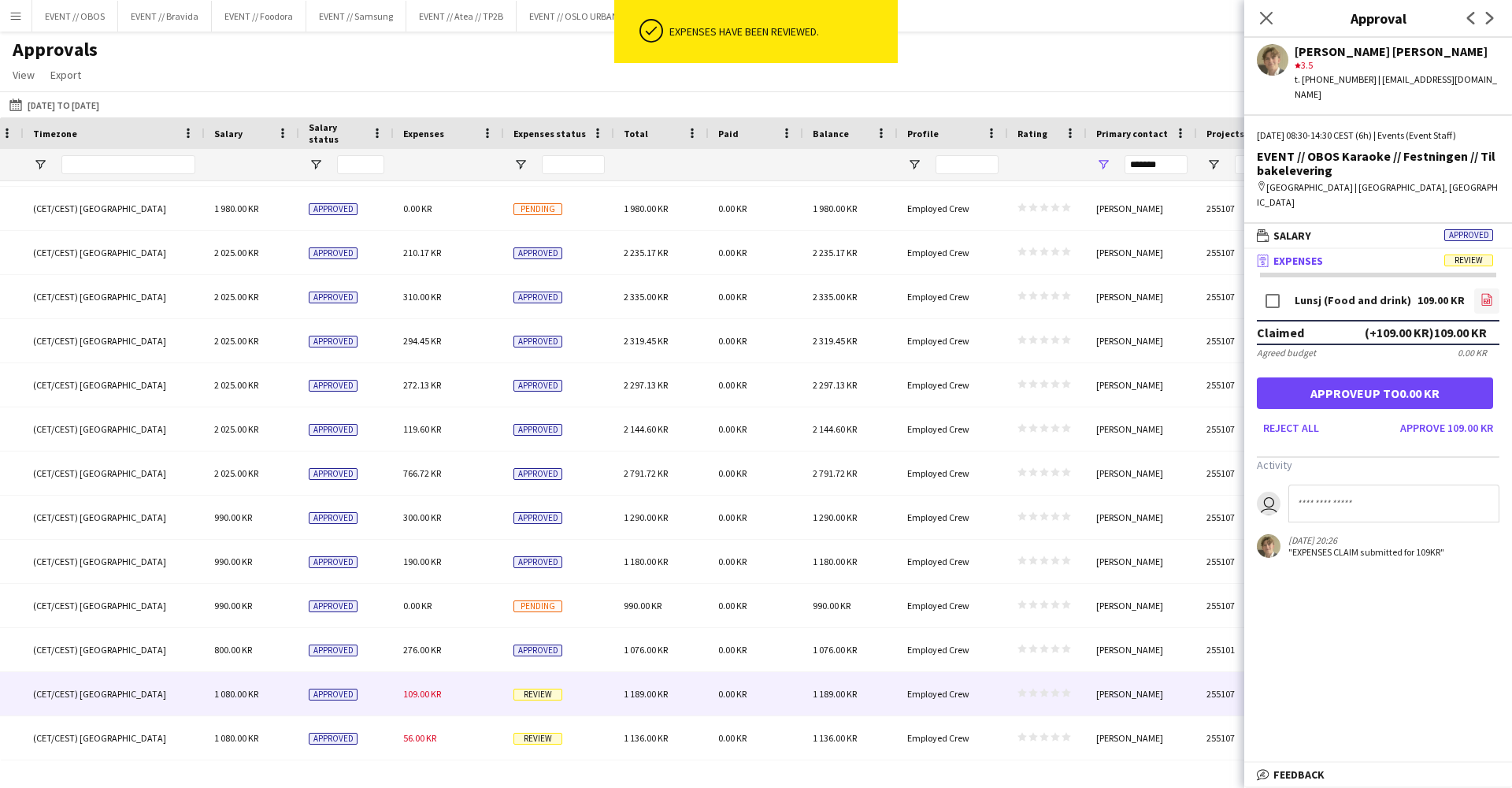
click at [1484, 293] on icon "file-image" at bounding box center [1486, 299] width 13 height 13
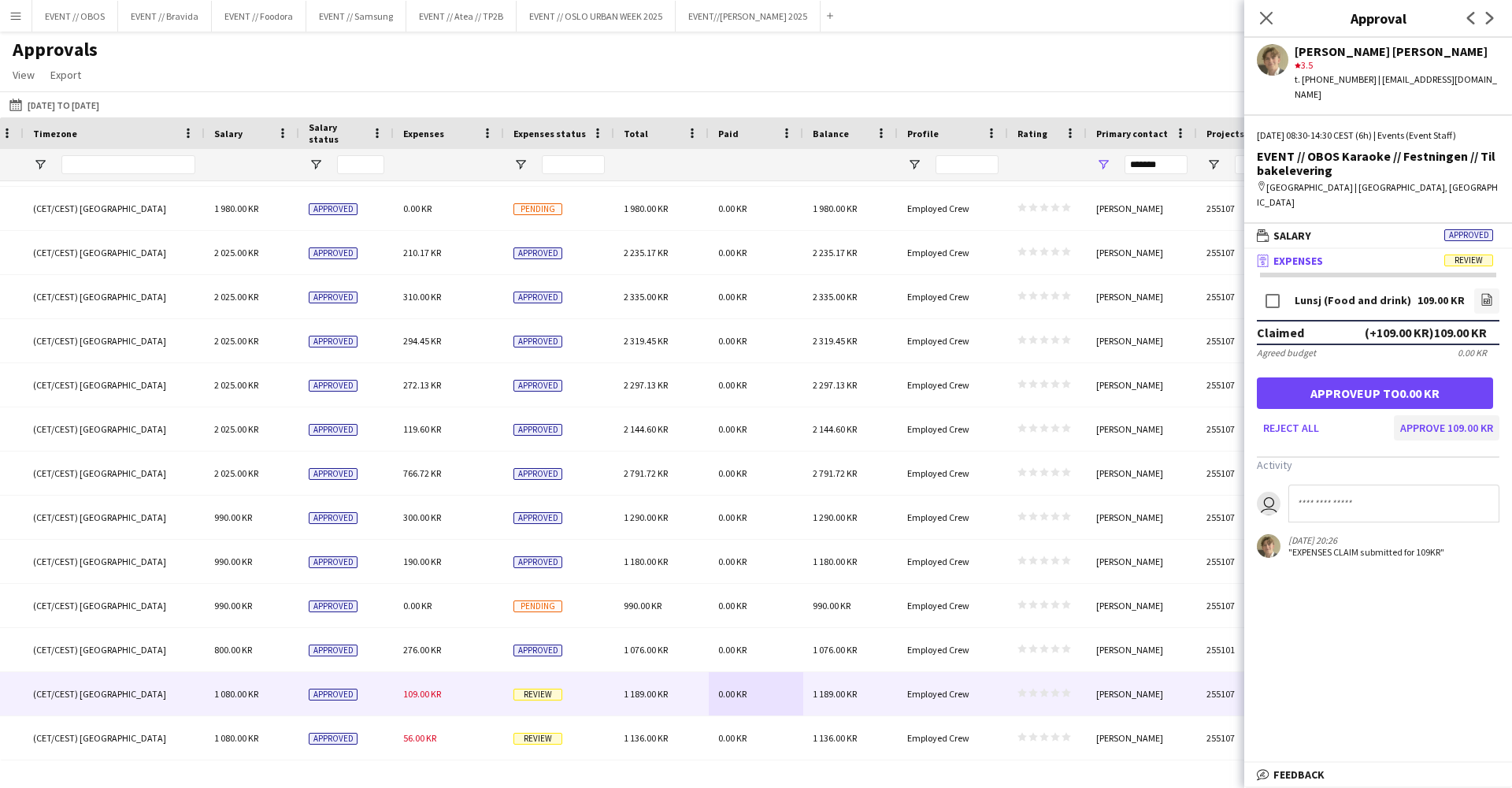
click at [1456, 416] on button "Approve 109.00 KR" at bounding box center [1445, 428] width 105 height 26
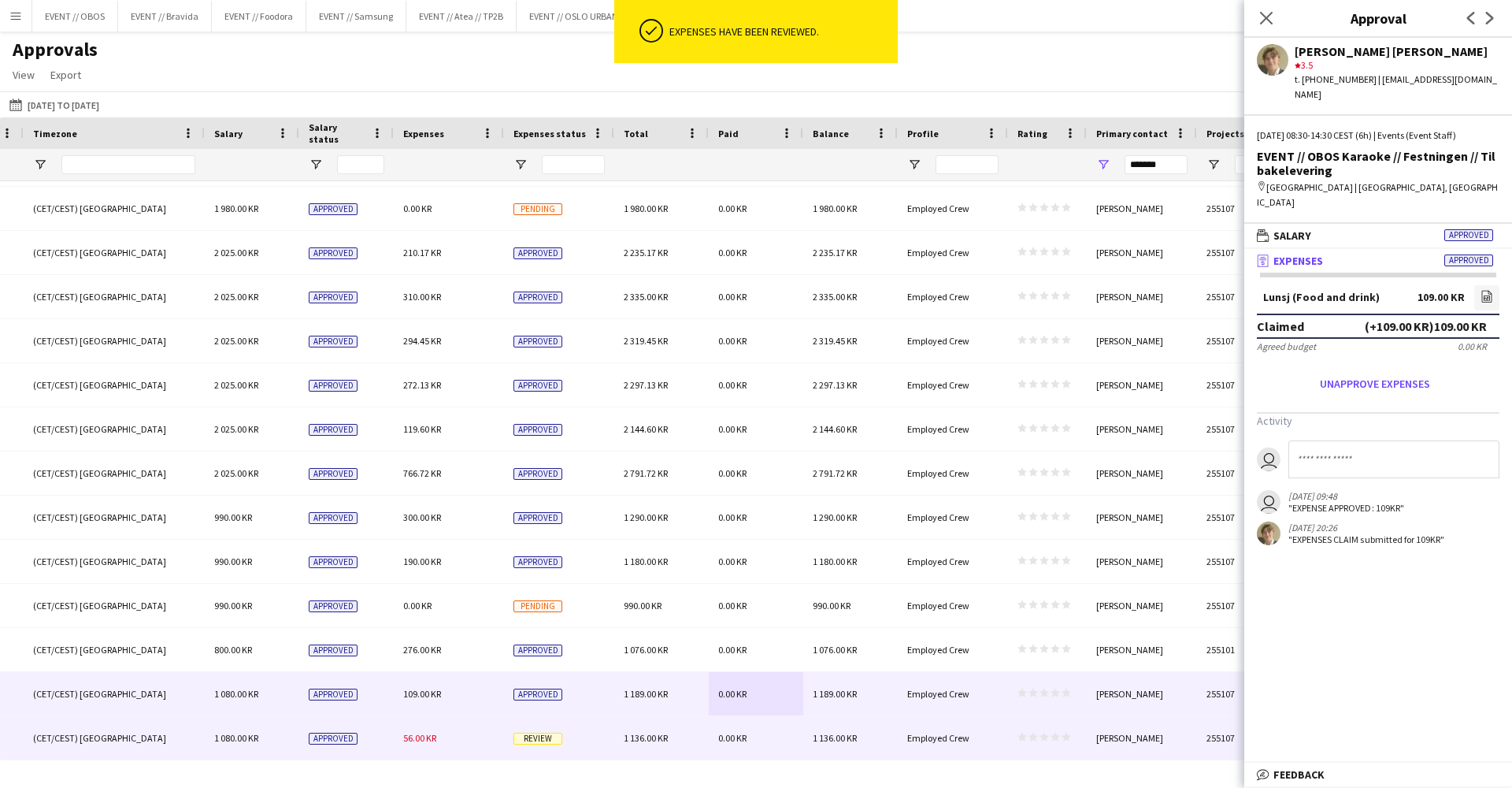
click at [600, 741] on div "Review" at bounding box center [559, 737] width 110 height 43
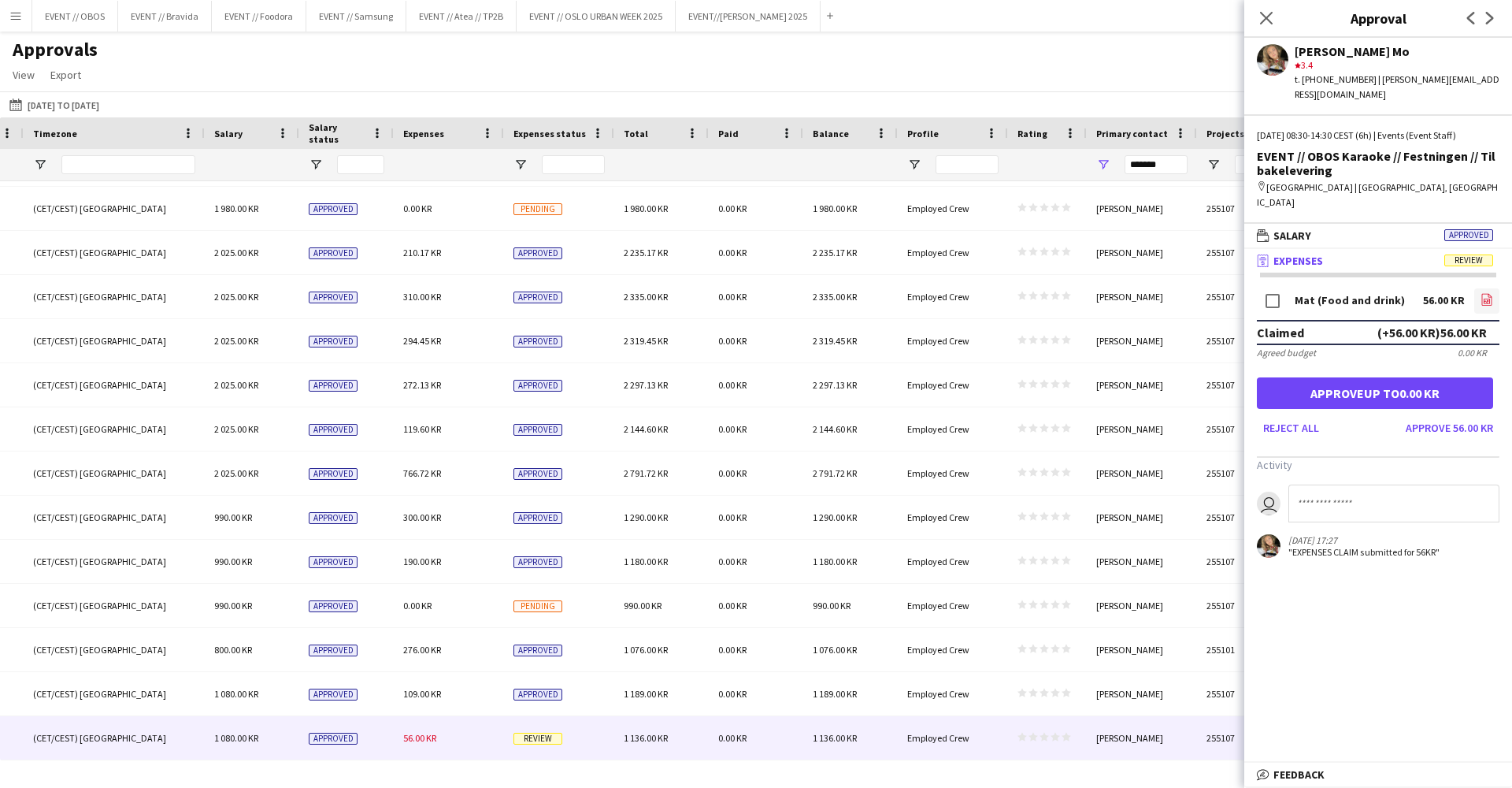
click at [1485, 298] on icon at bounding box center [1486, 300] width 6 height 5
click at [1434, 416] on button "Approve 56.00 KR" at bounding box center [1448, 428] width 100 height 26
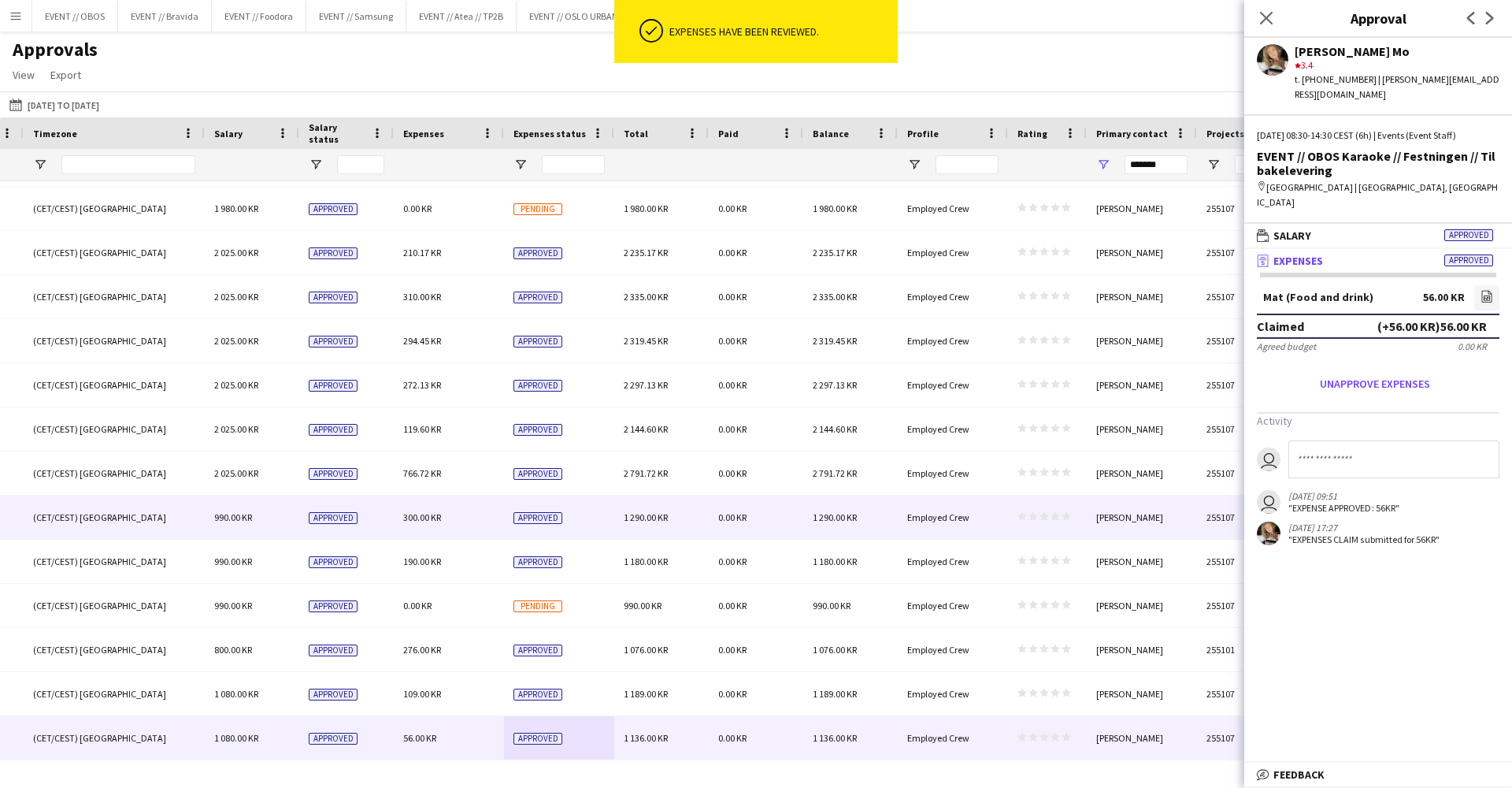
click at [999, 539] on div "[GEOGRAPHIC_DATA] 08:30 - 13:00 (CET/CEST) [GEOGRAPHIC_DATA] 990.00 KR Approved…" at bounding box center [82, 517] width 2858 height 44
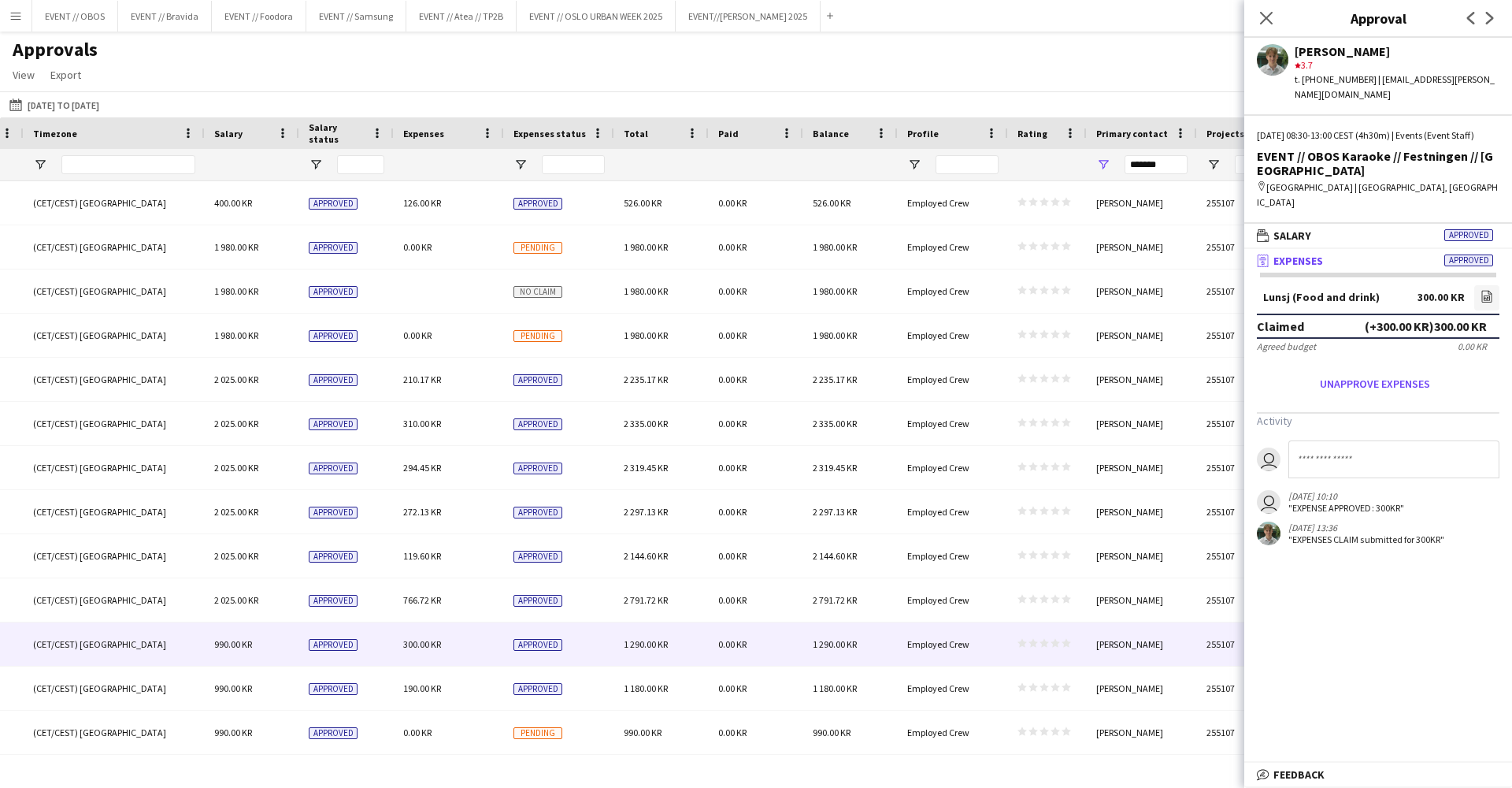
click at [864, 92] on div "[DATE] [DATE] to [DATE] [DATE] This Week This Month [DATE] Last Week Last Month…" at bounding box center [756, 104] width 1512 height 26
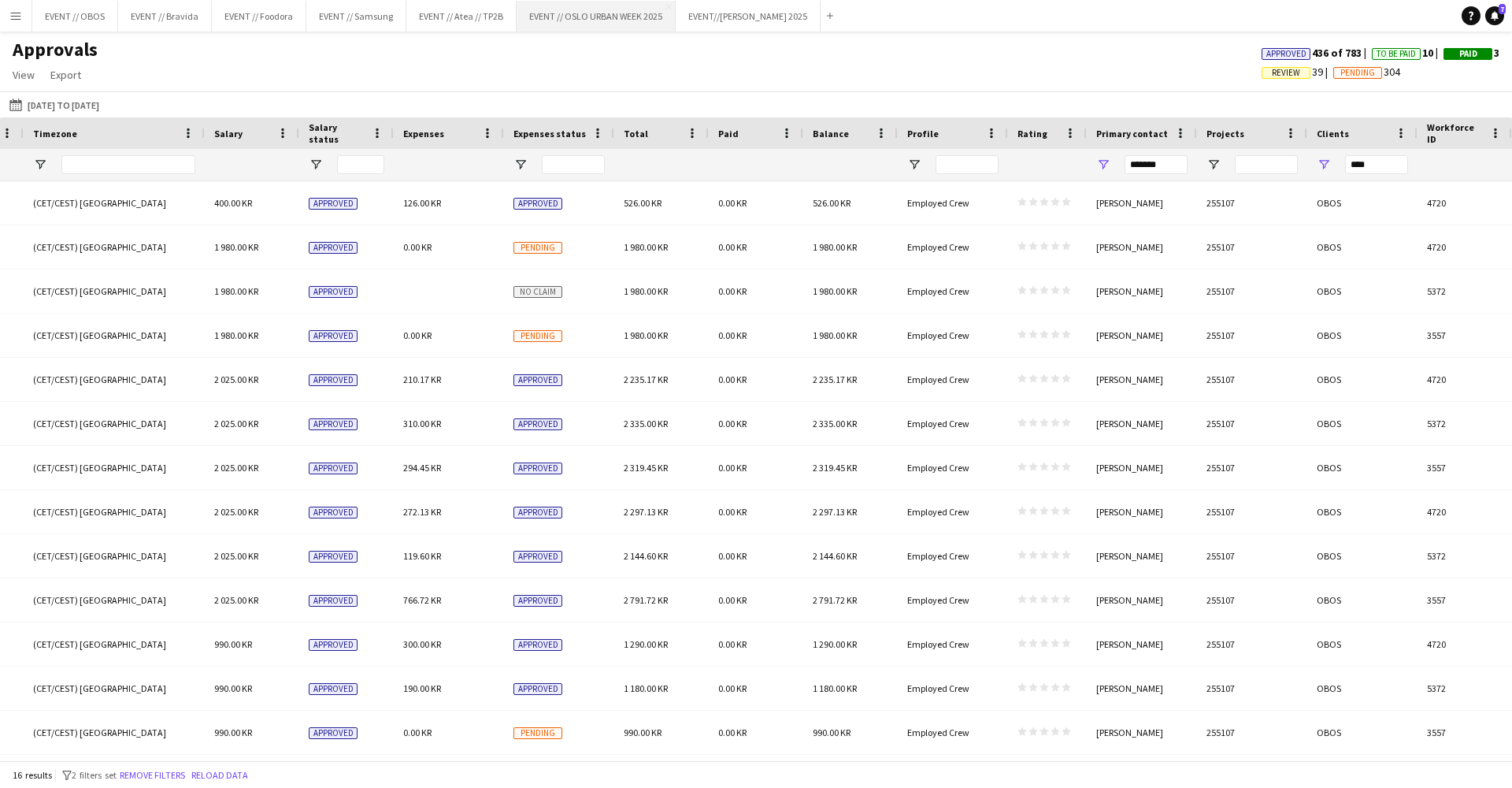
click at [559, 22] on button "EVENT // [GEOGRAPHIC_DATA] URBAN WEEK 2025 Close" at bounding box center [596, 16] width 159 height 31
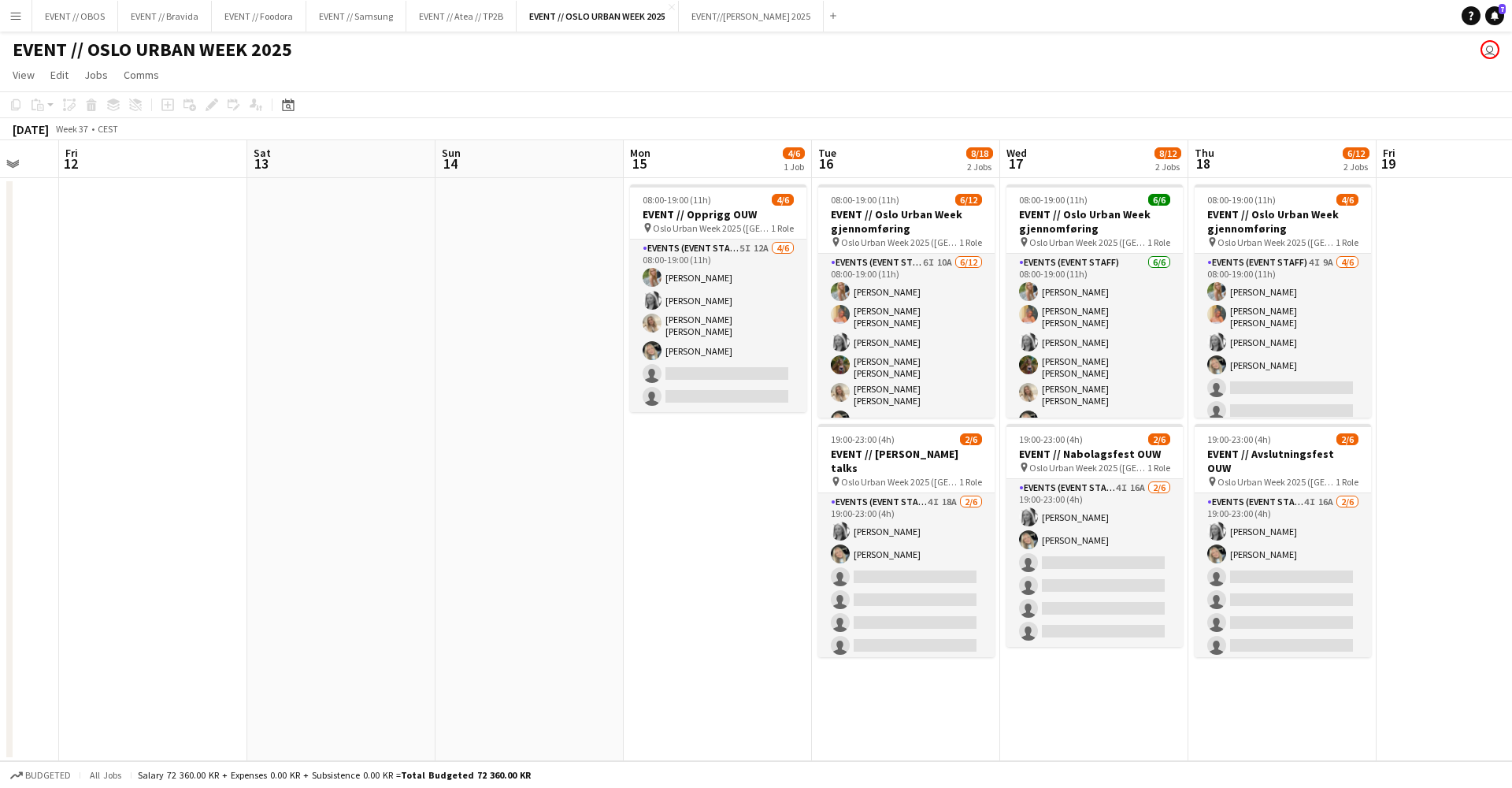
scroll to position [0, 806]
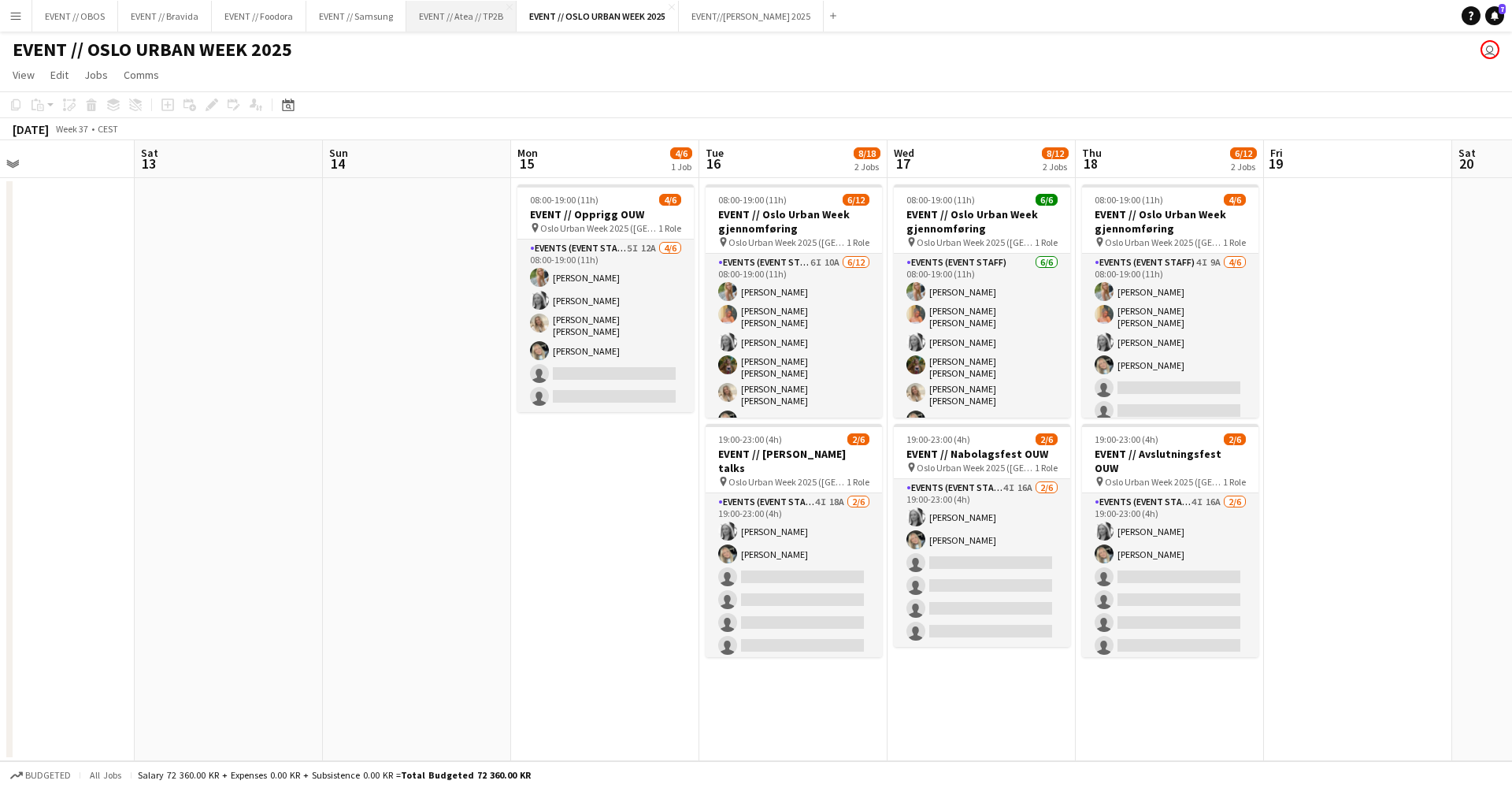
click at [455, 23] on button "EVENT // Atea // TP2B Close" at bounding box center [461, 16] width 110 height 31
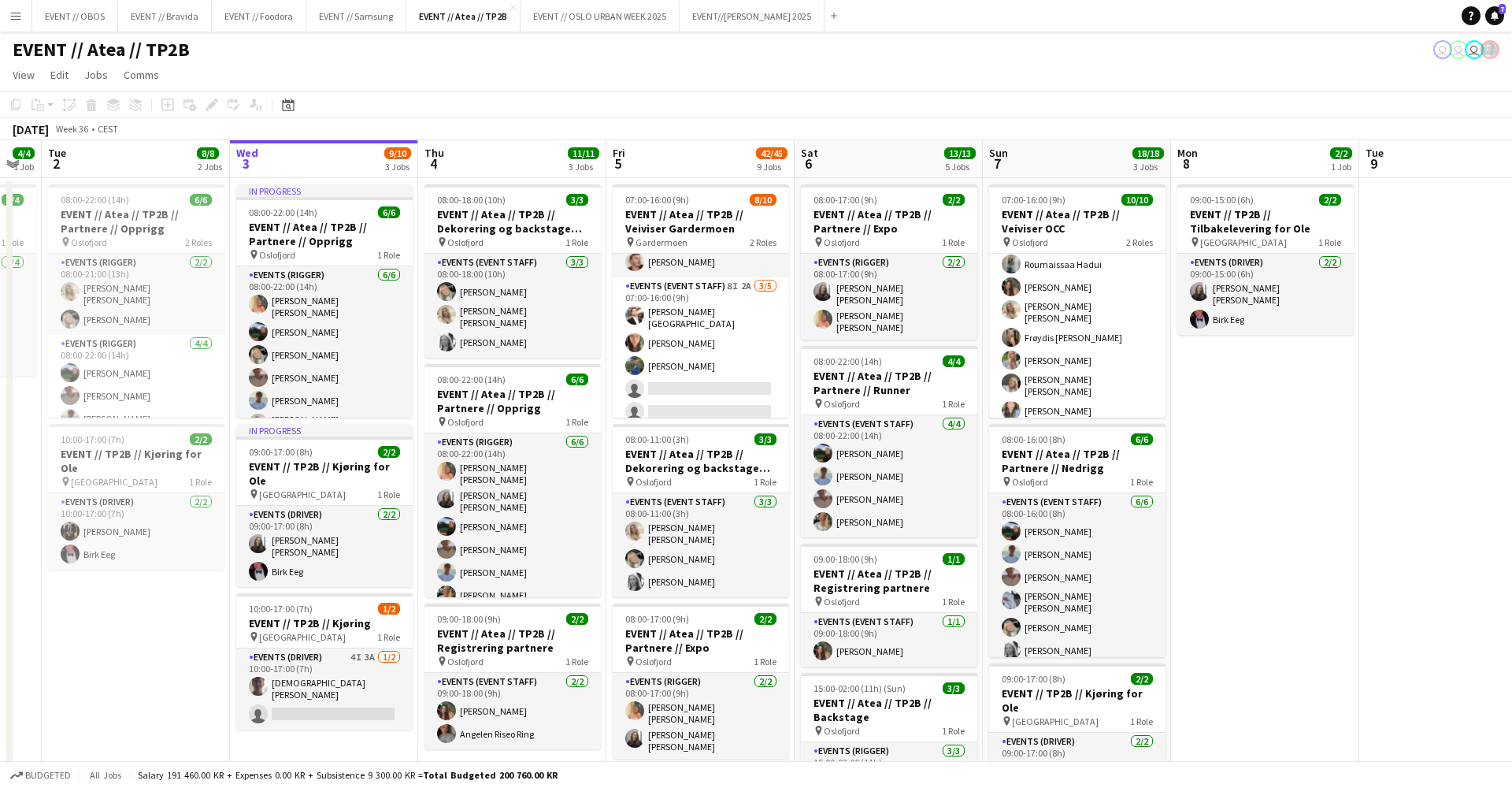
scroll to position [131, 0]
click at [1086, 400] on app-card-role "Actor [DATE] 08:00-16:00 (8h) [PERSON_NAME] [PERSON_NAME] [PERSON_NAME] [PERSON…" at bounding box center [1077, 327] width 177 height 200
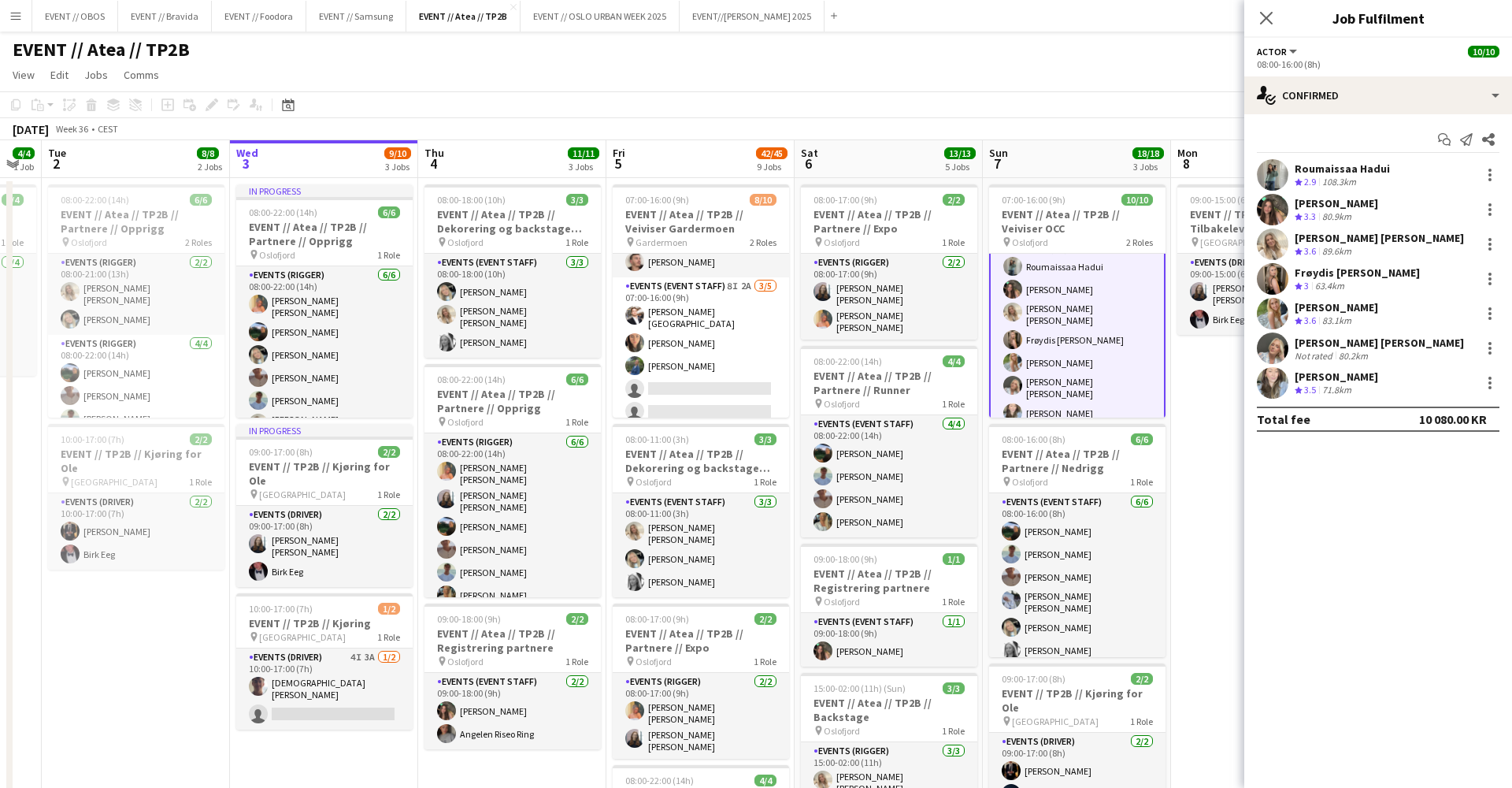
click at [1270, 351] on app-user-avatar at bounding box center [1272, 348] width 31 height 31
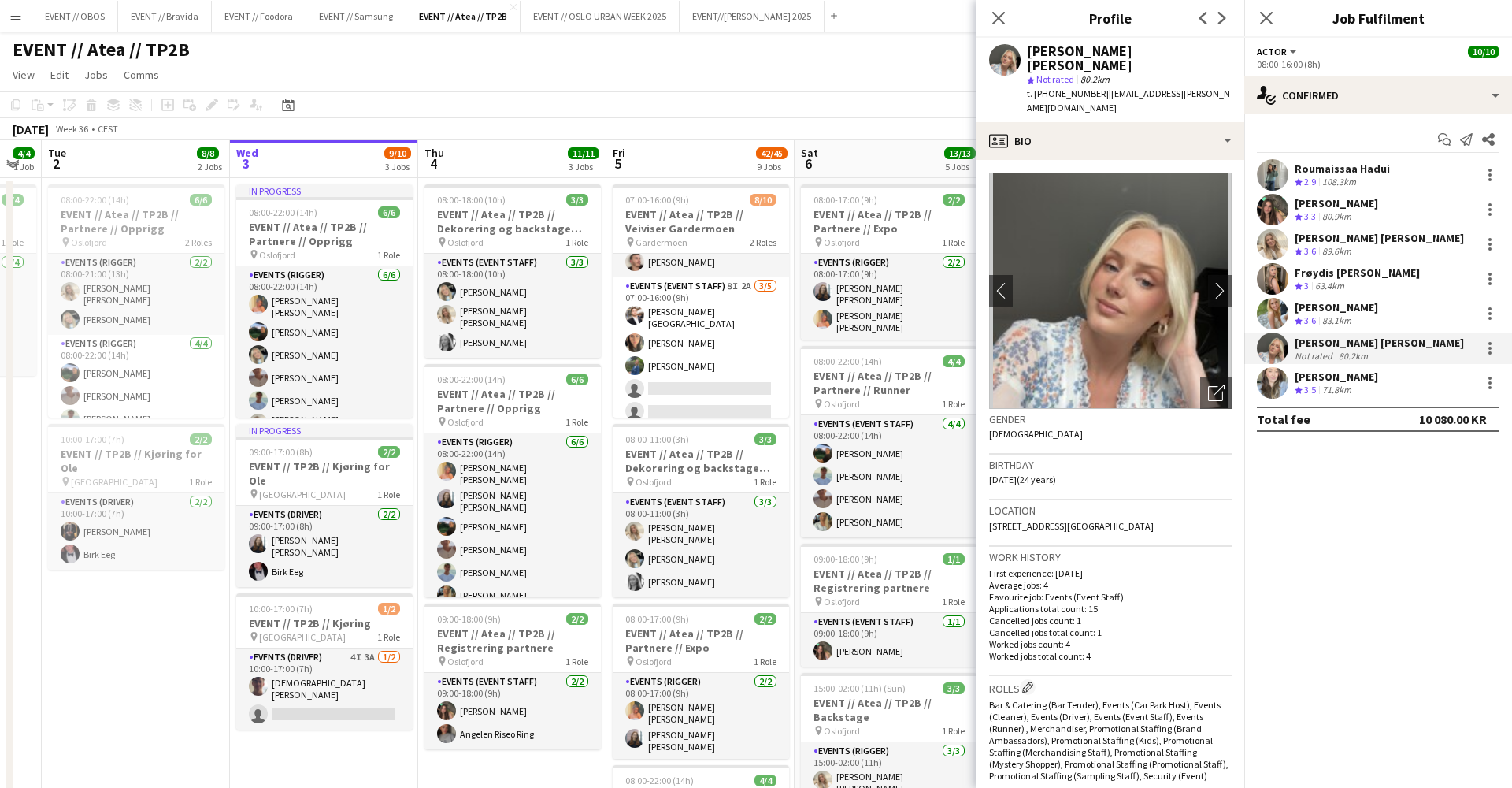
click at [936, 82] on app-page-menu "View Day view expanded Day view collapsed Month view Date picker Jump to [DATE]…" at bounding box center [756, 76] width 1512 height 30
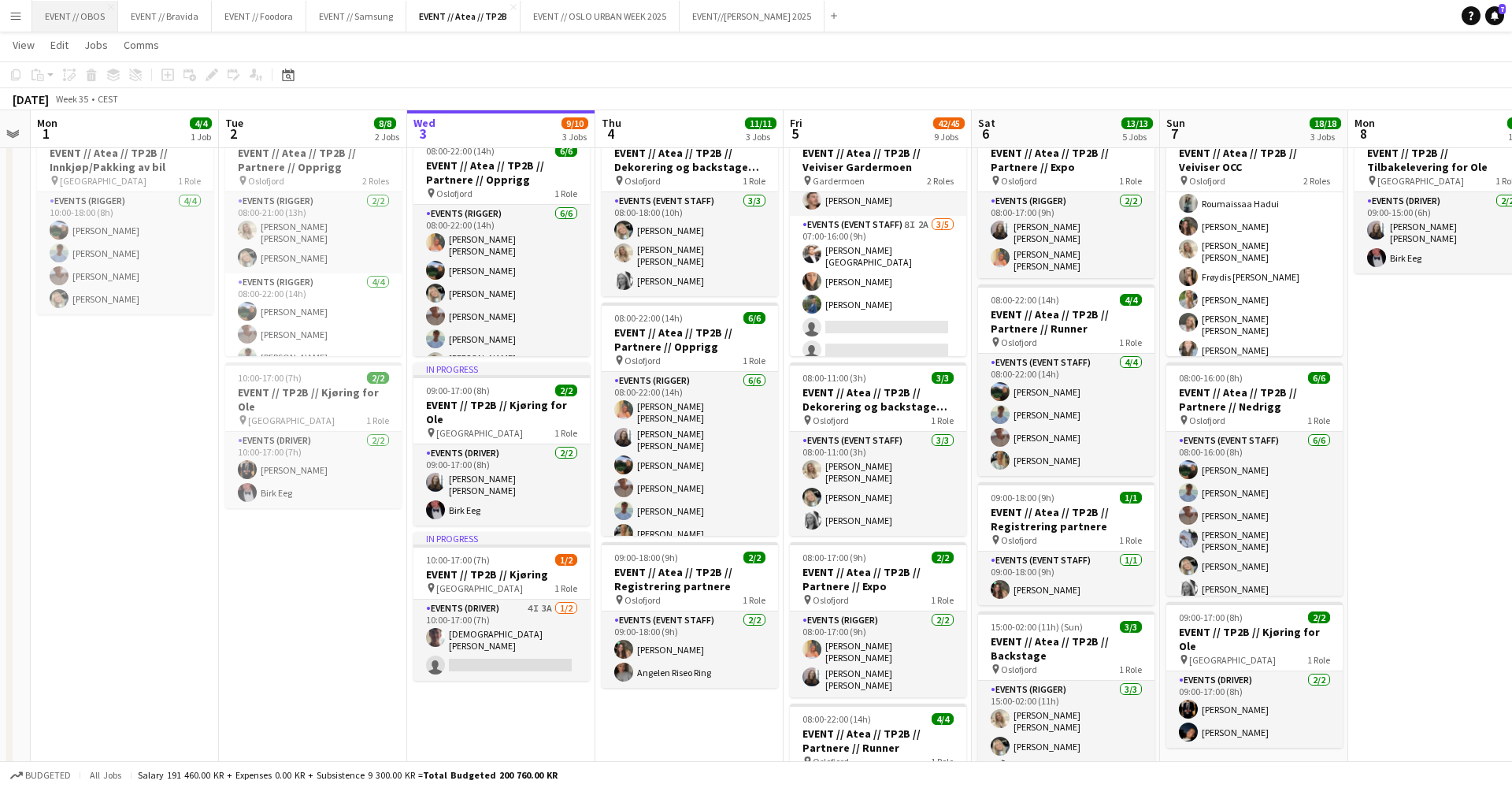
scroll to position [59, 0]
